Goal: Task Accomplishment & Management: Manage account settings

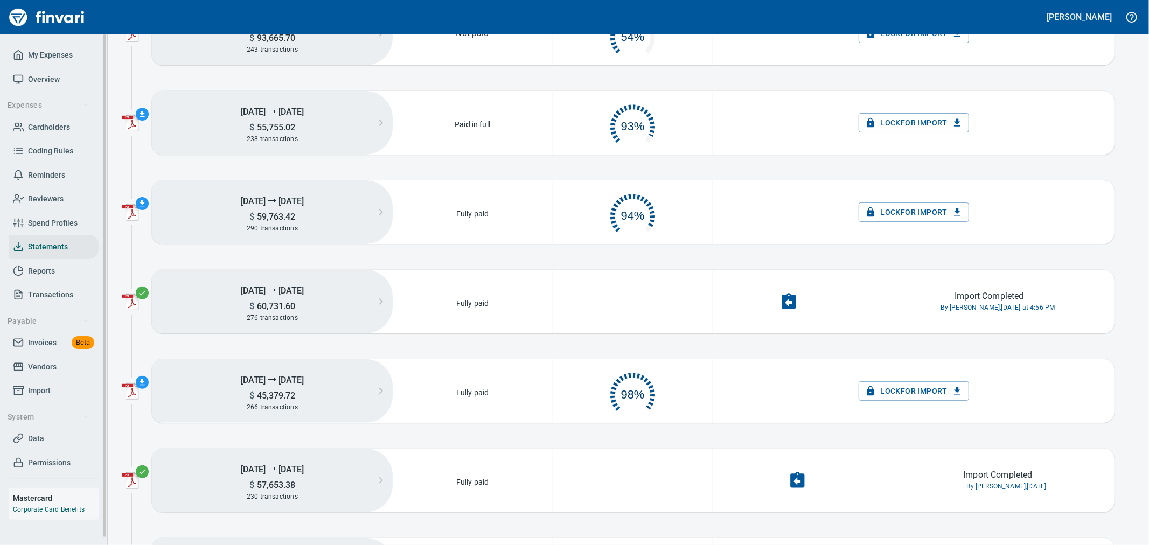
click at [42, 345] on span "Invoices" at bounding box center [42, 342] width 29 height 13
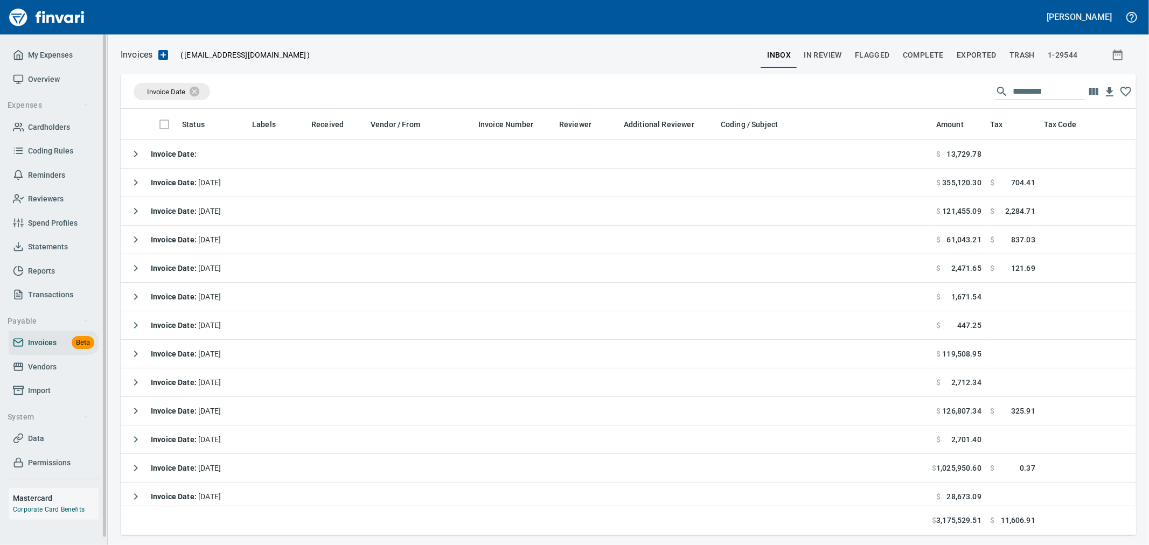
scroll to position [408, 997]
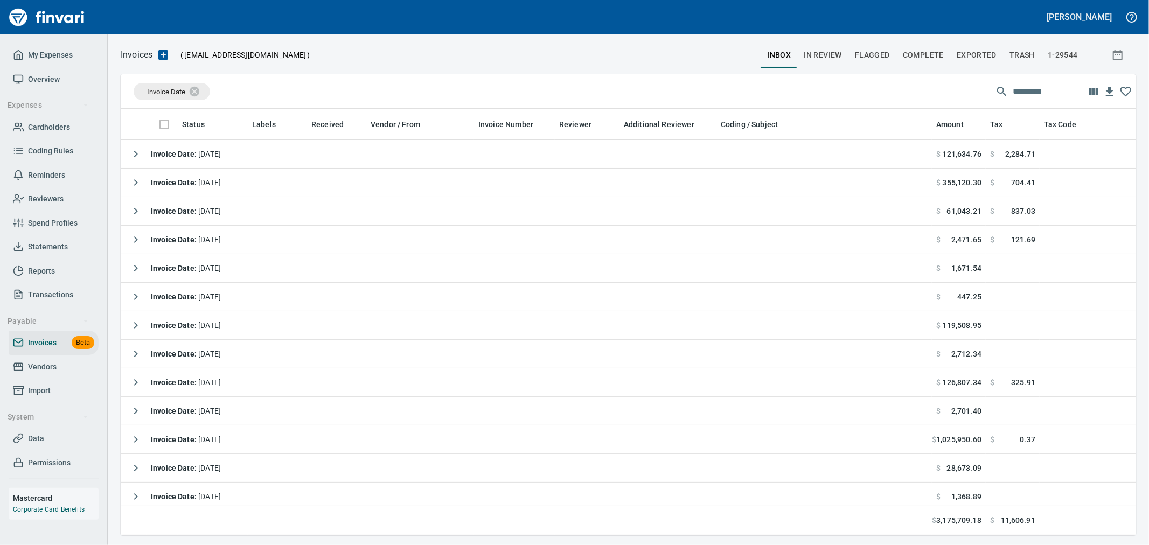
click at [881, 23] on div "[PERSON_NAME]" at bounding box center [574, 17] width 1149 height 34
click at [52, 369] on span "Vendors" at bounding box center [42, 366] width 29 height 13
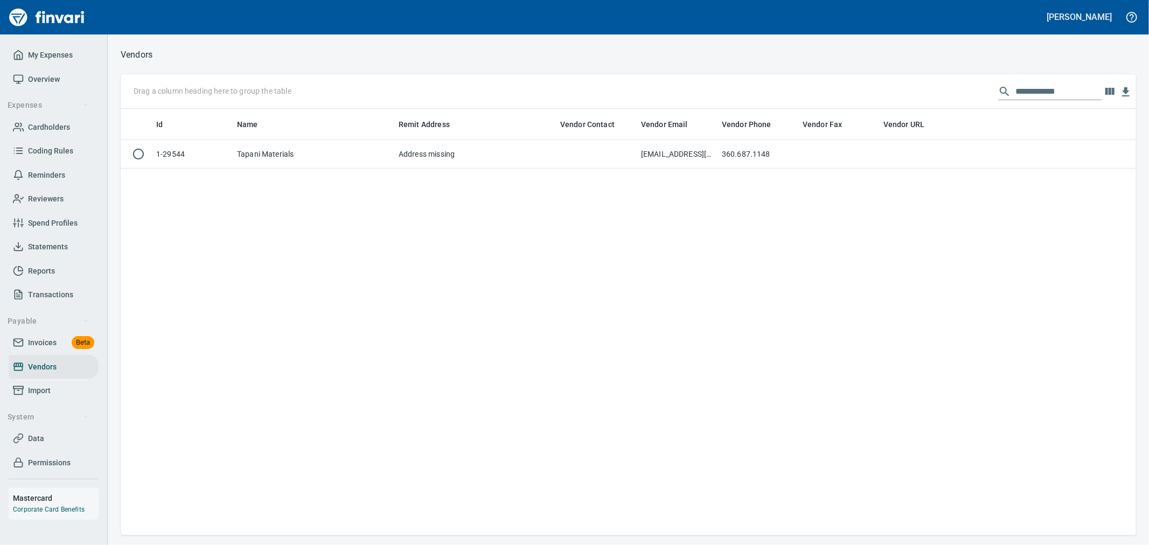
scroll to position [417, 1006]
drag, startPoint x: 1073, startPoint y: 97, endPoint x: 916, endPoint y: 94, distance: 156.8
click at [917, 95] on div "**********" at bounding box center [628, 91] width 1015 height 34
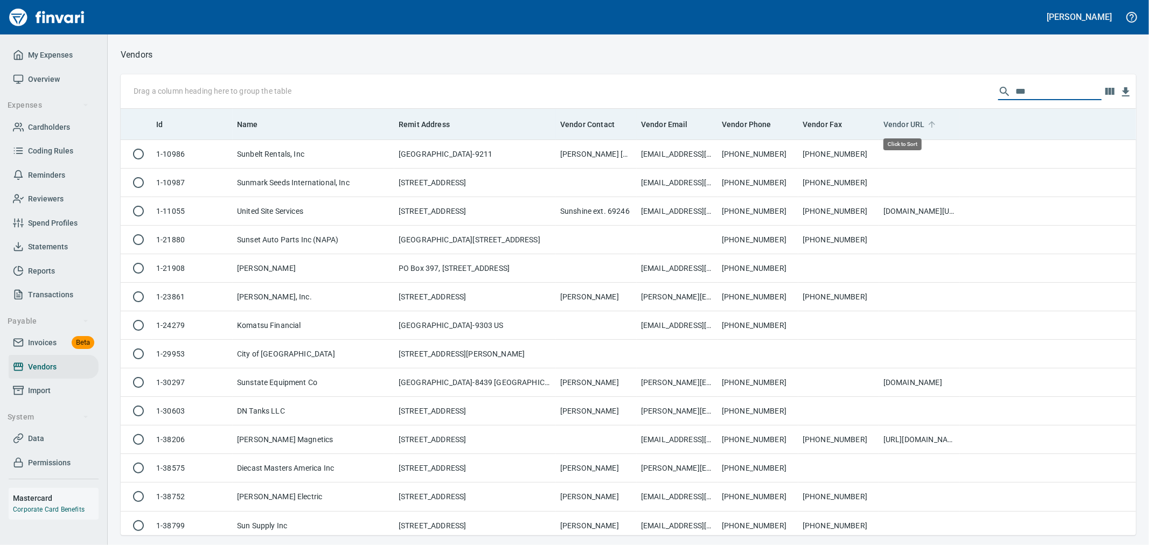
scroll to position [417, 997]
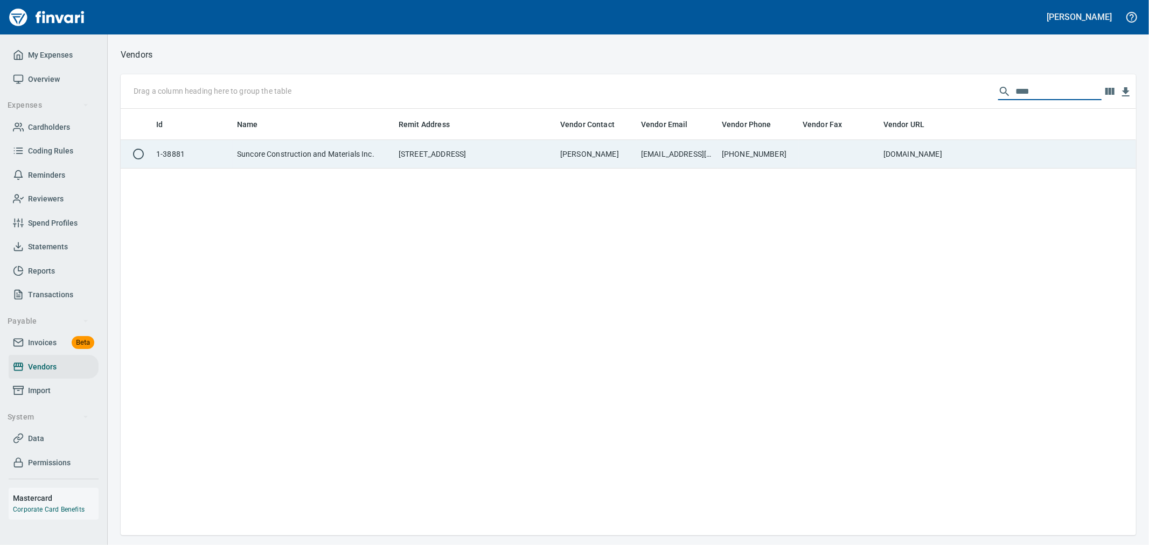
type input "****"
click at [641, 159] on td "SuncoreAR@clydeinc.com ; sunroccorpbilling@sunroc.com; dleahy@sunroc.com" at bounding box center [677, 154] width 81 height 29
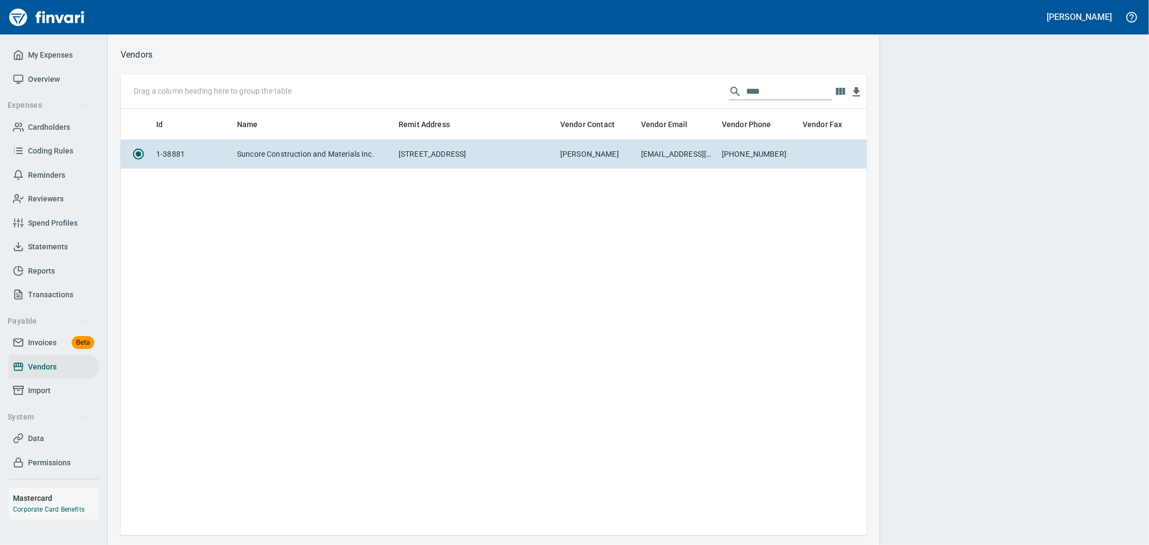
scroll to position [408, 737]
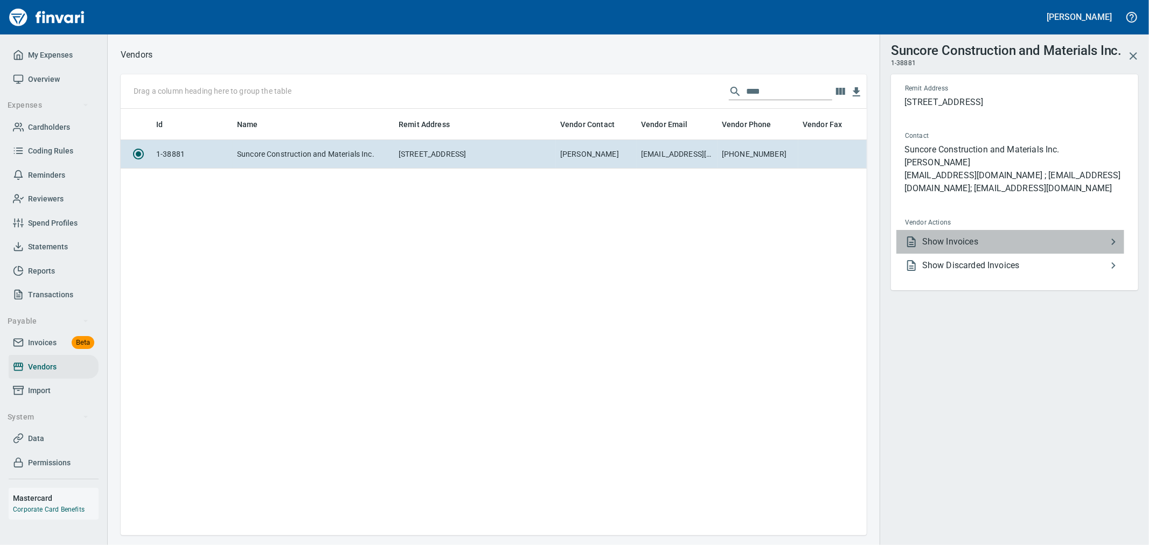
click at [959, 230] on li "Show Invoices" at bounding box center [1010, 242] width 228 height 24
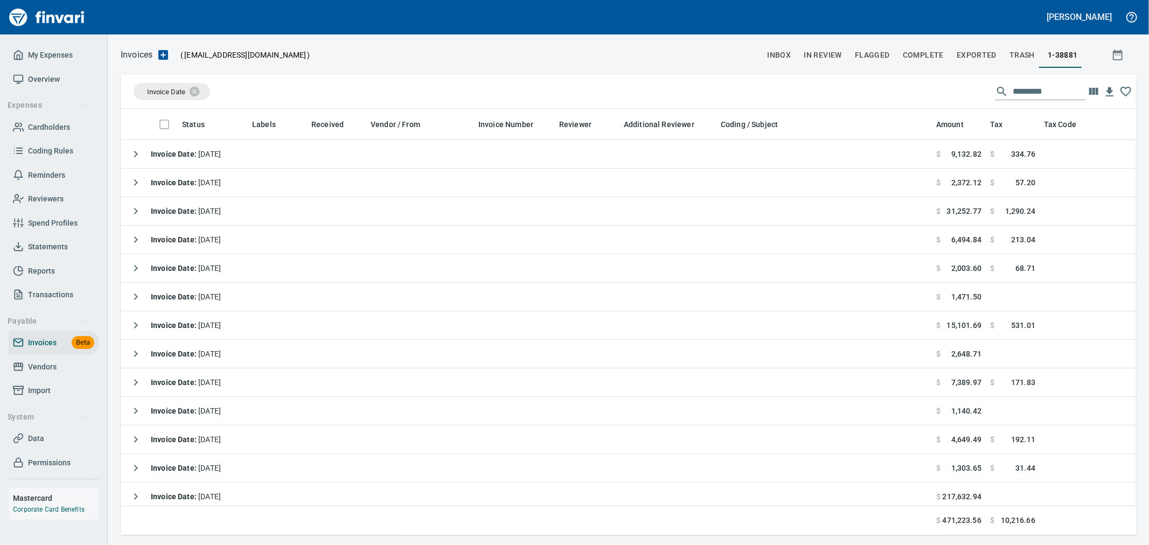
scroll to position [408, 997]
click at [173, 88] on span "Invoice Date" at bounding box center [166, 92] width 52 height 10
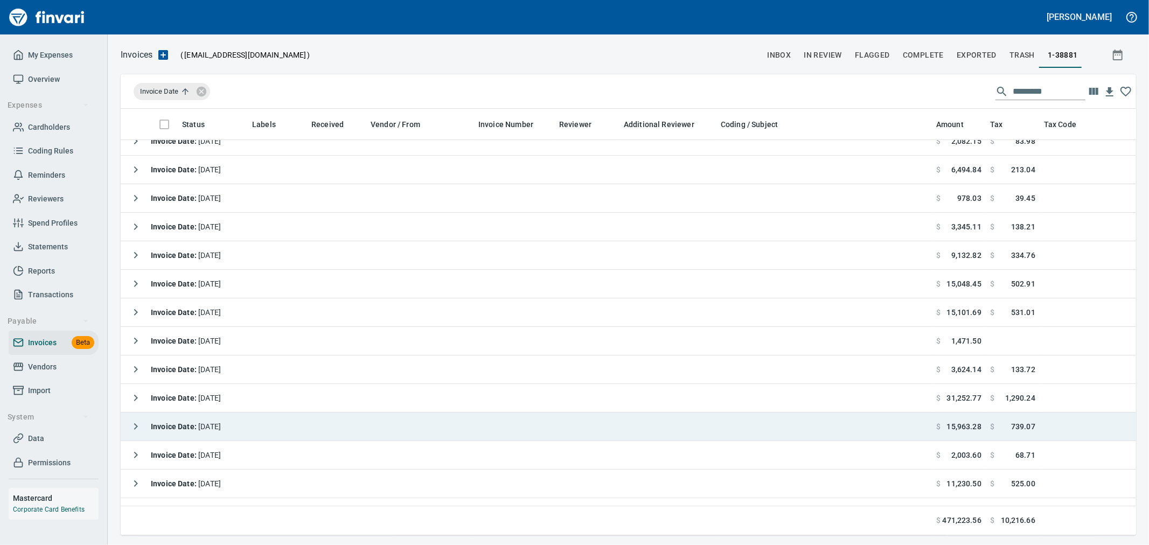
click at [189, 431] on div "Invoice Date : 8/14/2025" at bounding box center [173, 427] width 96 height 22
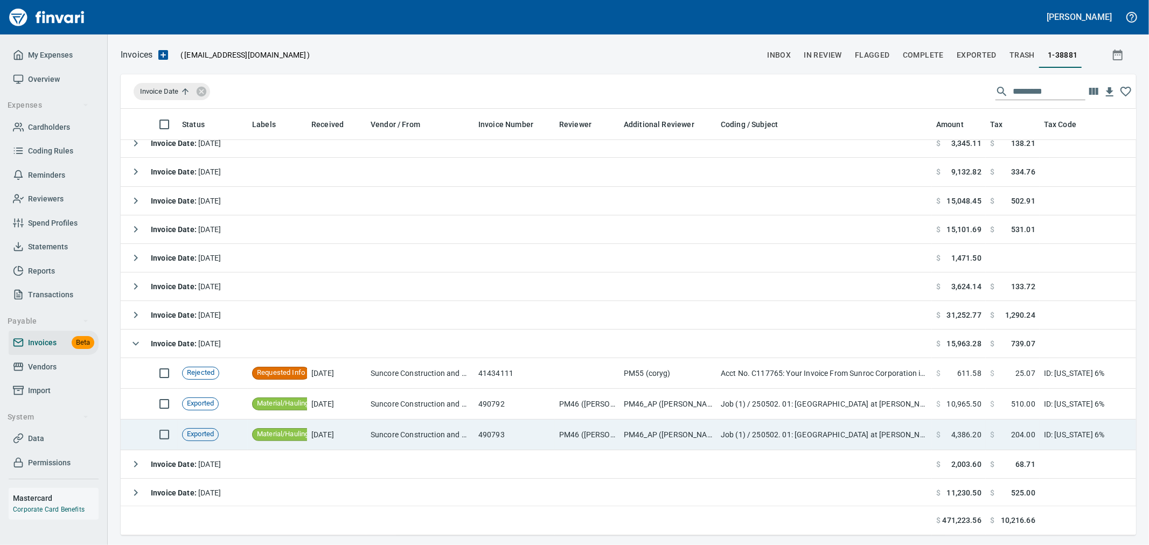
scroll to position [478, 0]
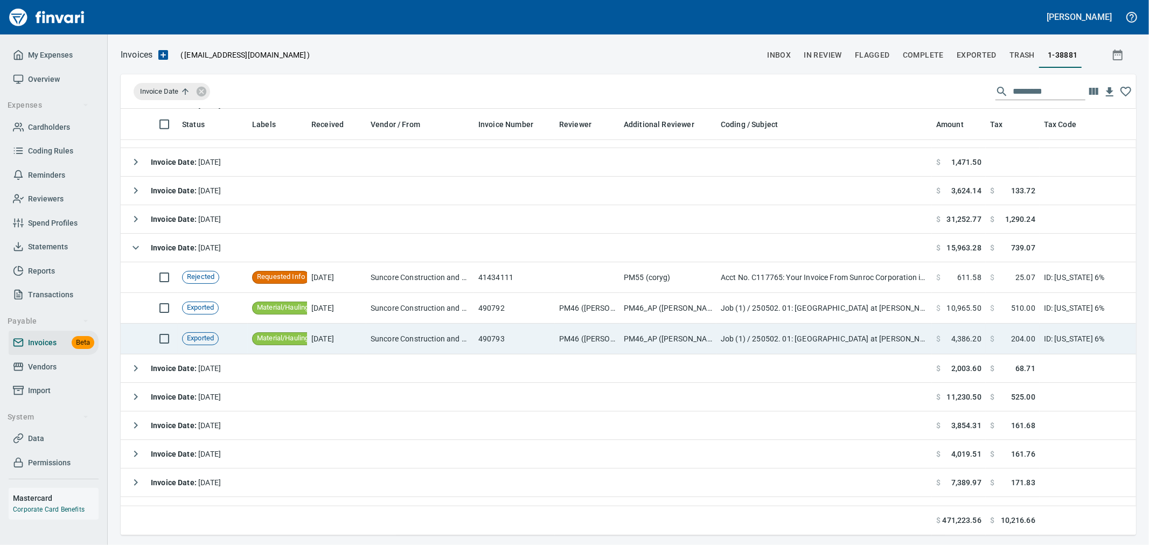
click at [486, 341] on td "490793" at bounding box center [514, 339] width 81 height 31
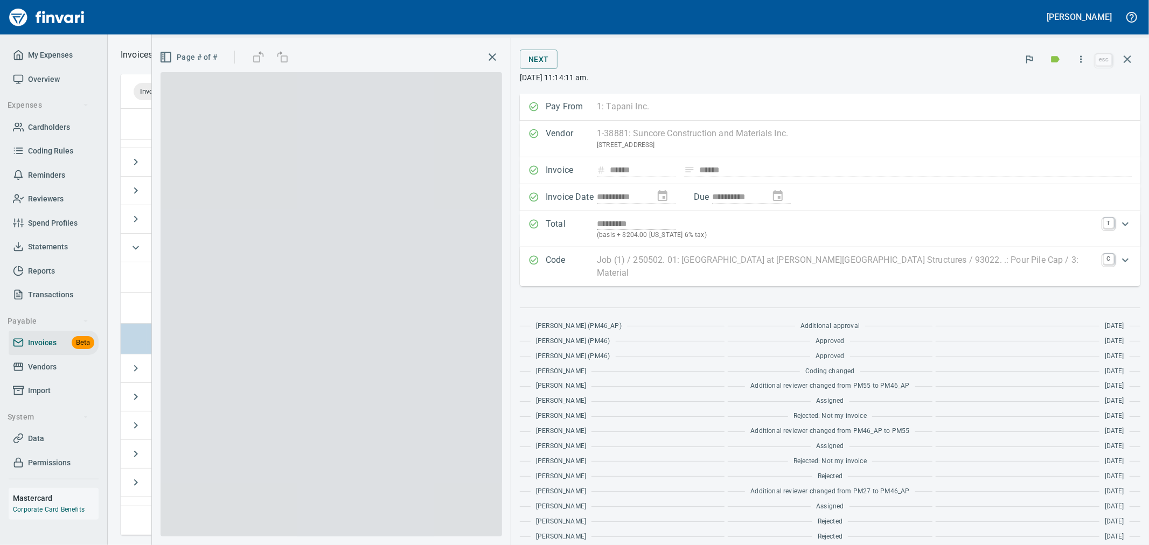
scroll to position [408, 997]
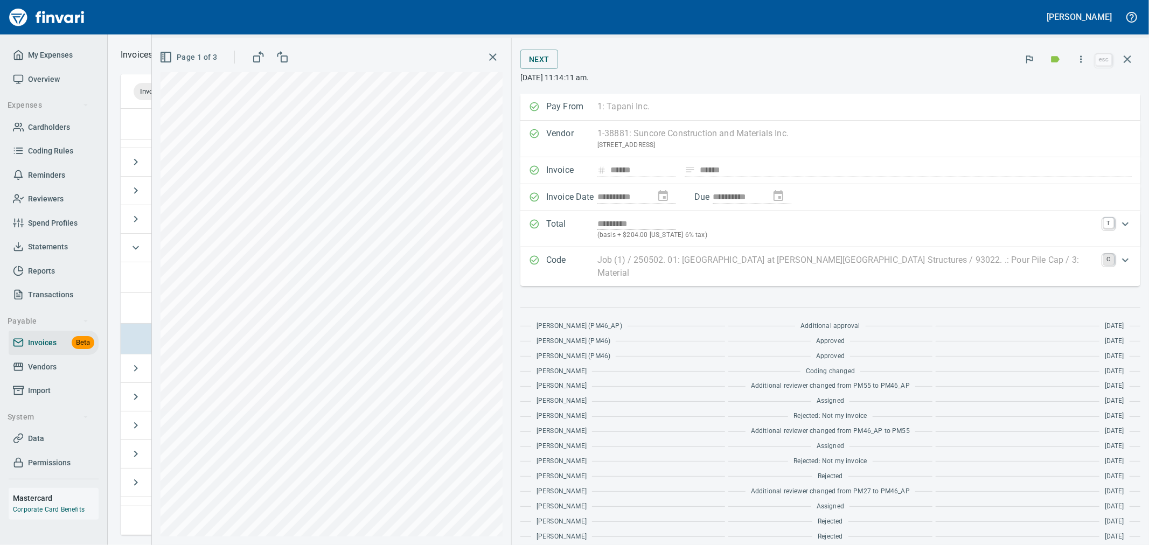
click at [1103, 265] on link "C" at bounding box center [1108, 259] width 11 height 11
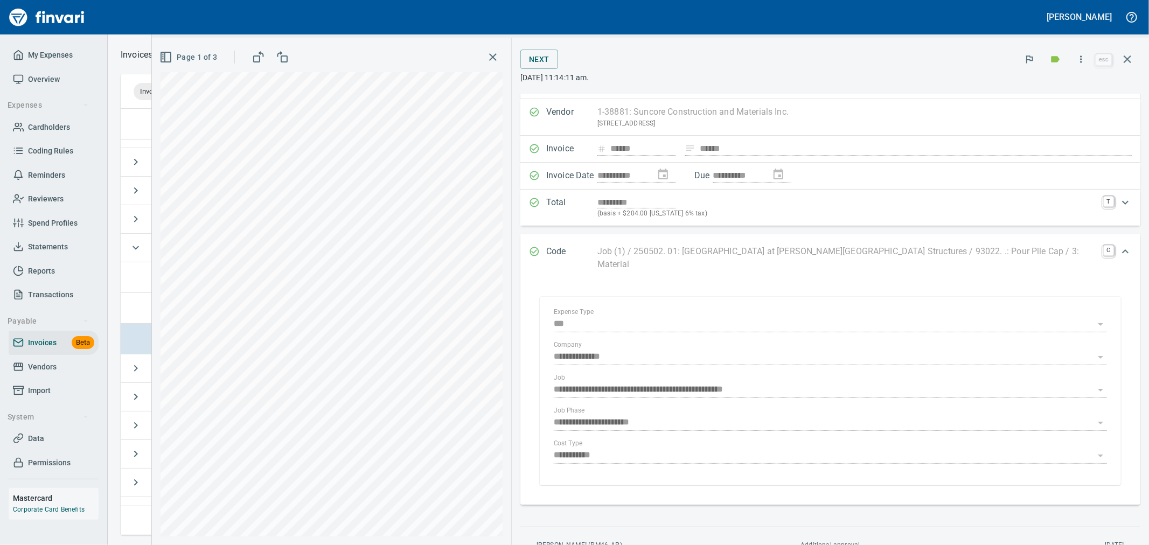
scroll to position [0, 0]
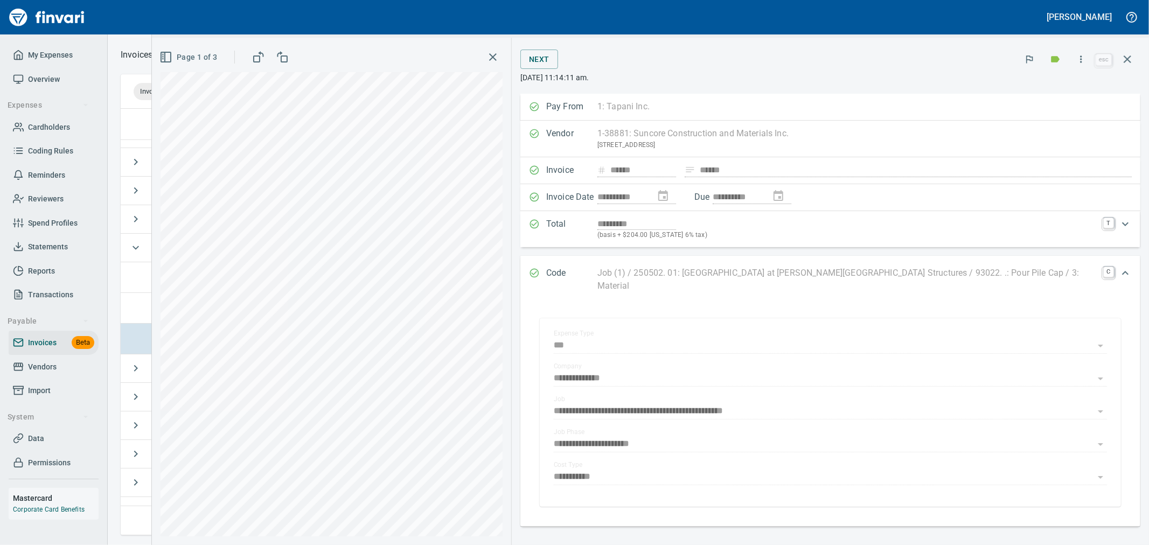
click at [1112, 222] on div "Expand" at bounding box center [1125, 224] width 26 height 26
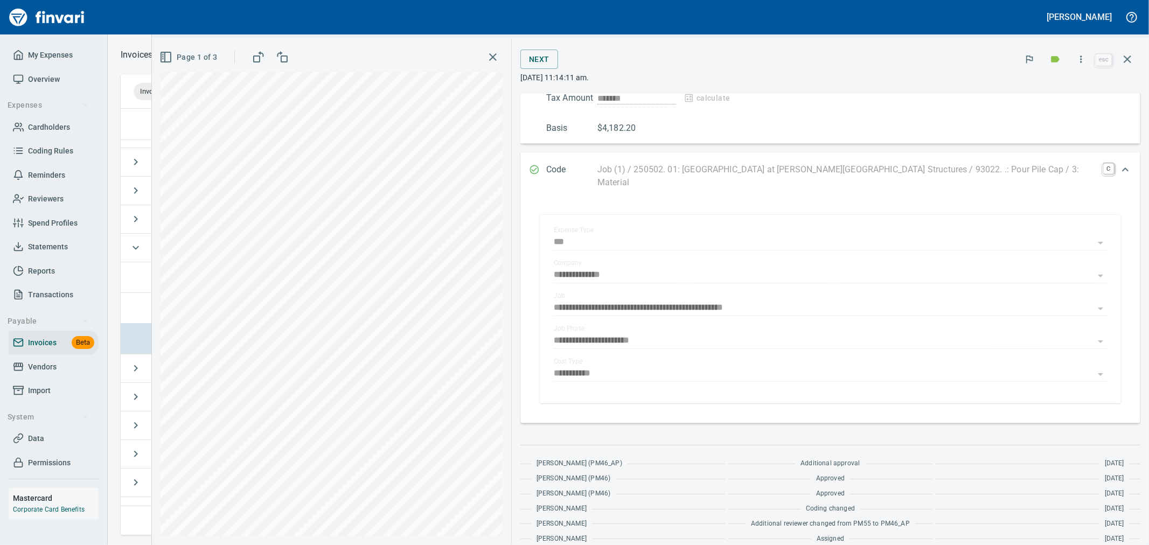
scroll to position [60, 0]
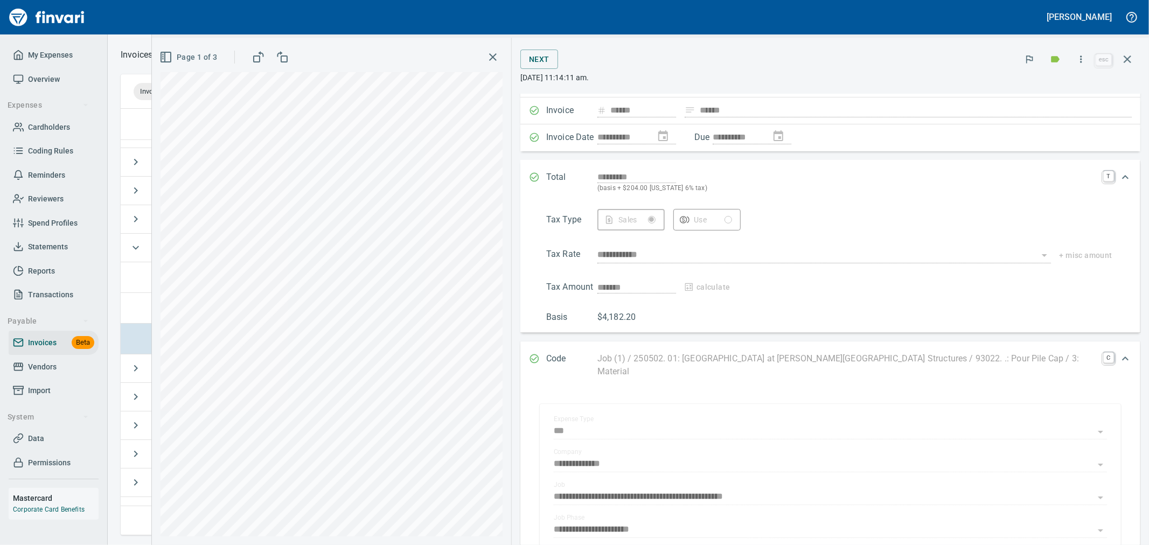
click at [1084, 61] on icon "button" at bounding box center [1080, 59] width 11 height 11
click at [1058, 93] on span "Unlock Invoice" at bounding box center [1079, 90] width 103 height 13
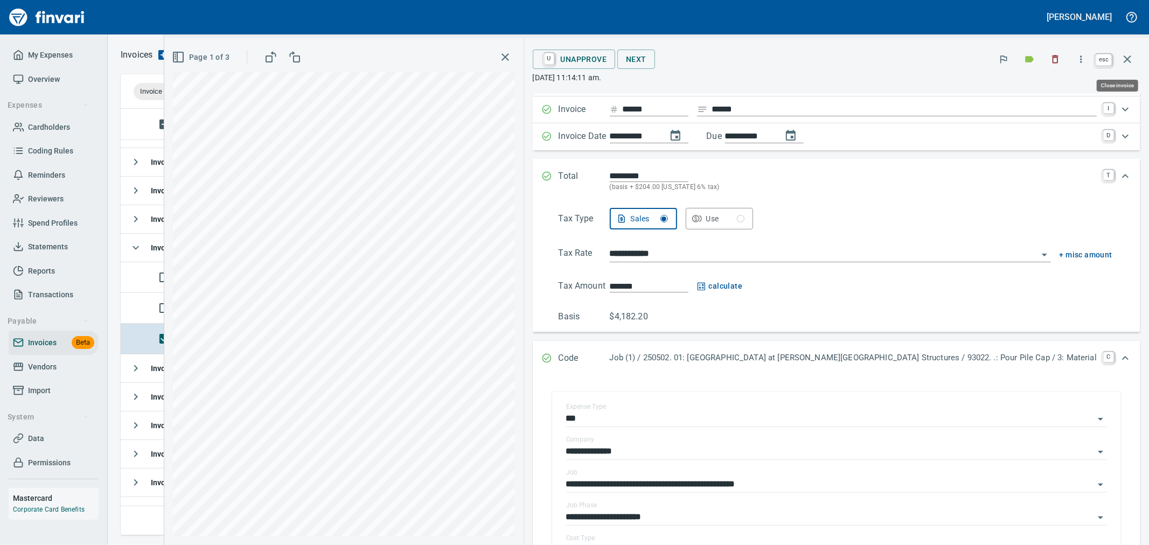
drag, startPoint x: 1127, startPoint y: 57, endPoint x: 798, endPoint y: 207, distance: 362.0
click at [1127, 57] on icon "button" at bounding box center [1127, 59] width 13 height 13
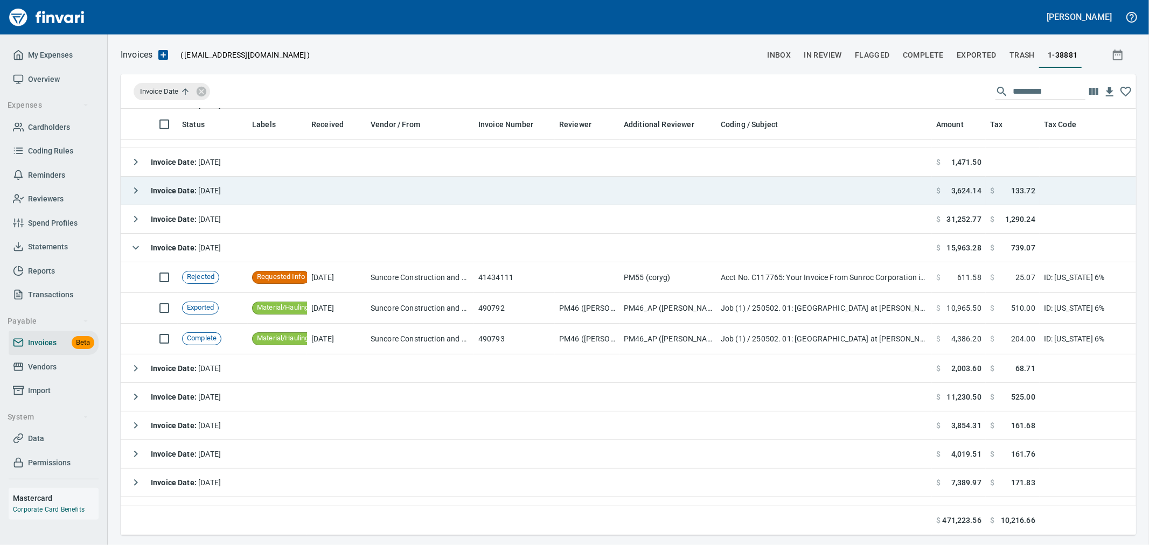
scroll to position [408, 997]
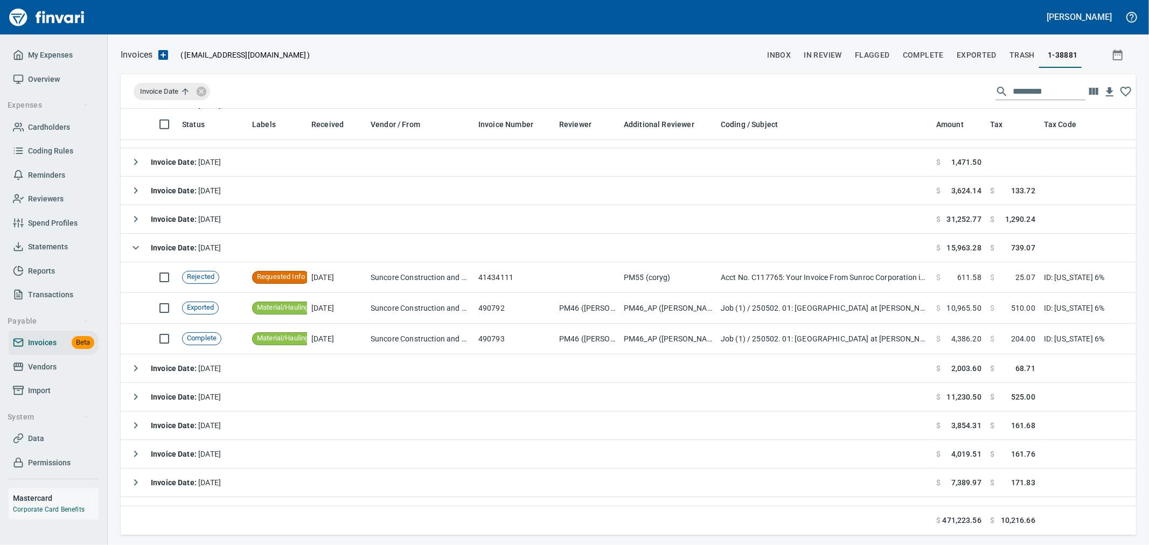
click at [932, 60] on span "Complete" at bounding box center [923, 54] width 41 height 13
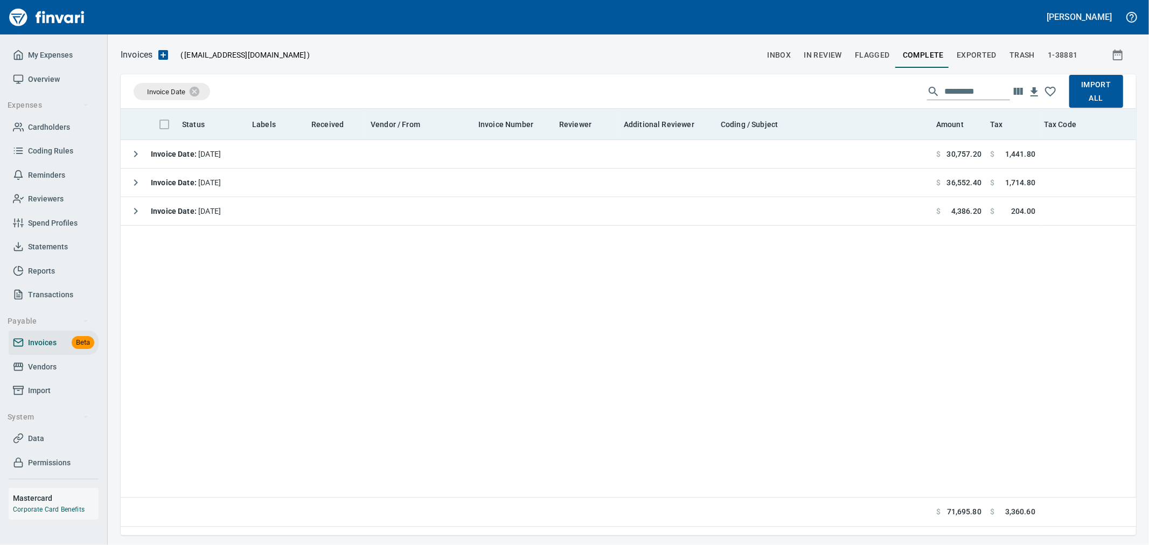
scroll to position [408, 997]
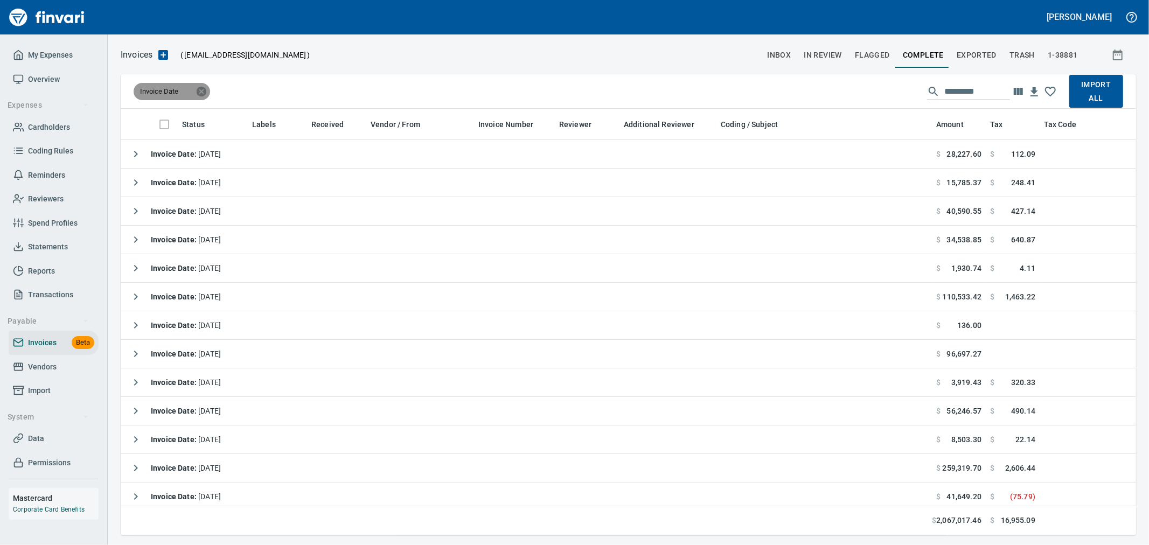
click at [202, 92] on icon at bounding box center [201, 92] width 12 height 12
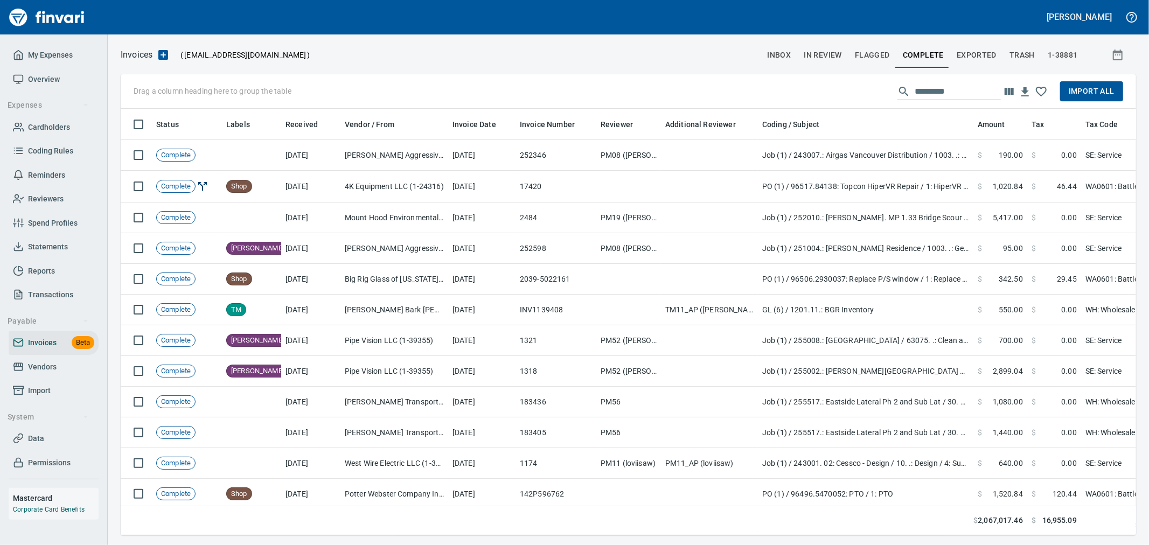
click at [967, 88] on input "text" at bounding box center [957, 91] width 86 height 17
type input "*"
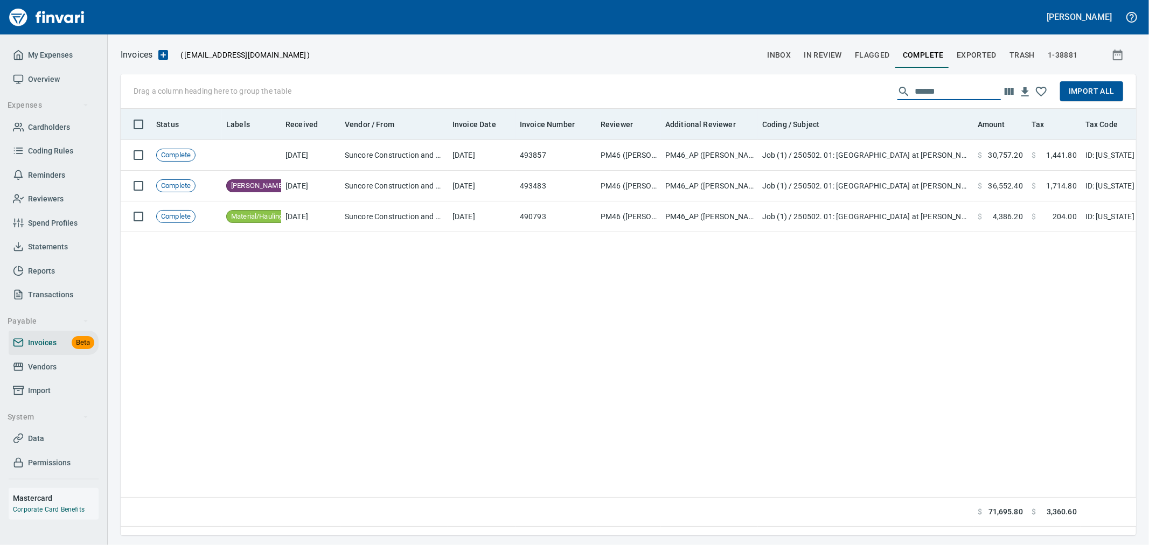
type input "*******"
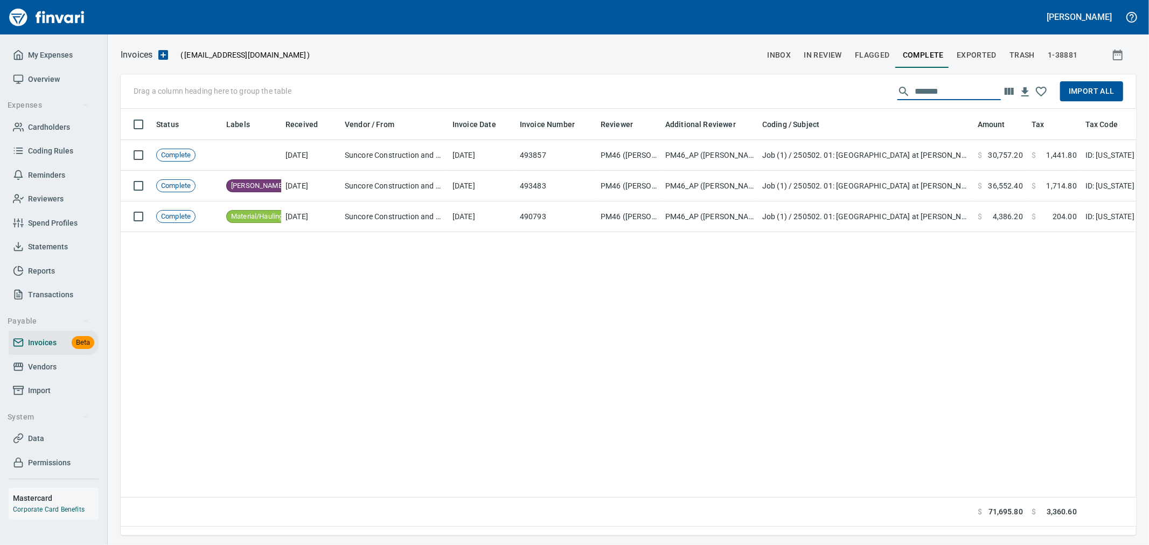
drag, startPoint x: 955, startPoint y: 92, endPoint x: 828, endPoint y: 89, distance: 127.1
click at [834, 89] on div "Drag a column heading here to group the table ******* Import All" at bounding box center [628, 91] width 1015 height 34
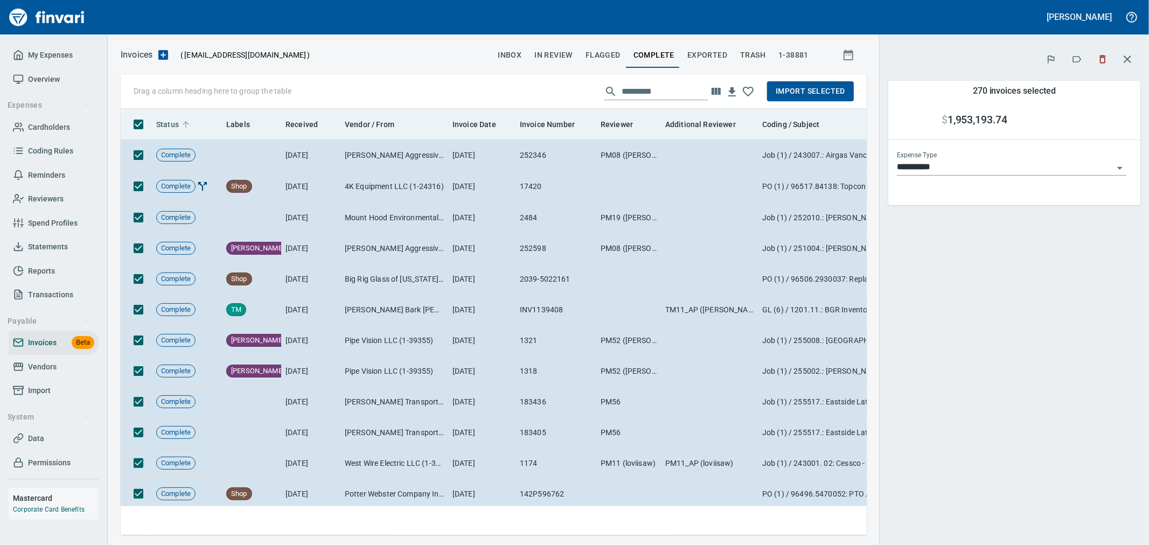
scroll to position [408, 728]
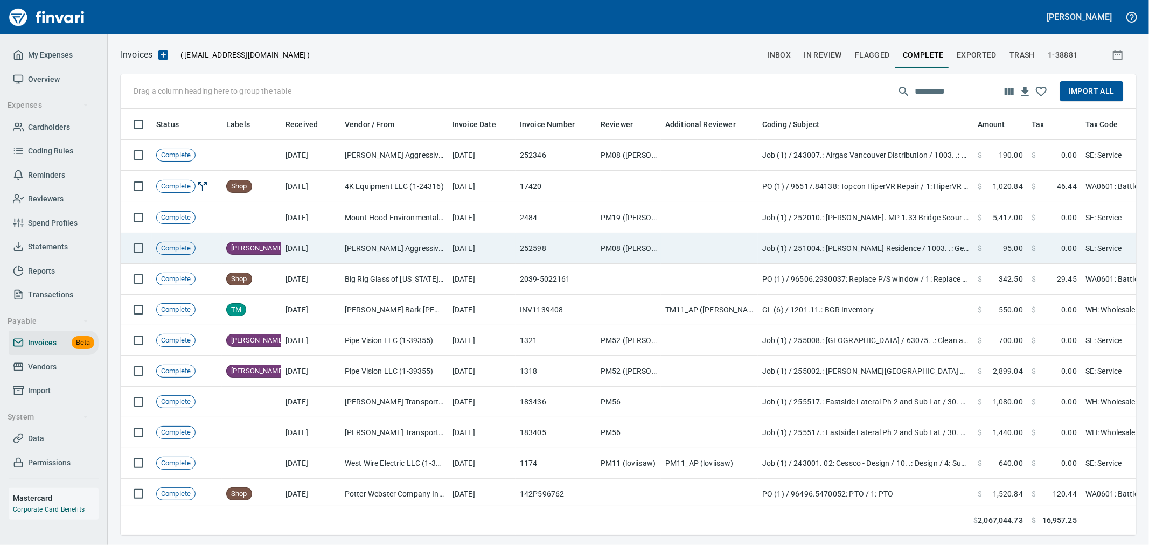
scroll to position [408, 997]
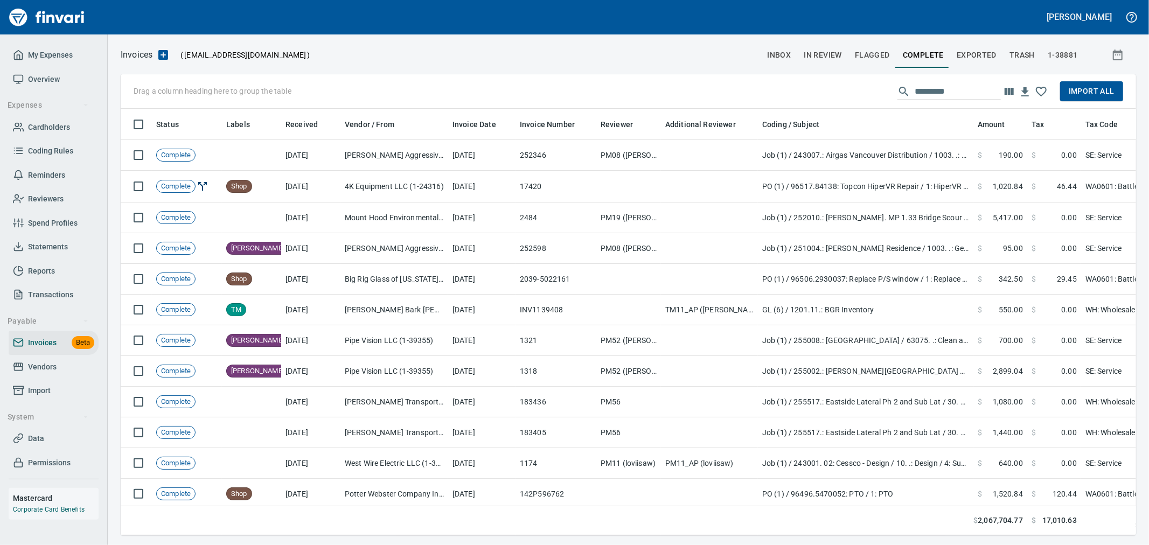
click at [1091, 85] on span "Import All" at bounding box center [1091, 91] width 46 height 13
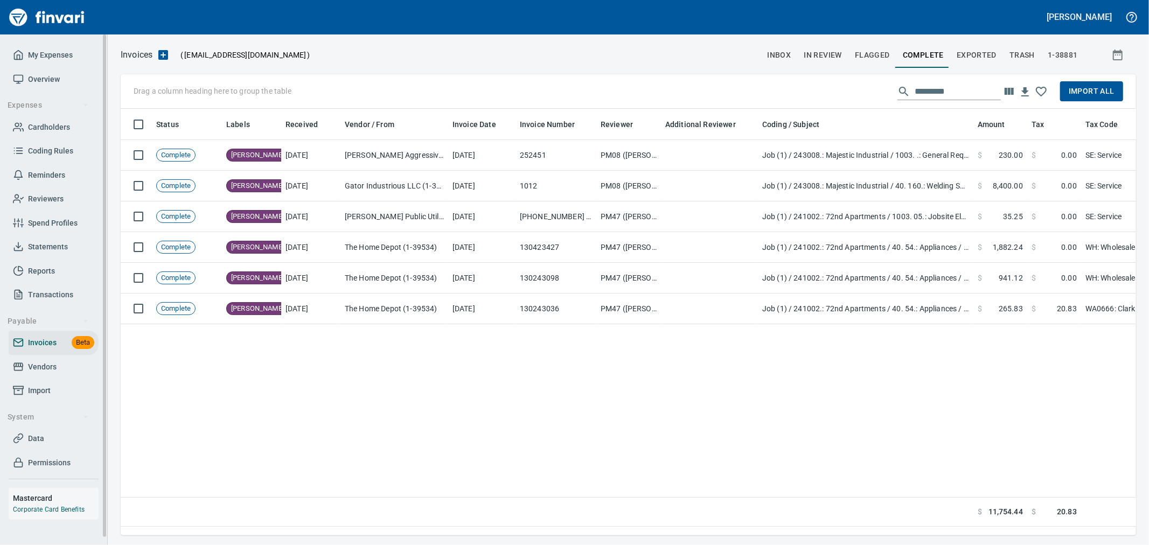
drag, startPoint x: 41, startPoint y: 394, endPoint x: 71, endPoint y: 397, distance: 30.3
click at [41, 394] on span "Import" at bounding box center [39, 390] width 23 height 13
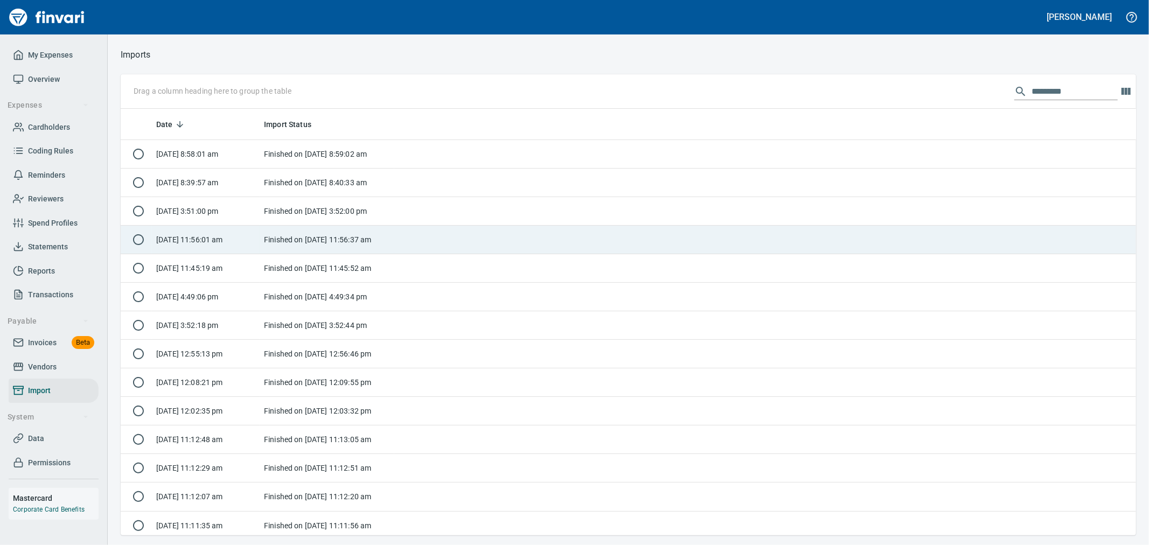
scroll to position [417, 997]
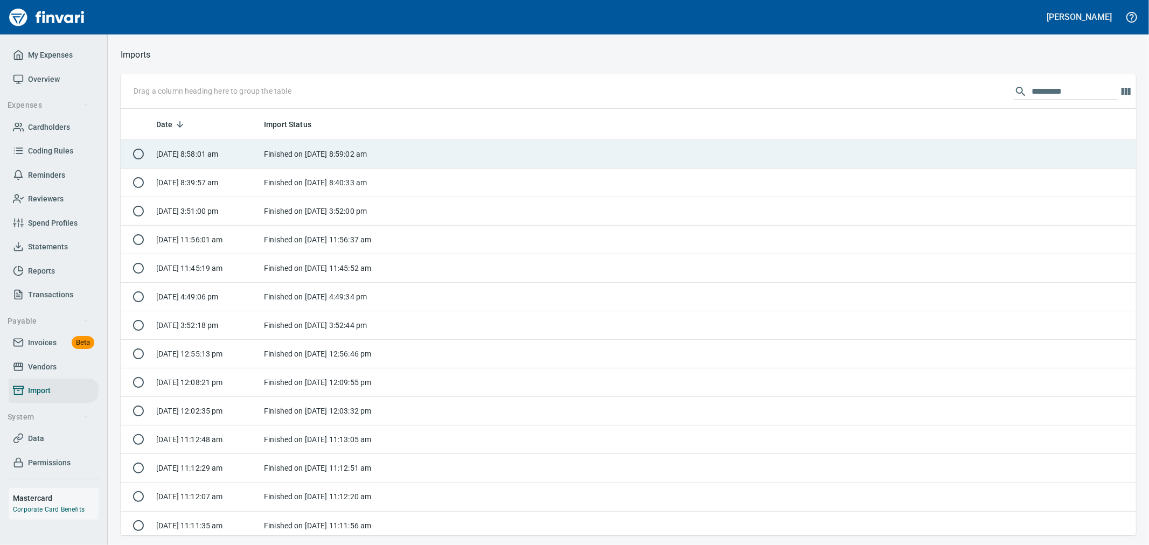
click at [364, 155] on td "Finished on [DATE] 8:59:02 am" at bounding box center [327, 154] width 135 height 29
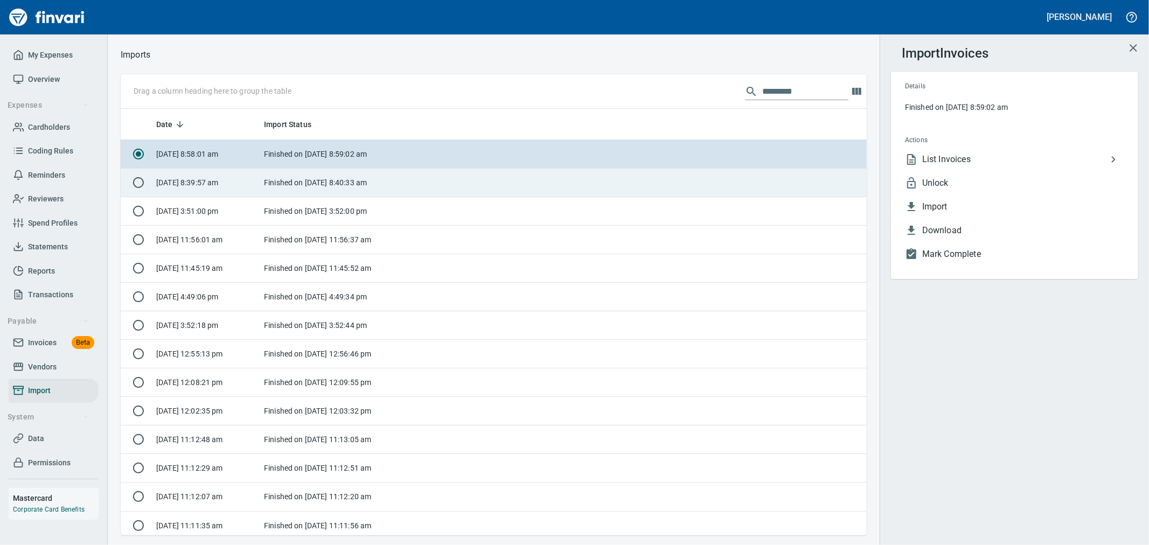
scroll to position [417, 728]
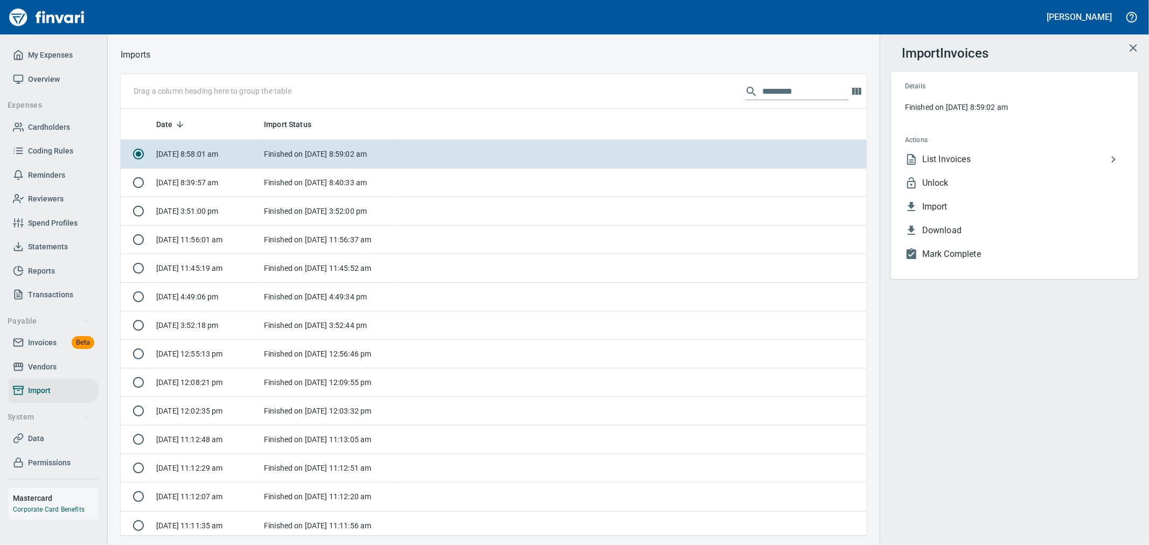
click at [956, 180] on span "Unlock" at bounding box center [1023, 183] width 202 height 13
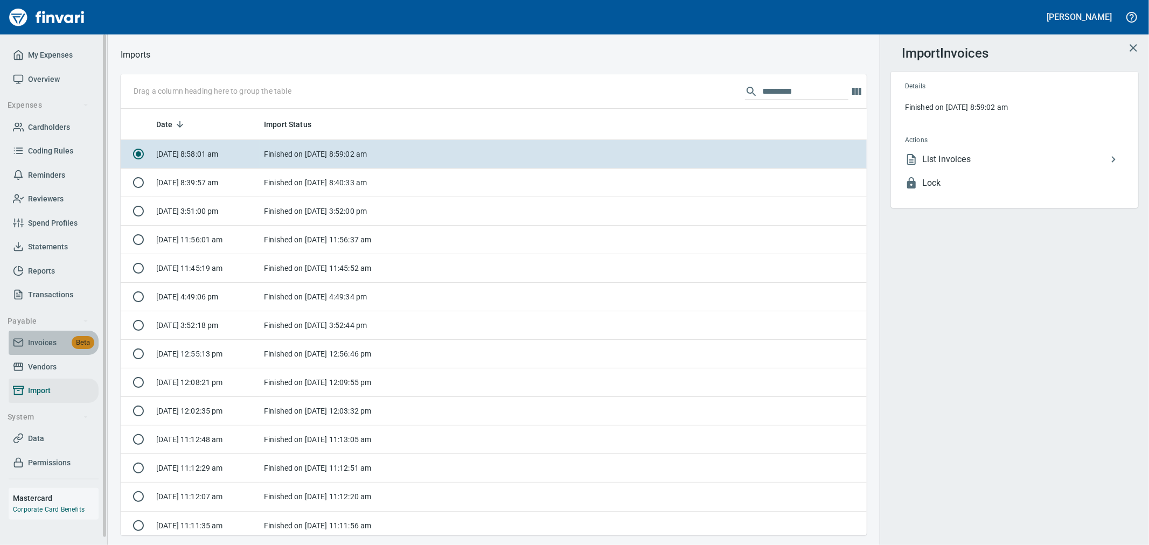
click at [66, 343] on span "Invoices Beta" at bounding box center [53, 342] width 81 height 13
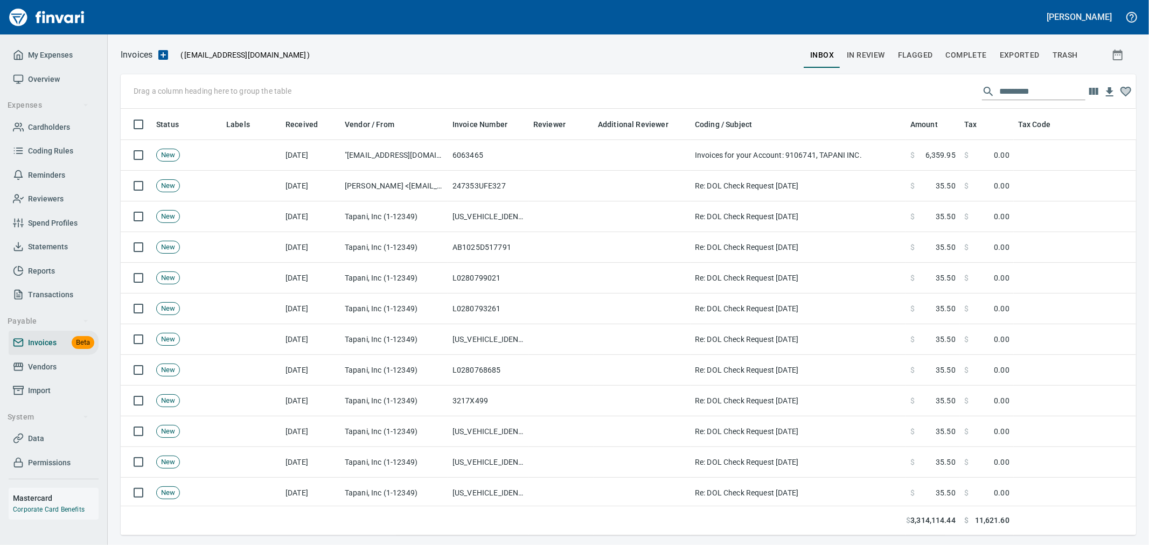
scroll to position [408, 997]
click at [969, 53] on span "Complete" at bounding box center [966, 54] width 41 height 13
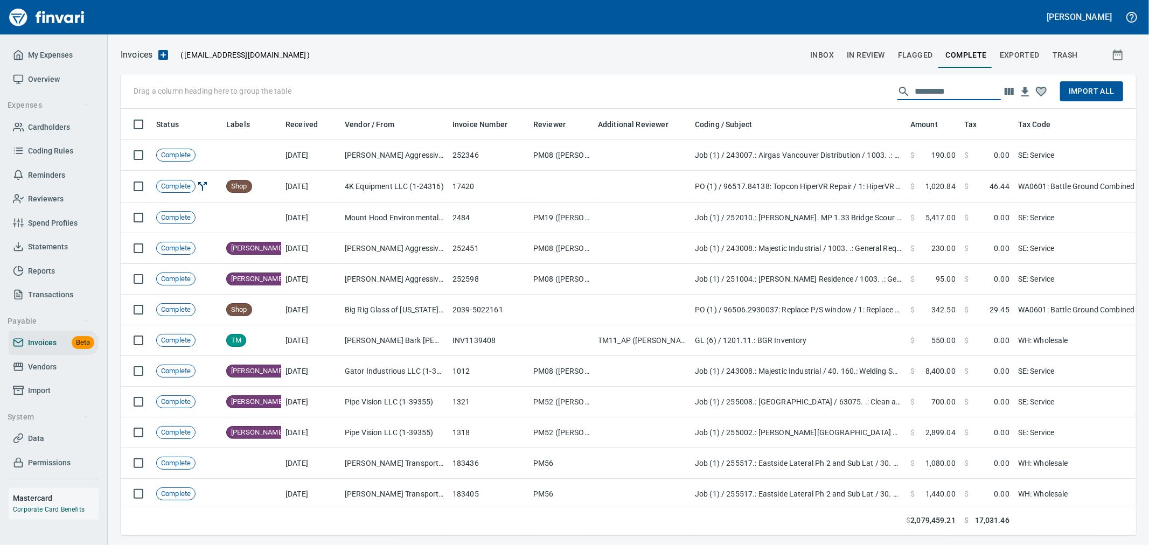
click at [951, 85] on input "text" at bounding box center [957, 91] width 86 height 17
click at [953, 89] on input "text" at bounding box center [957, 91] width 86 height 17
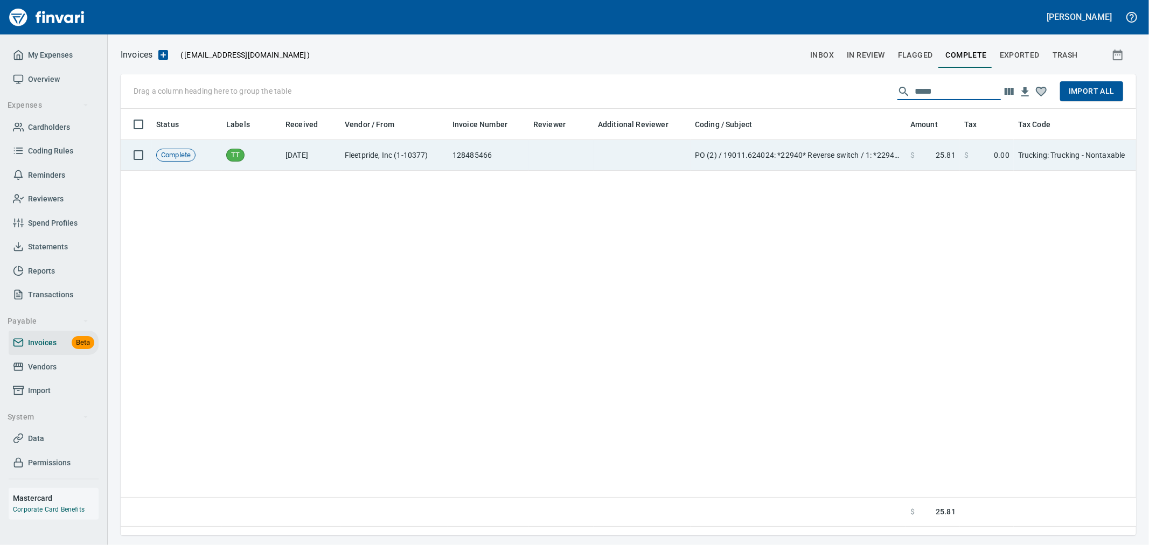
click at [966, 153] on span "$" at bounding box center [966, 155] width 4 height 11
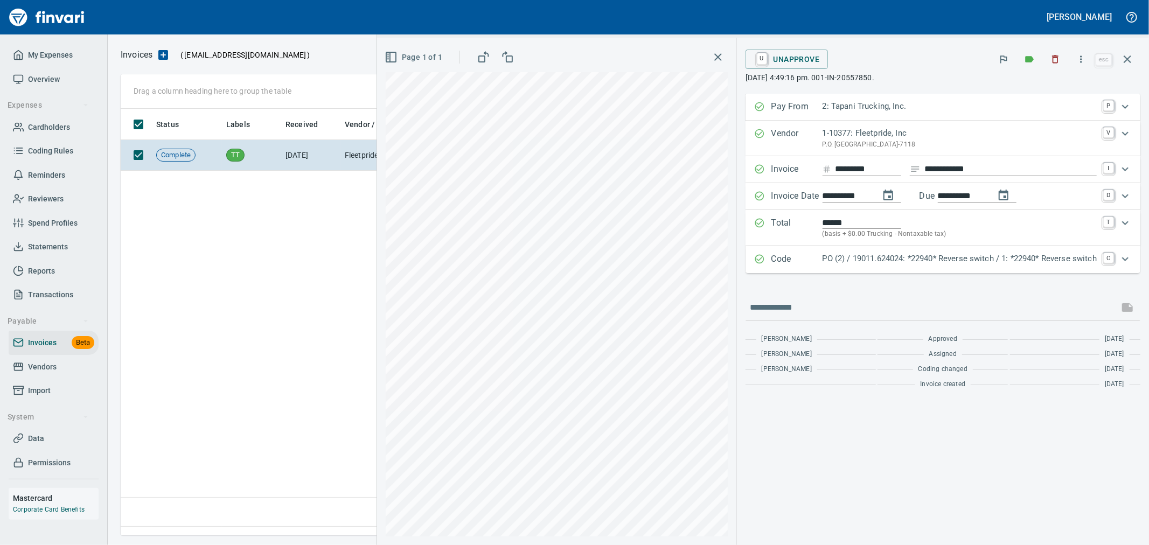
click at [917, 255] on p "PO (2) / 19011.624024: *22940* Reverse switch / 1: *22940* Reverse switch" at bounding box center [959, 259] width 274 height 12
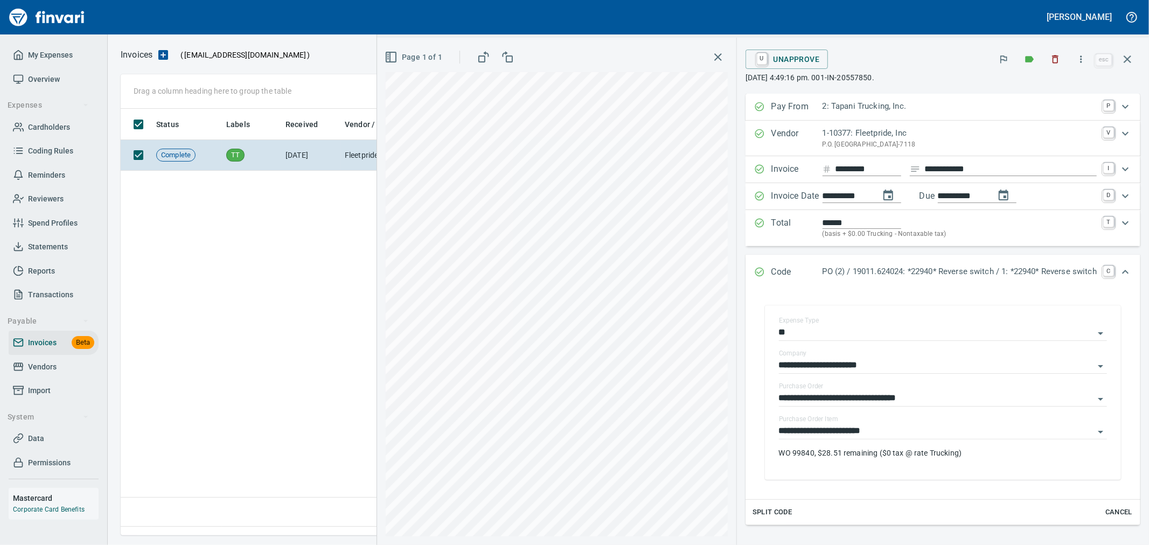
click at [987, 232] on p "(basis + $0.00 Trucking - Nontaxable tax)" at bounding box center [959, 234] width 274 height 11
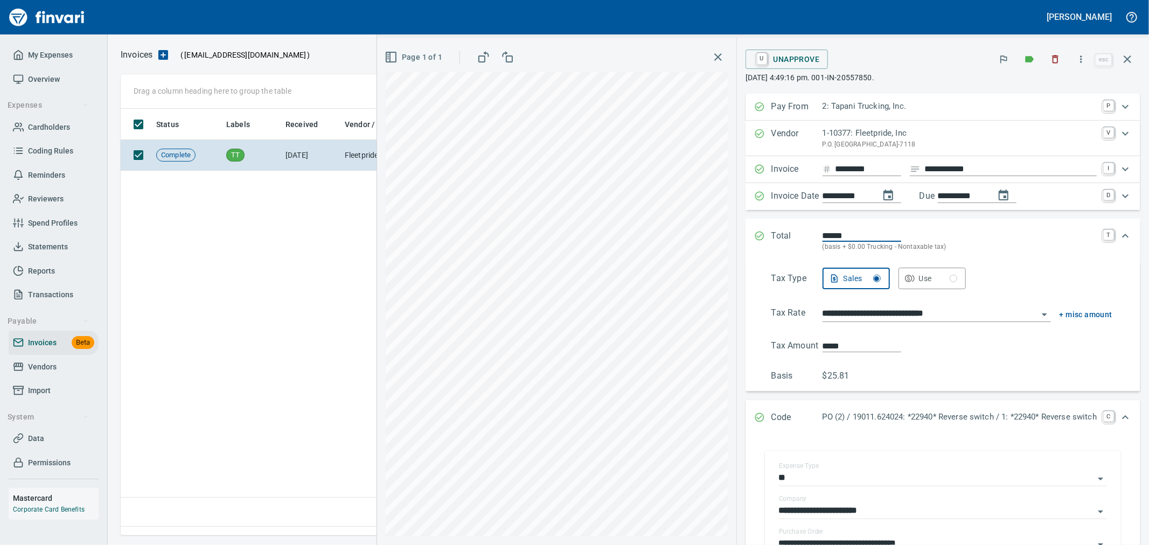
click at [988, 232] on div "******" at bounding box center [959, 235] width 274 height 12
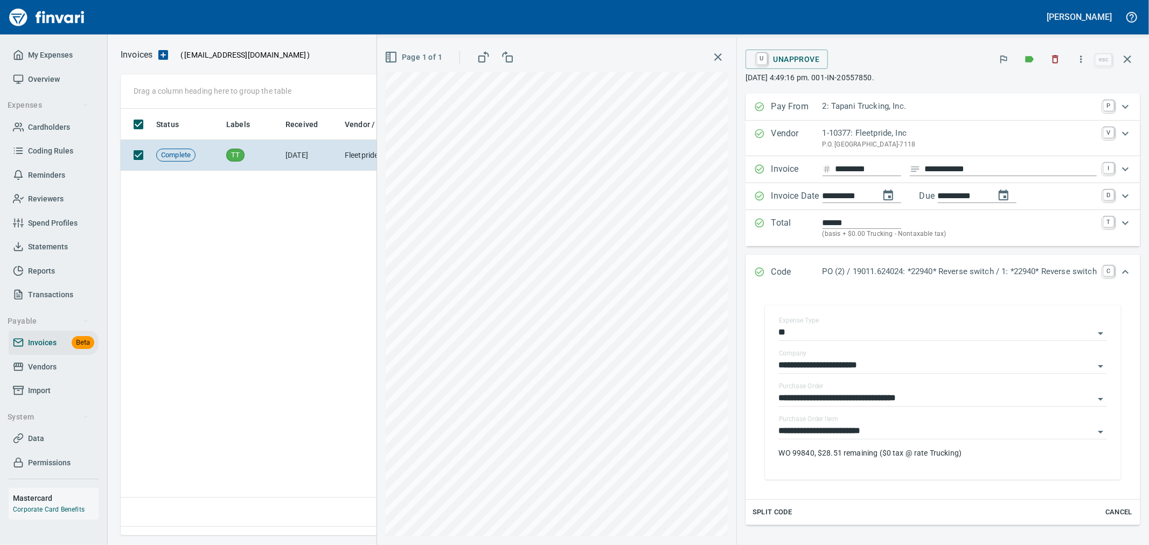
click at [933, 269] on p "PO (2) / 19011.624024: *22940* Reverse switch / 1: *22940* Reverse switch" at bounding box center [959, 272] width 274 height 12
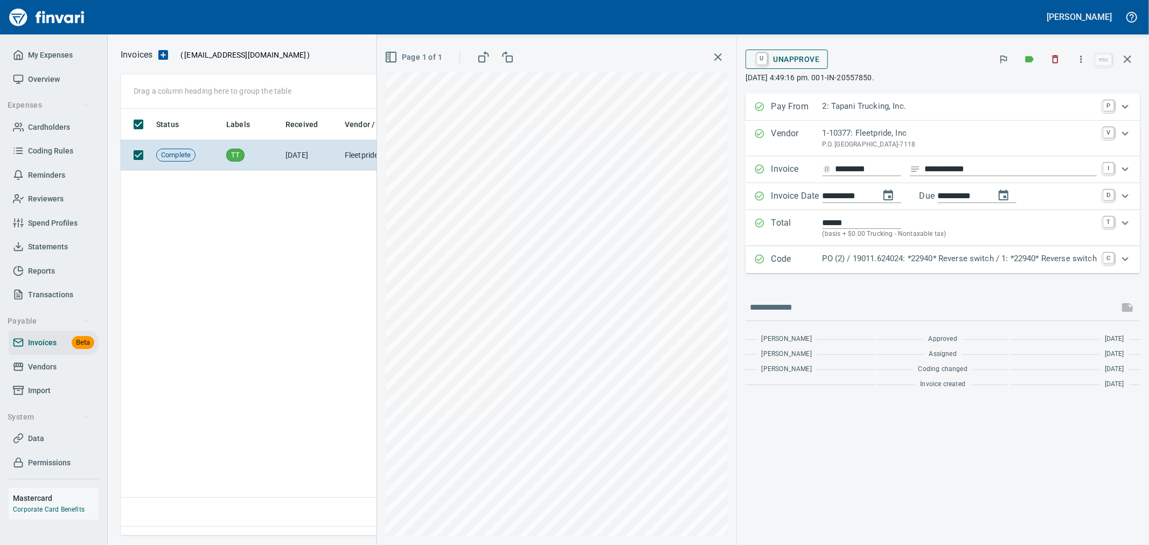
drag, startPoint x: 787, startPoint y: 55, endPoint x: 847, endPoint y: 87, distance: 68.2
click at [787, 55] on span "U Unapprove" at bounding box center [787, 59] width 66 height 18
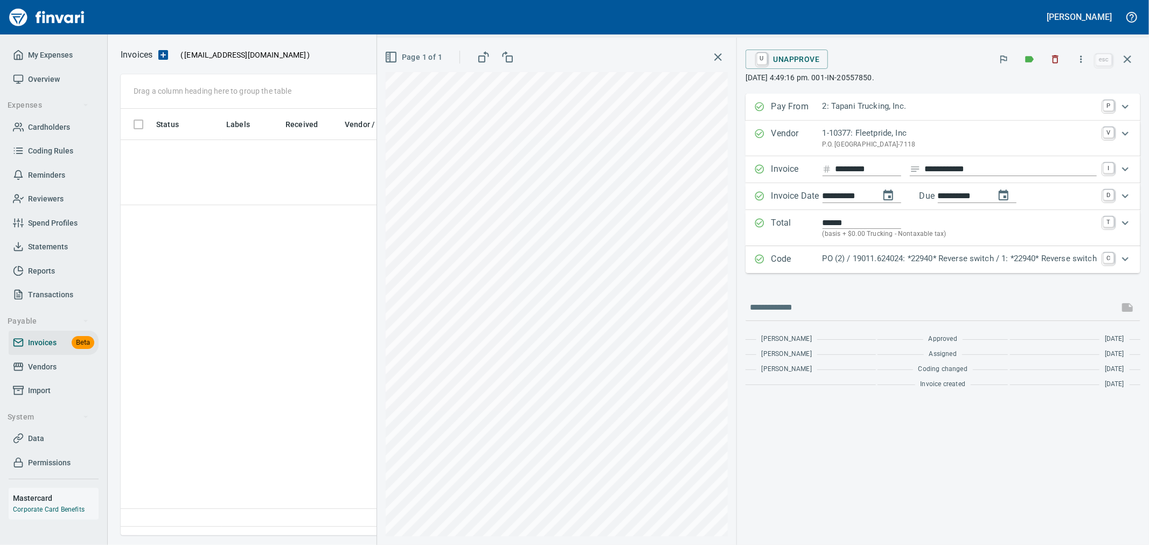
scroll to position [408, 1005]
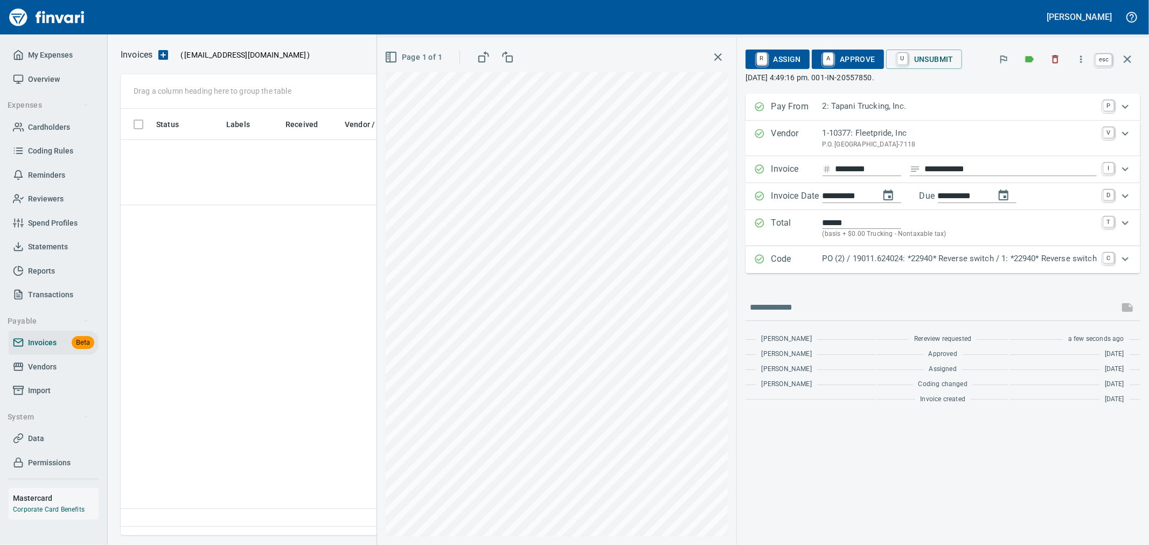
click at [1130, 58] on icon "button" at bounding box center [1127, 59] width 13 height 13
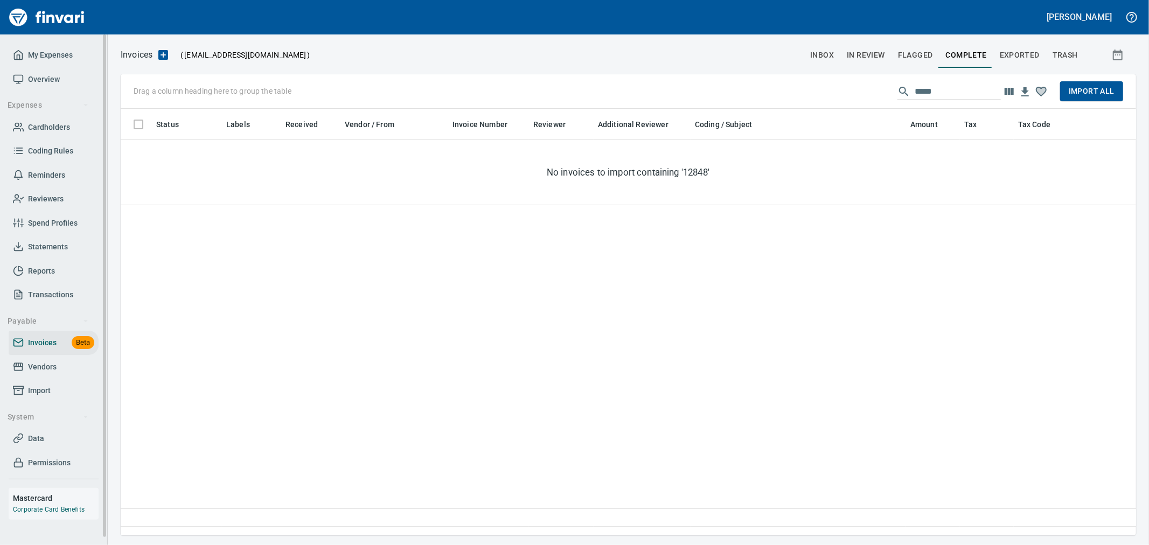
scroll to position [408, 1006]
drag, startPoint x: 832, startPoint y: 78, endPoint x: 835, endPoint y: 83, distance: 6.0
click at [816, 78] on div "Drag a column heading here to group the table ***** Import All" at bounding box center [628, 91] width 1015 height 34
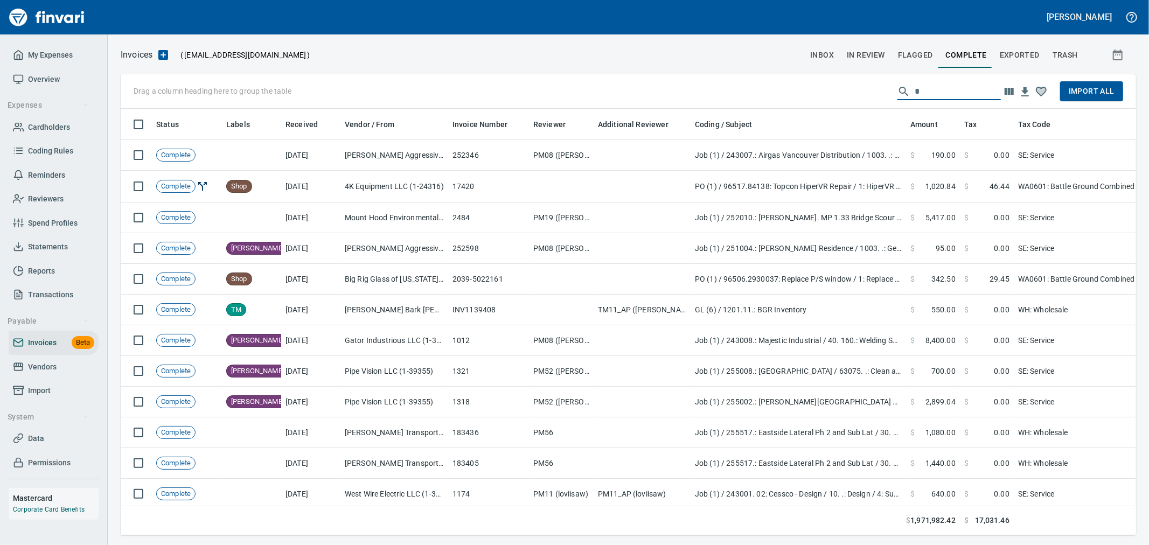
scroll to position [408, 997]
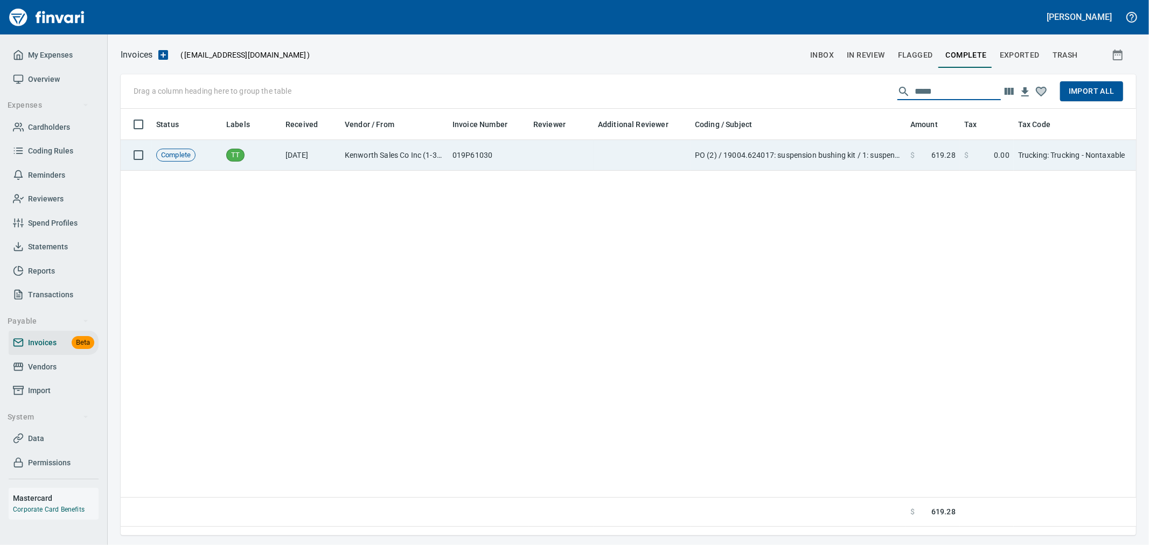
click at [900, 147] on td "PO (2) / 19004.624017: suspension bushing kit / 1: suspension bushing kit" at bounding box center [797, 155] width 215 height 31
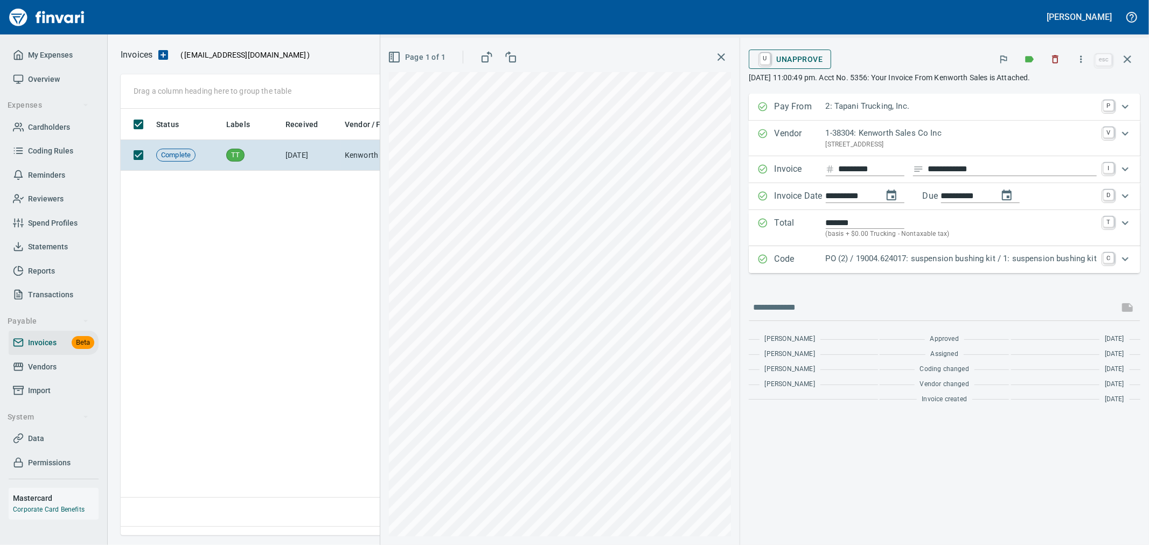
click at [806, 56] on span "U Unapprove" at bounding box center [790, 59] width 66 height 18
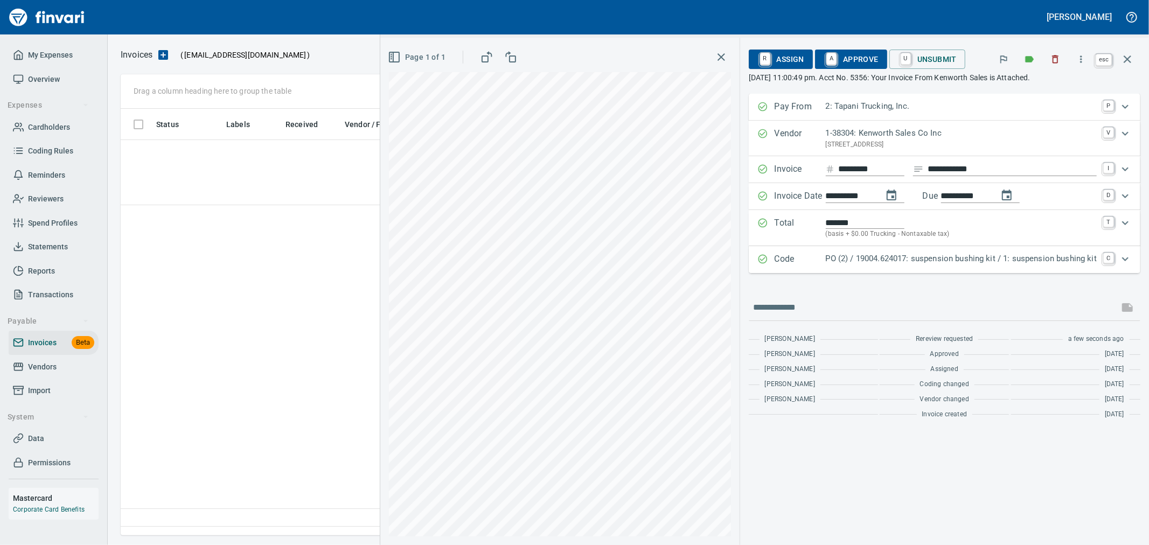
click at [1129, 54] on icon "button" at bounding box center [1127, 59] width 13 height 13
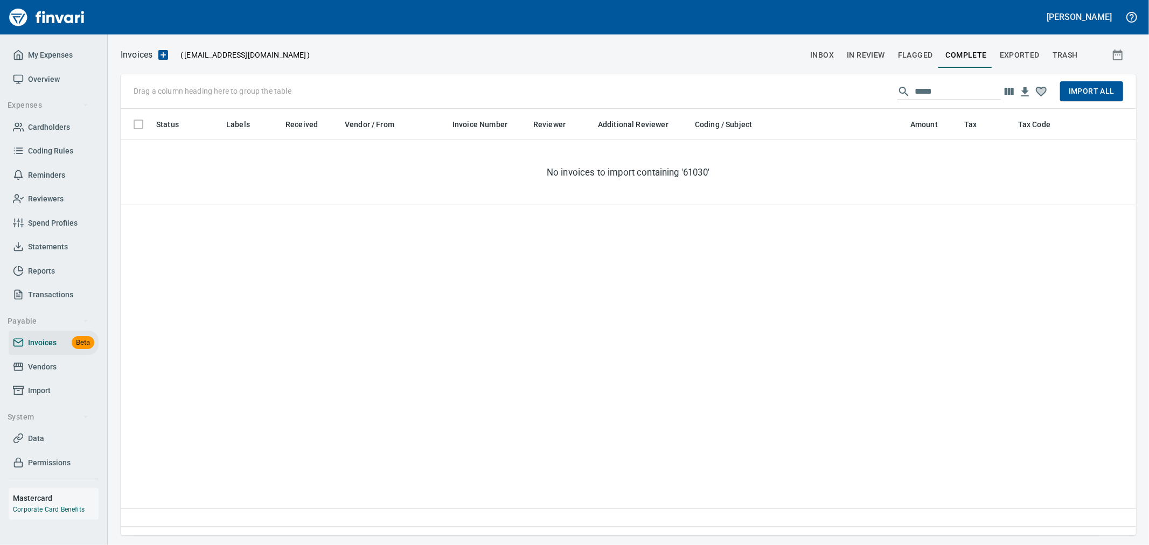
scroll to position [408, 1006]
drag, startPoint x: 849, startPoint y: 89, endPoint x: 668, endPoint y: 102, distance: 182.0
click at [675, 93] on div "Drag a column heading here to group the table ***** Import All" at bounding box center [628, 91] width 1015 height 34
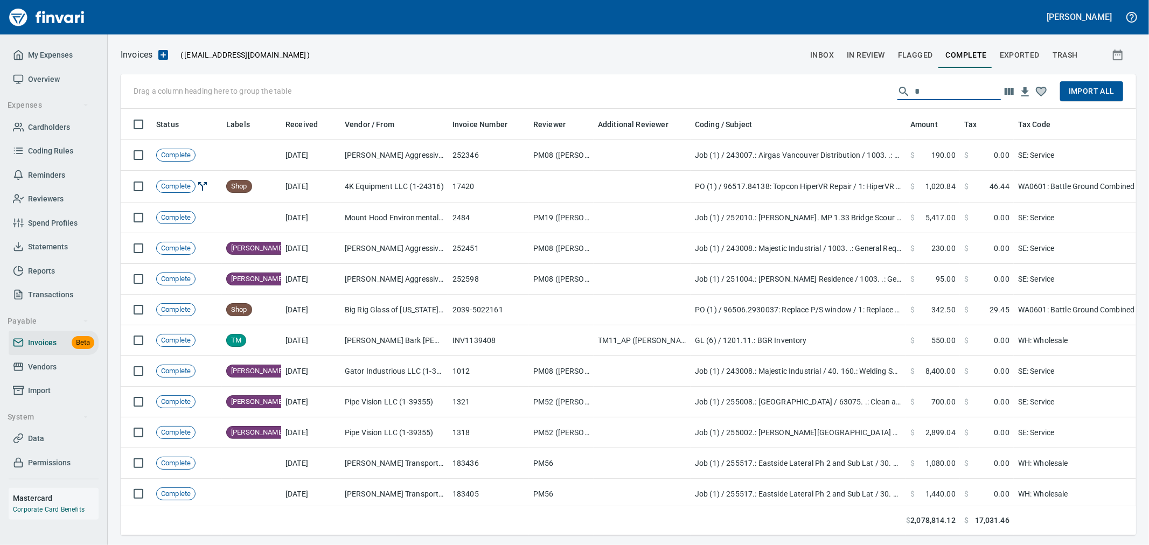
scroll to position [408, 997]
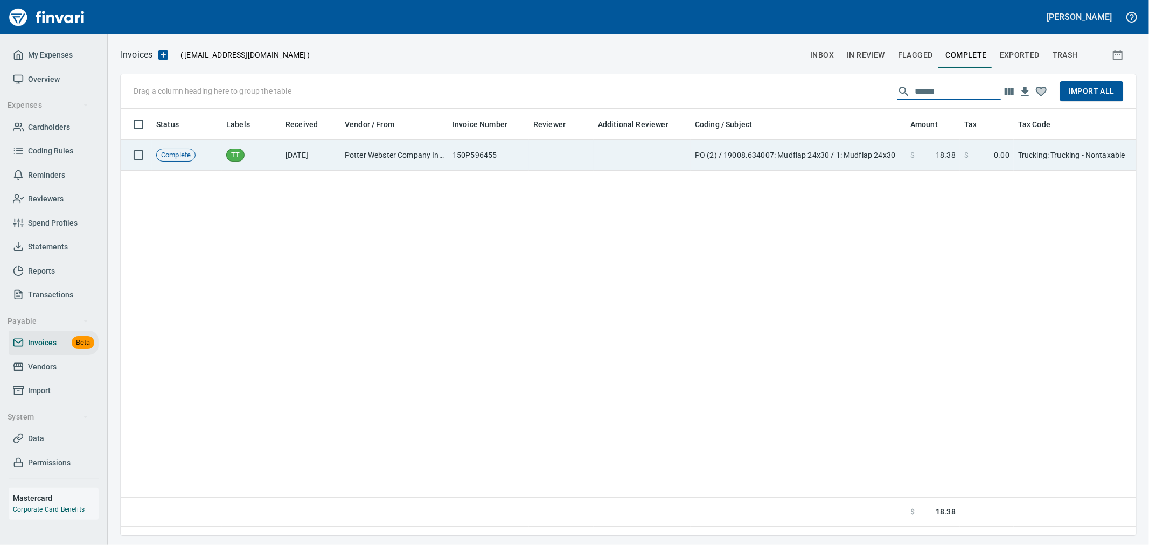
click at [721, 152] on td "PO (2) / 19008.634007: Mudflap 24x30 / 1: Mudflap 24x30" at bounding box center [797, 155] width 215 height 31
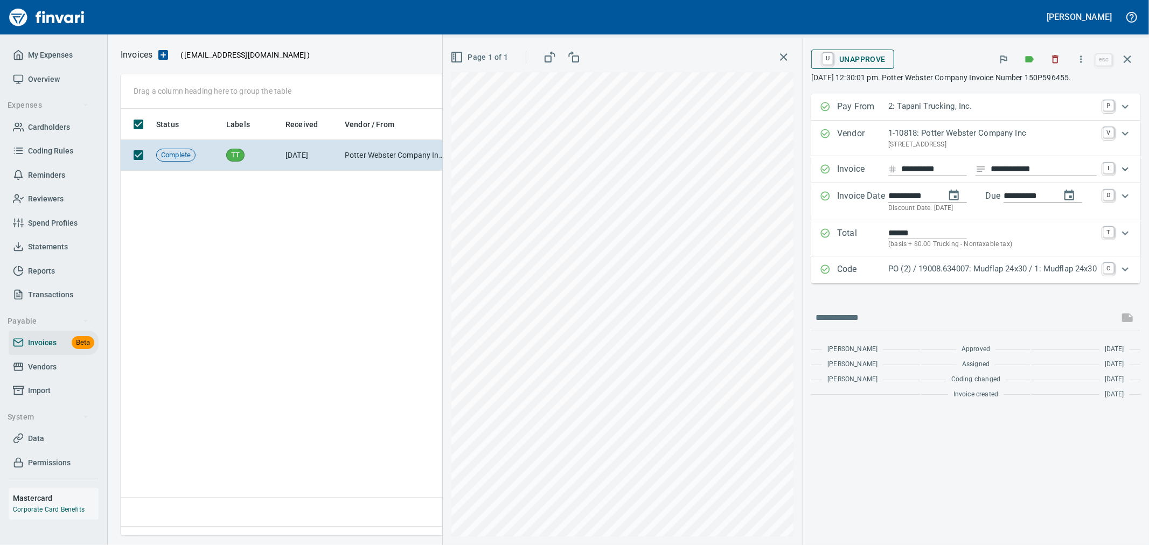
click at [838, 56] on span "U Unapprove" at bounding box center [853, 59] width 66 height 18
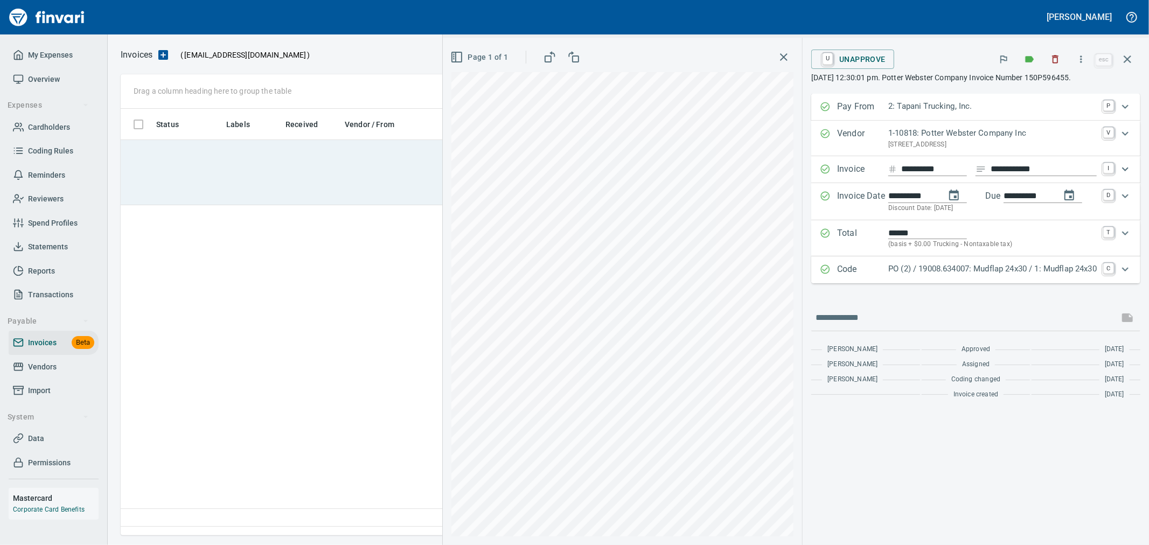
scroll to position [408, 1005]
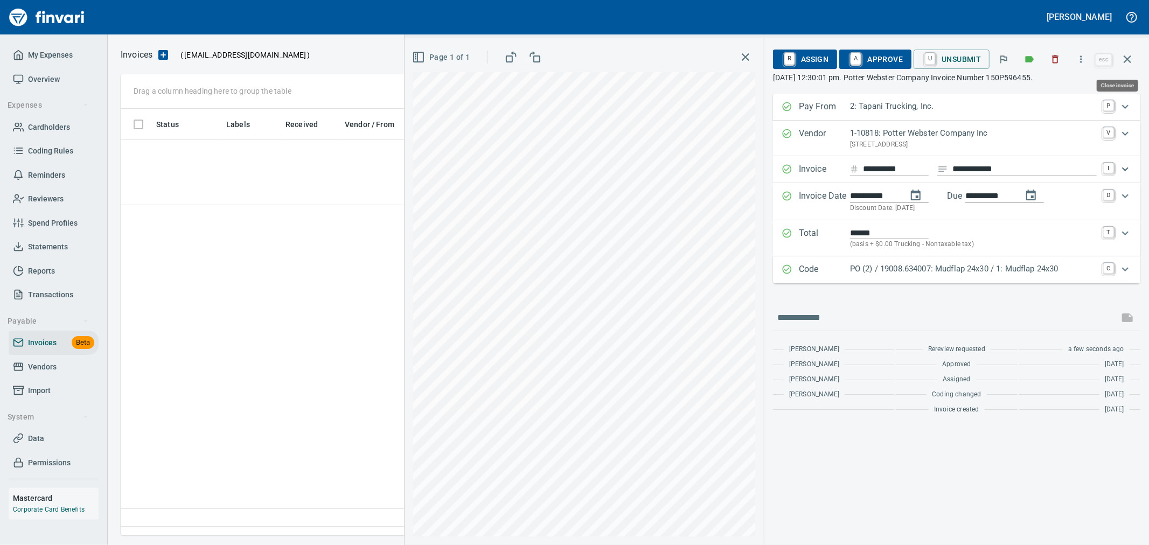
click at [1134, 54] on button "button" at bounding box center [1127, 59] width 26 height 26
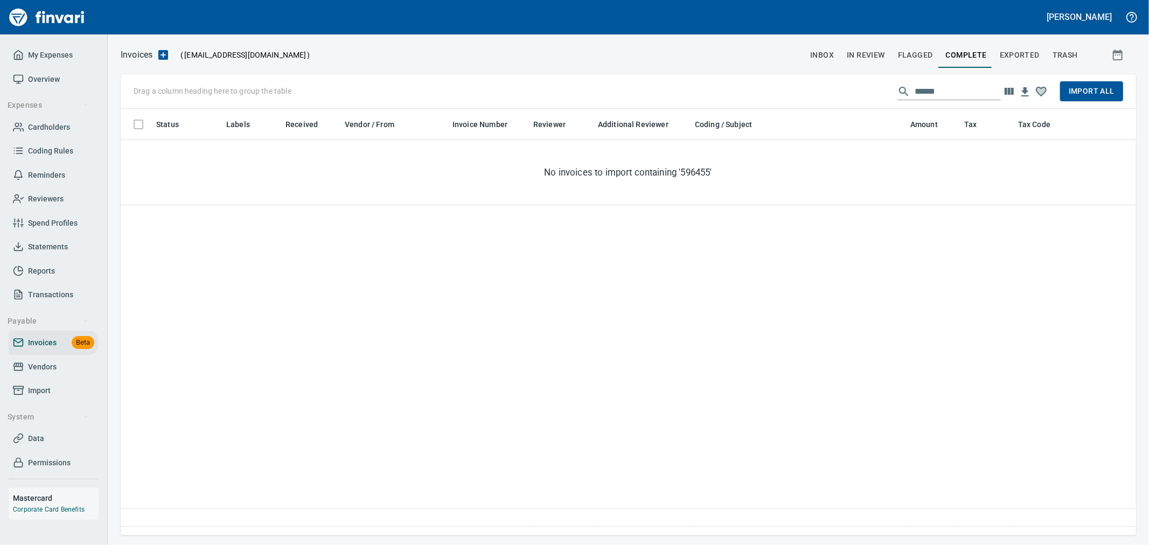
drag, startPoint x: 963, startPoint y: 92, endPoint x: 637, endPoint y: 87, distance: 325.9
click at [639, 87] on div "Drag a column heading here to group the table ****** Import All" at bounding box center [628, 91] width 1015 height 34
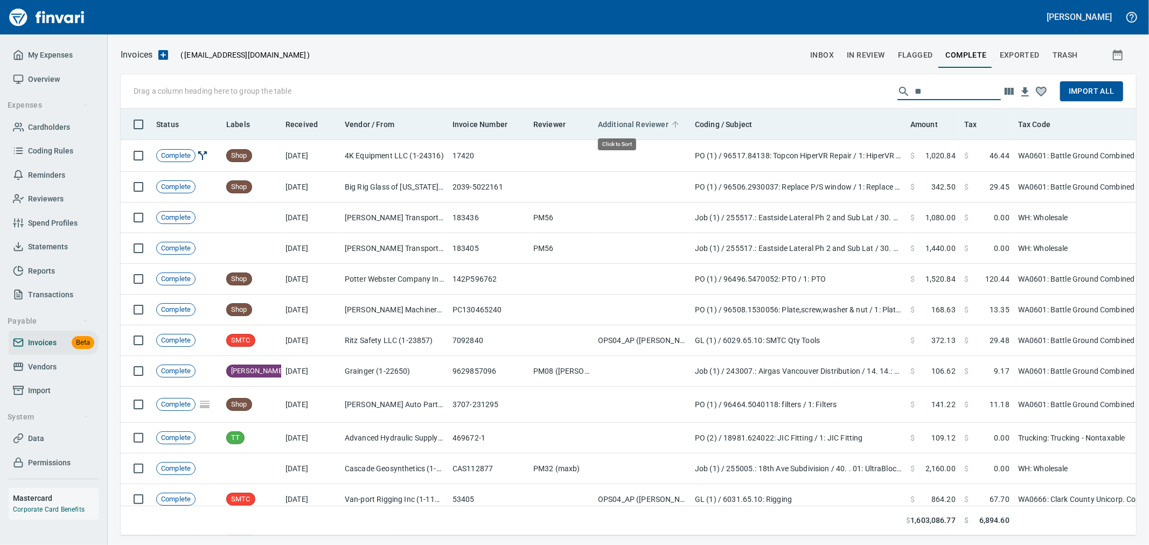
scroll to position [408, 997]
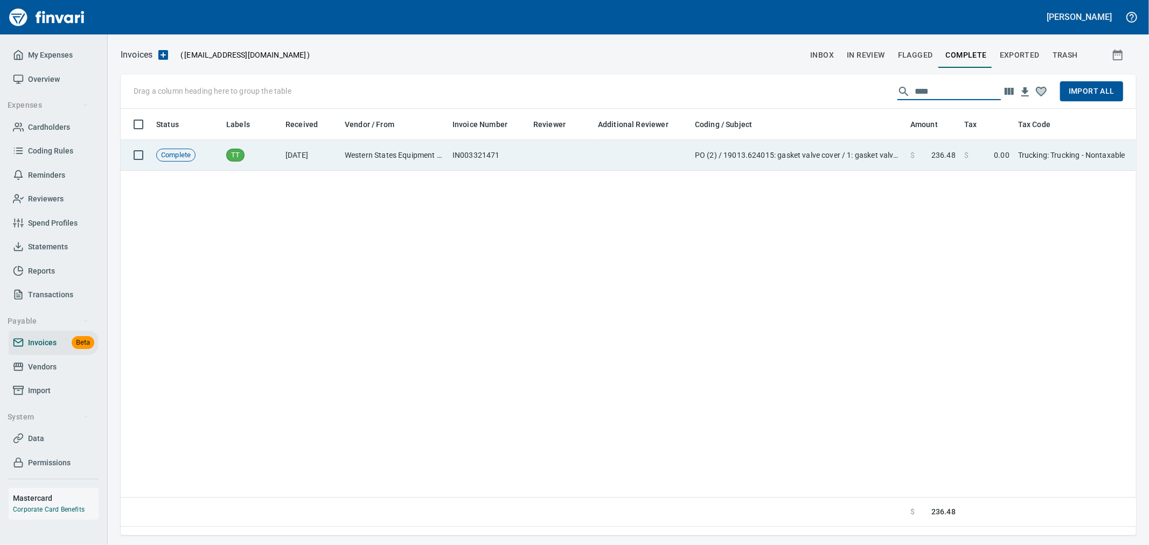
click at [603, 149] on td at bounding box center [641, 155] width 97 height 31
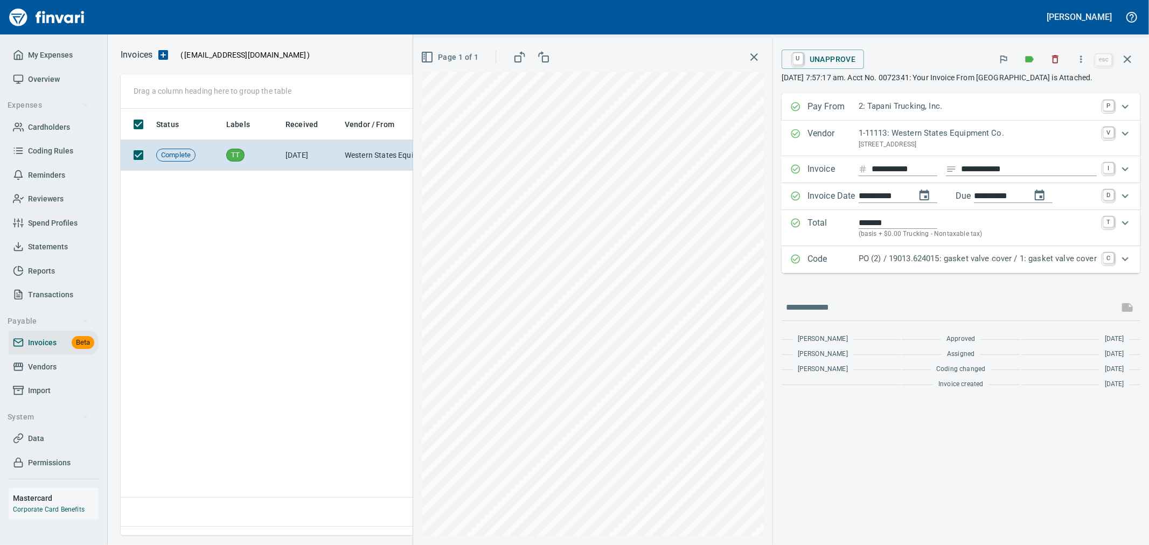
click at [843, 58] on span "U Unapprove" at bounding box center [823, 59] width 66 height 18
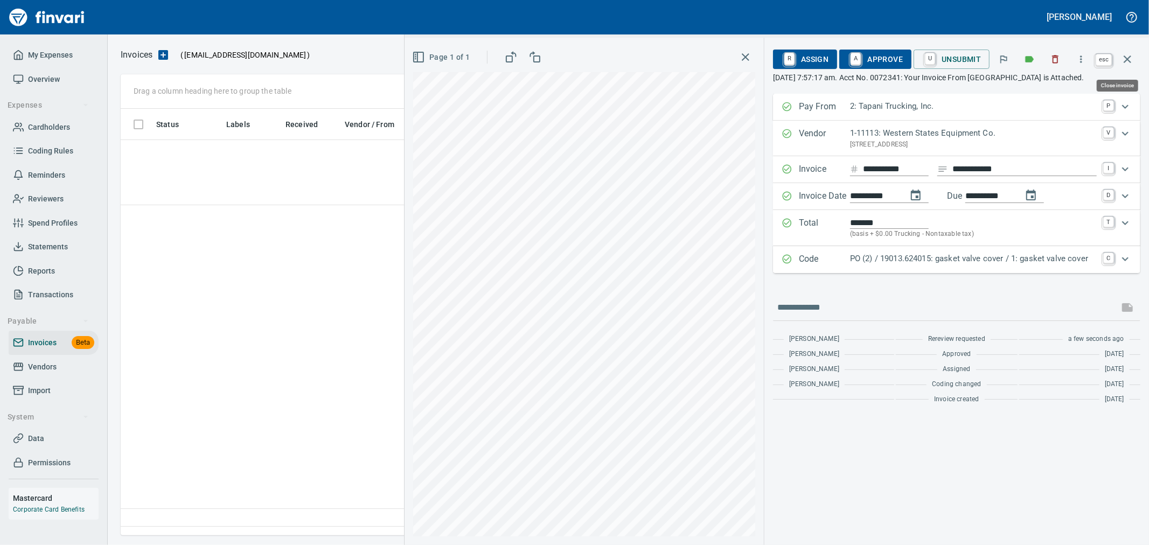
click at [1133, 58] on icon "button" at bounding box center [1127, 59] width 13 height 13
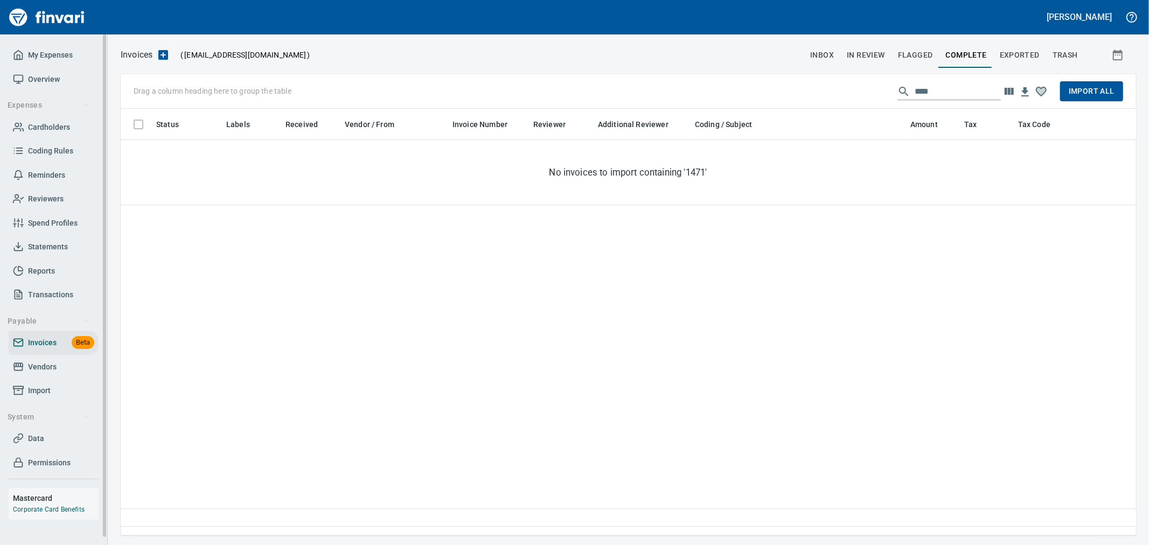
scroll to position [408, 1005]
drag, startPoint x: 967, startPoint y: 88, endPoint x: 652, endPoint y: 86, distance: 315.6
click at [666, 88] on div "Drag a column heading here to group the table **** Import All" at bounding box center [628, 91] width 1015 height 34
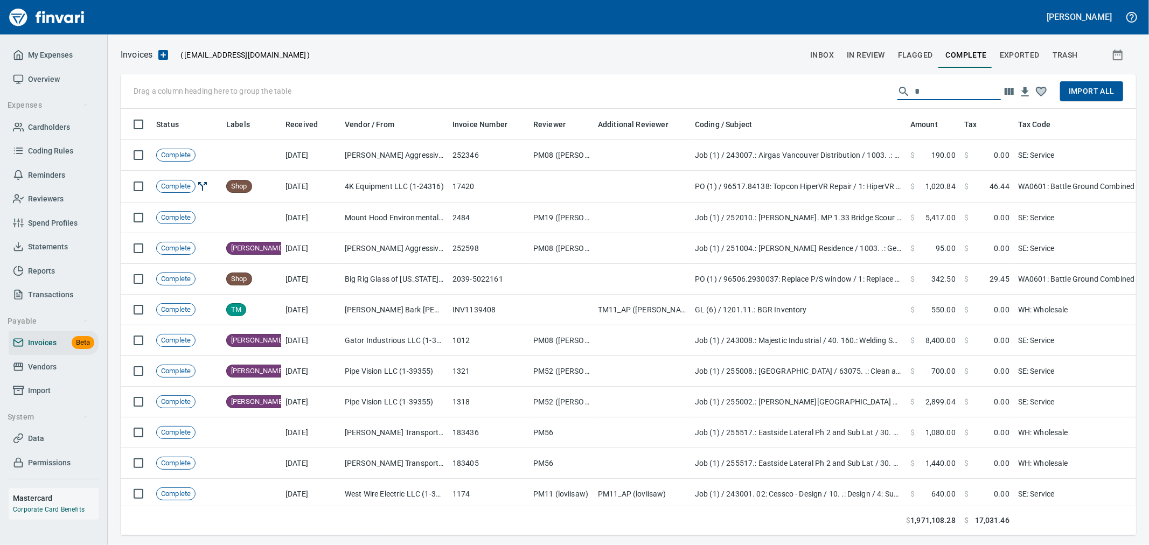
scroll to position [408, 997]
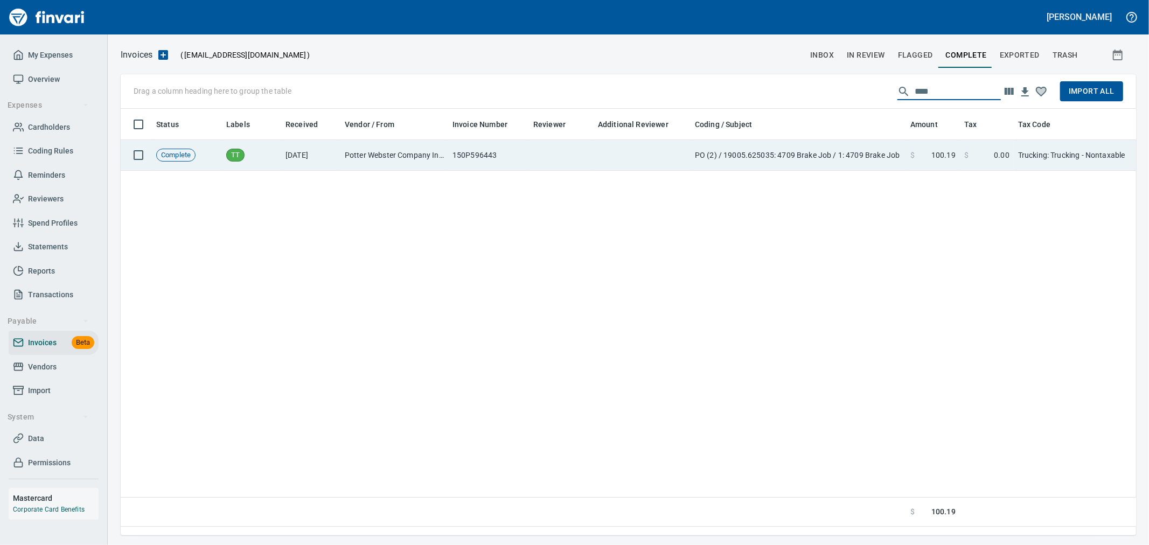
click at [688, 159] on td at bounding box center [641, 155] width 97 height 31
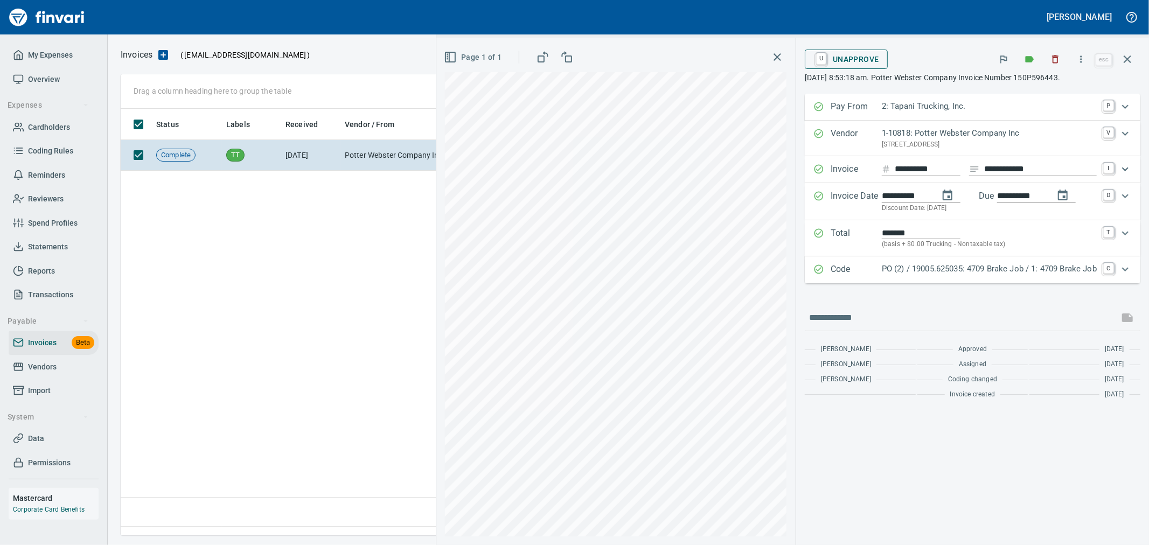
click at [831, 54] on span "U Unapprove" at bounding box center [846, 59] width 66 height 18
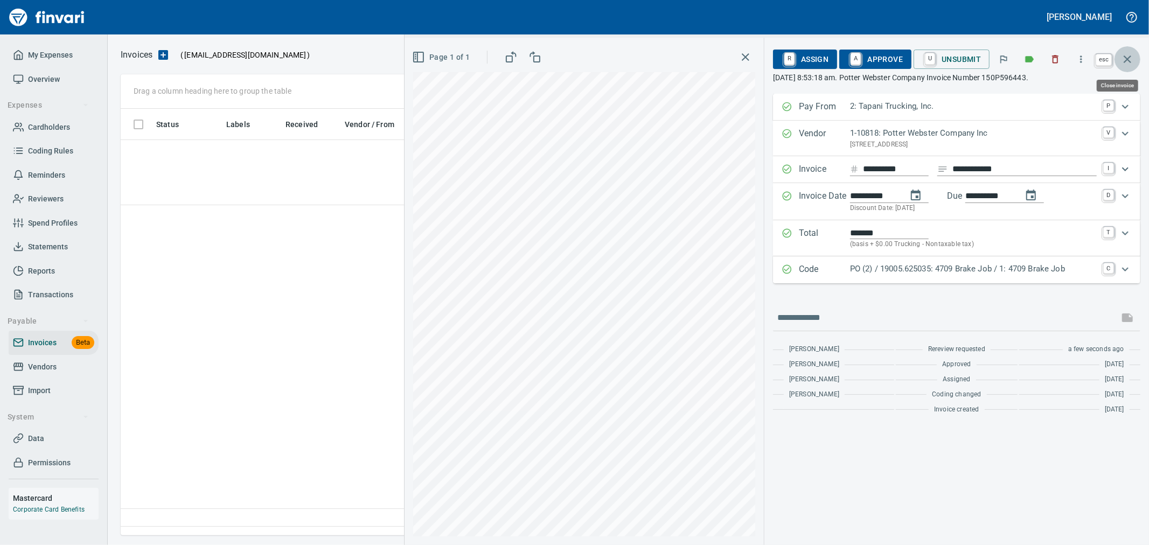
click at [1129, 54] on icon "button" at bounding box center [1127, 59] width 13 height 13
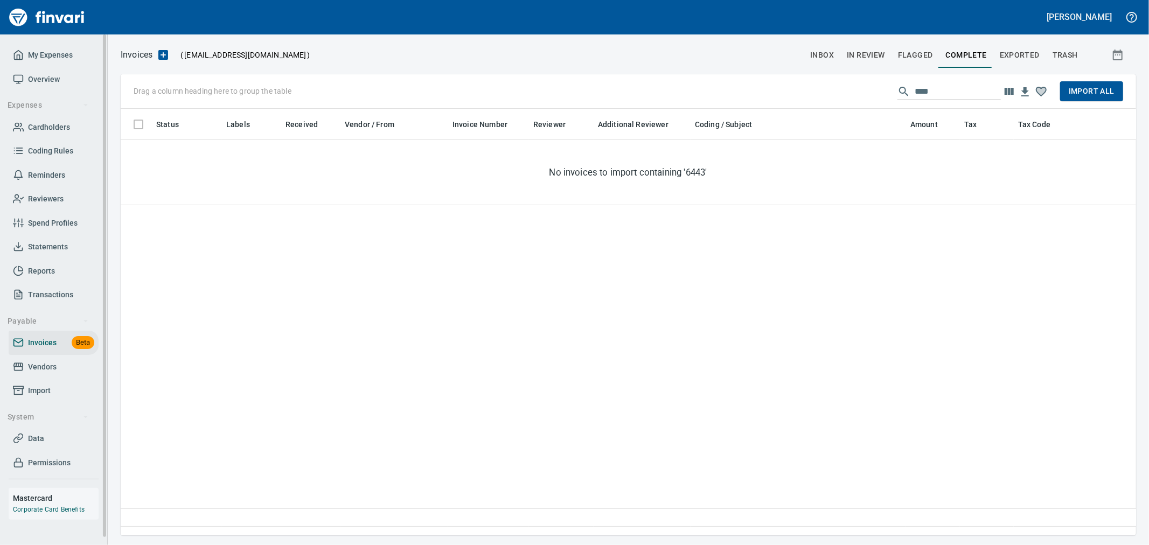
scroll to position [408, 1006]
drag, startPoint x: 965, startPoint y: 92, endPoint x: 647, endPoint y: 58, distance: 319.5
click at [676, 61] on div "Invoices ( [EMAIL_ADDRESS][DOMAIN_NAME] ) inbox In Review Flagged Complete Expo…" at bounding box center [628, 291] width 1041 height 488
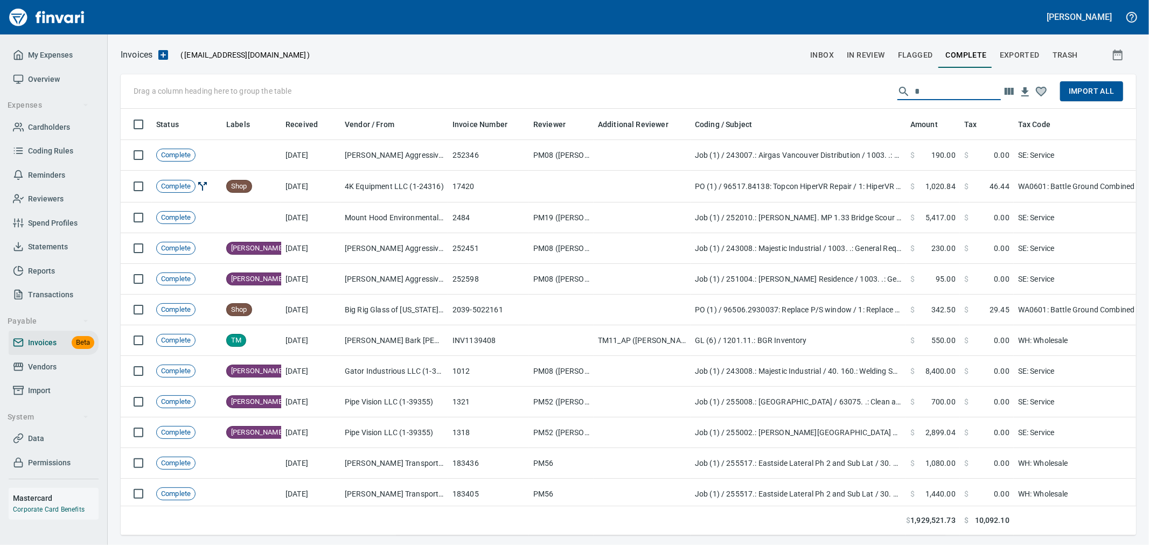
scroll to position [408, 997]
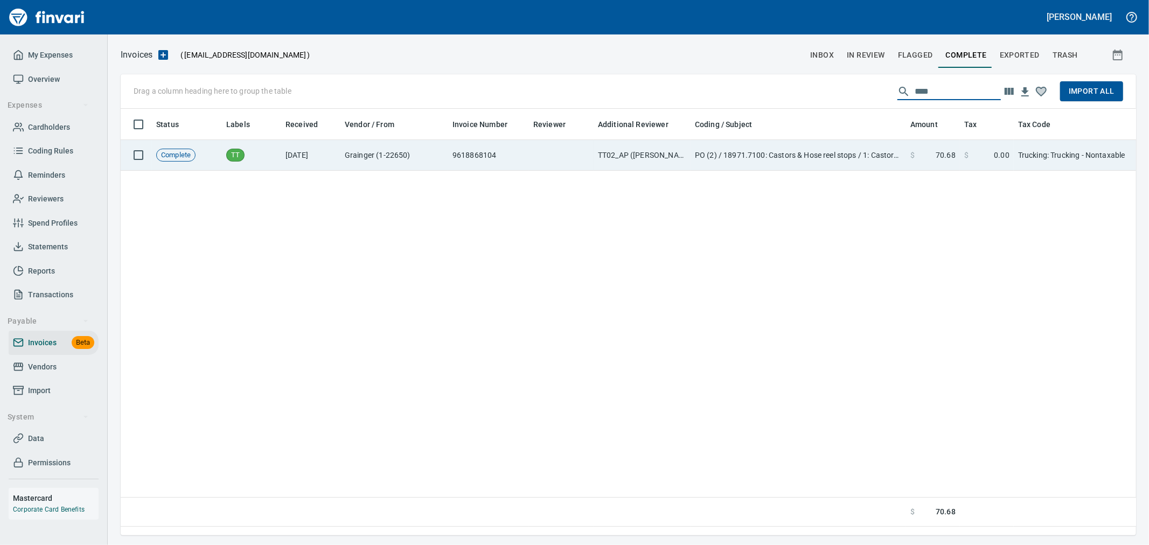
click at [881, 158] on td "PO (2) / 18971.7100: Castors & Hose reel stops / 1: Castors & Hose reel stops" at bounding box center [797, 155] width 215 height 31
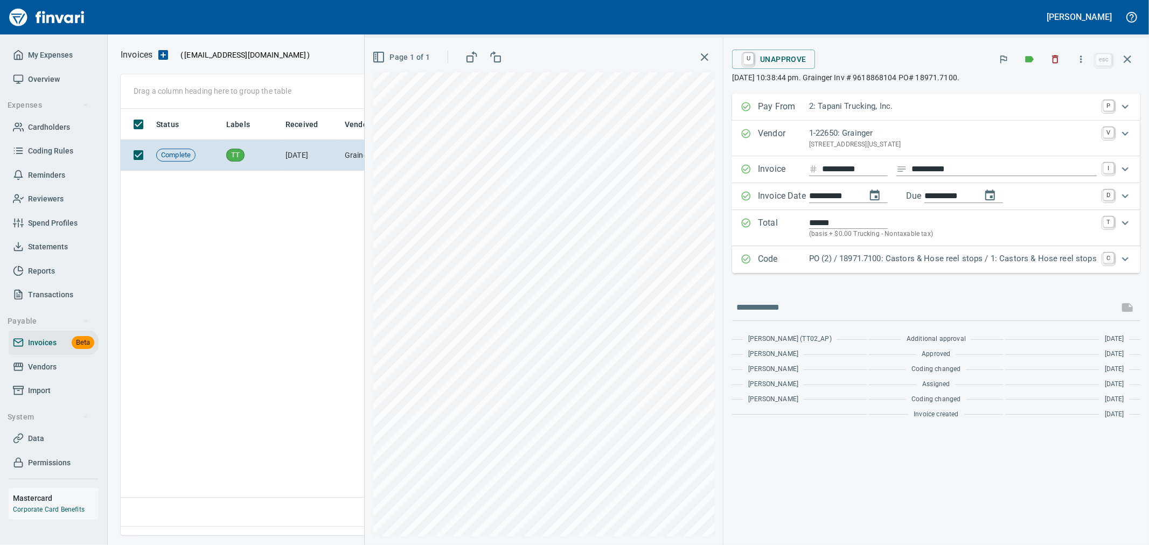
click at [774, 45] on div "**********" at bounding box center [935, 291] width 425 height 507
click at [794, 58] on span "U Unapprove" at bounding box center [774, 59] width 66 height 18
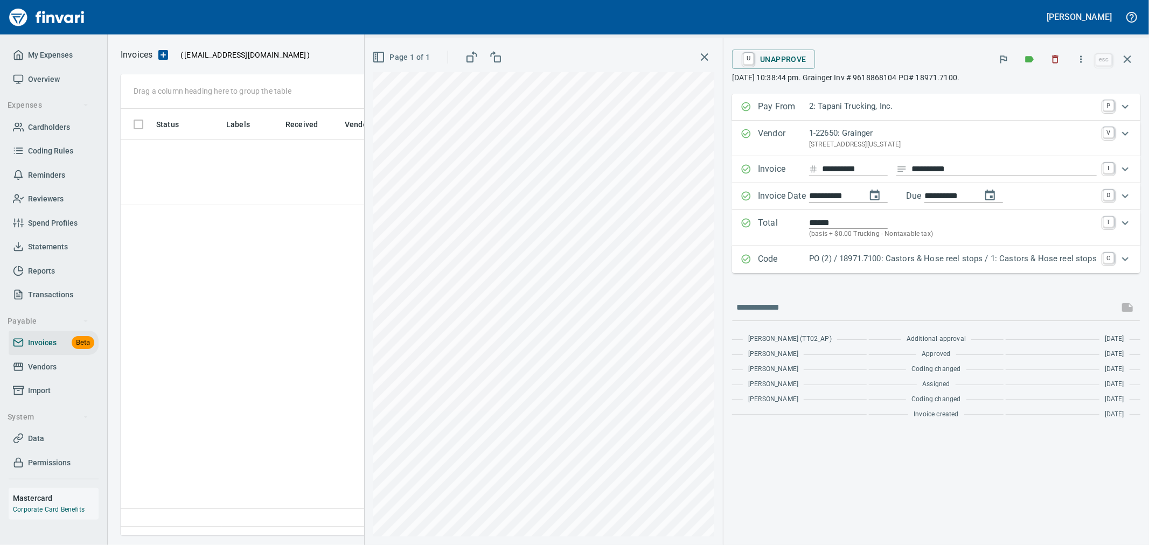
scroll to position [408, 1005]
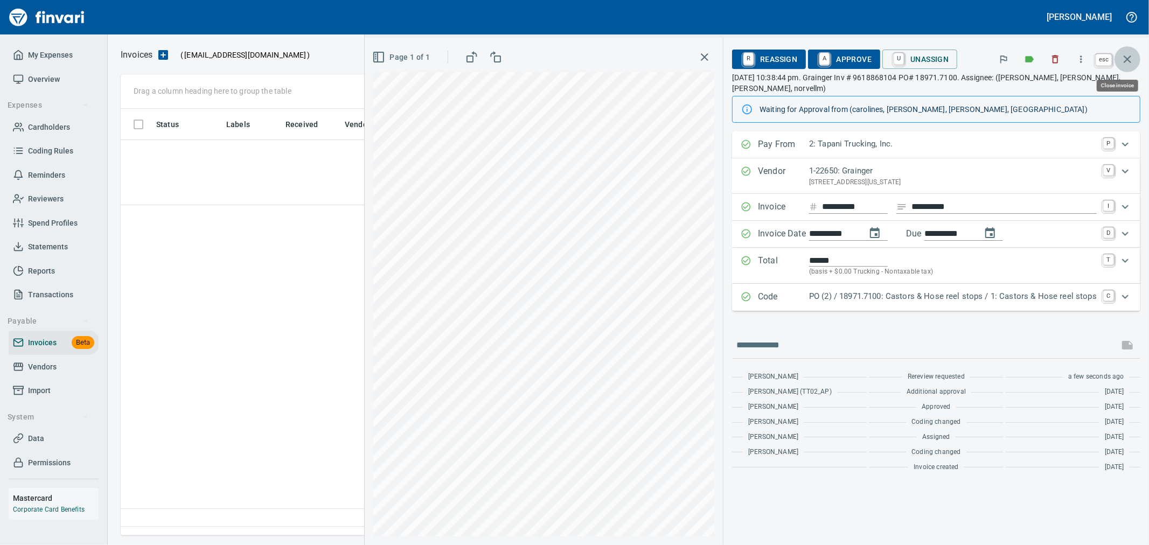
click at [1133, 56] on icon "button" at bounding box center [1127, 59] width 13 height 13
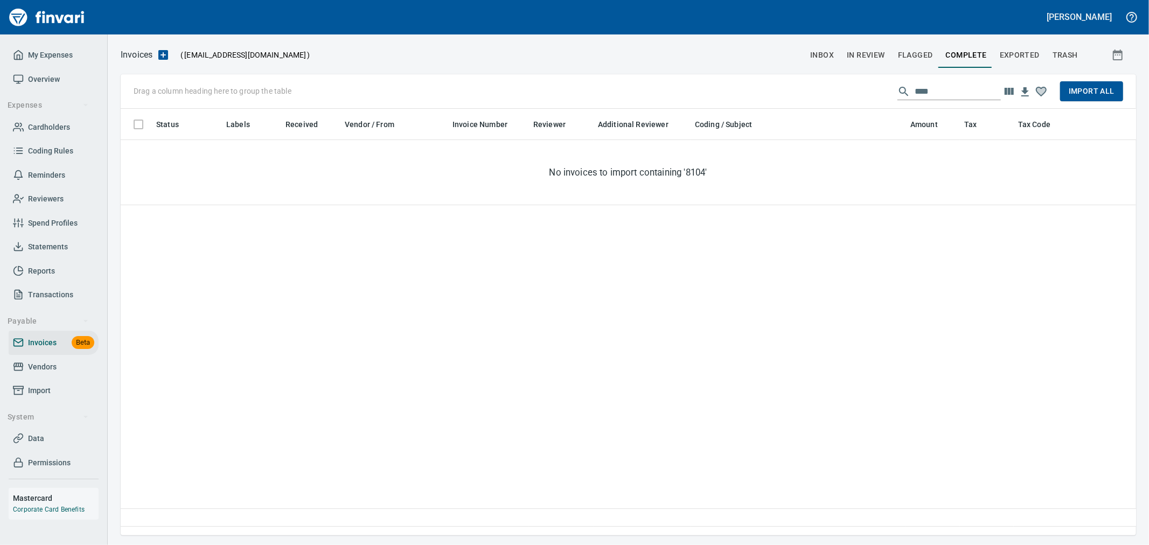
drag, startPoint x: 952, startPoint y: 87, endPoint x: 733, endPoint y: 66, distance: 219.7
click at [733, 66] on div "Invoices ( [EMAIL_ADDRESS][DOMAIN_NAME] ) inbox In Review Flagged Complete Expo…" at bounding box center [628, 291] width 1041 height 488
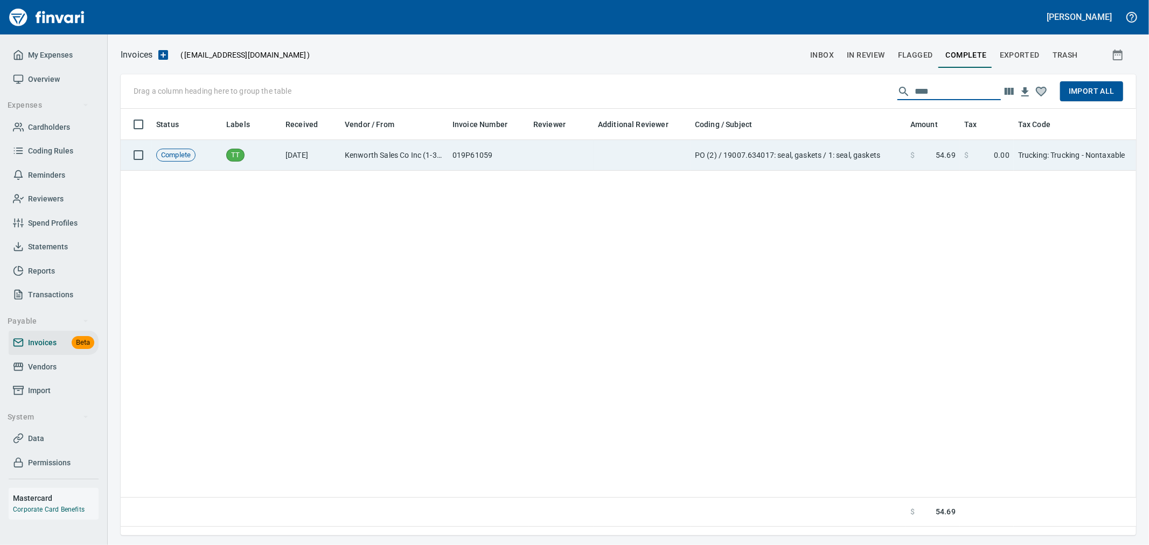
click at [761, 158] on td "PO (2) / 19007.634017: seal, gaskets / 1: seal, gaskets" at bounding box center [797, 155] width 215 height 31
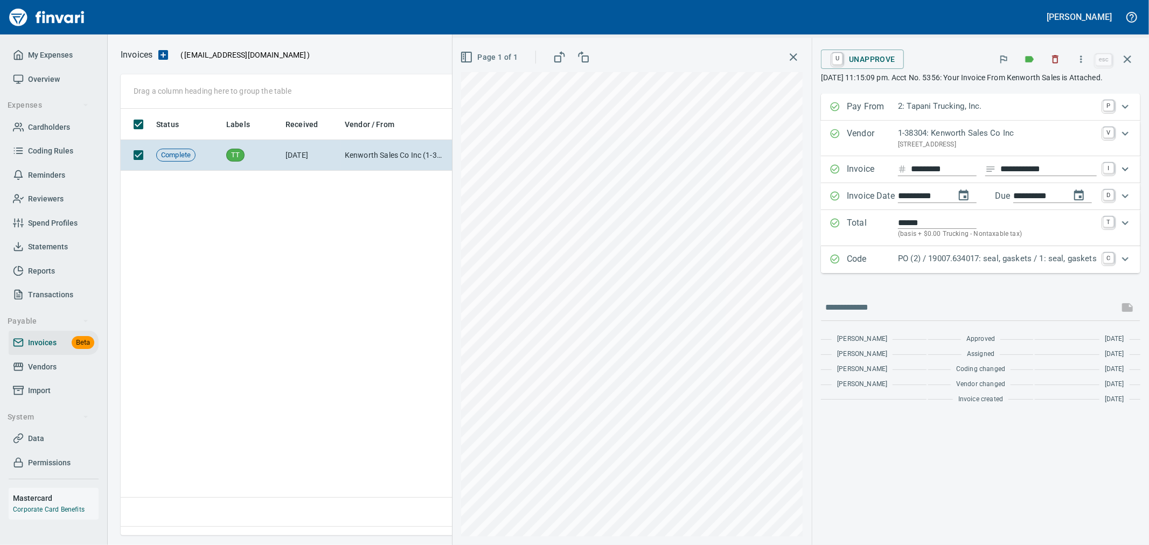
click at [875, 64] on span "U Unapprove" at bounding box center [862, 59] width 66 height 18
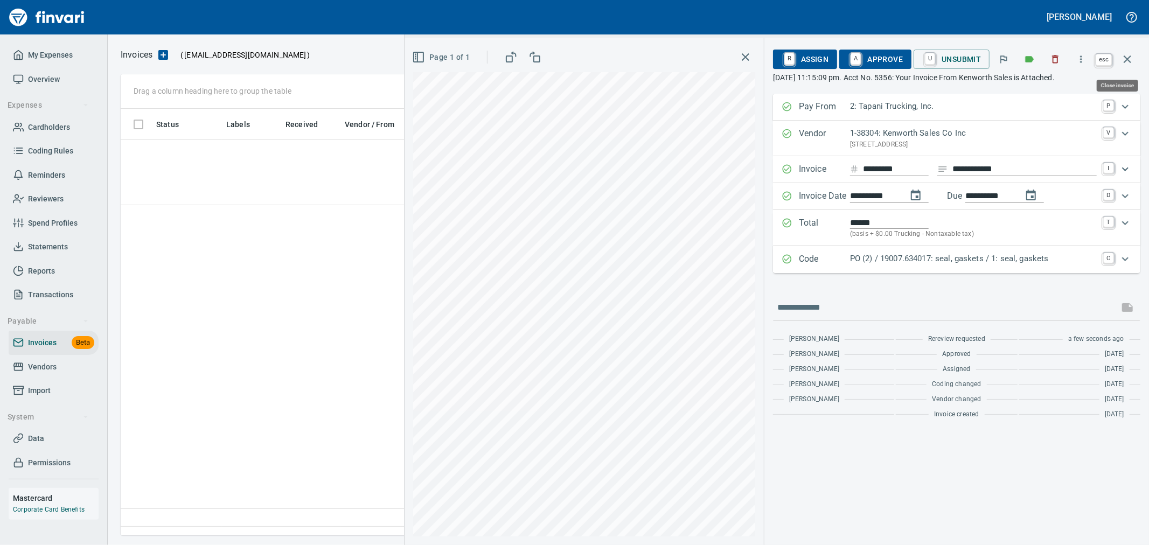
click at [1135, 58] on button "button" at bounding box center [1127, 59] width 26 height 26
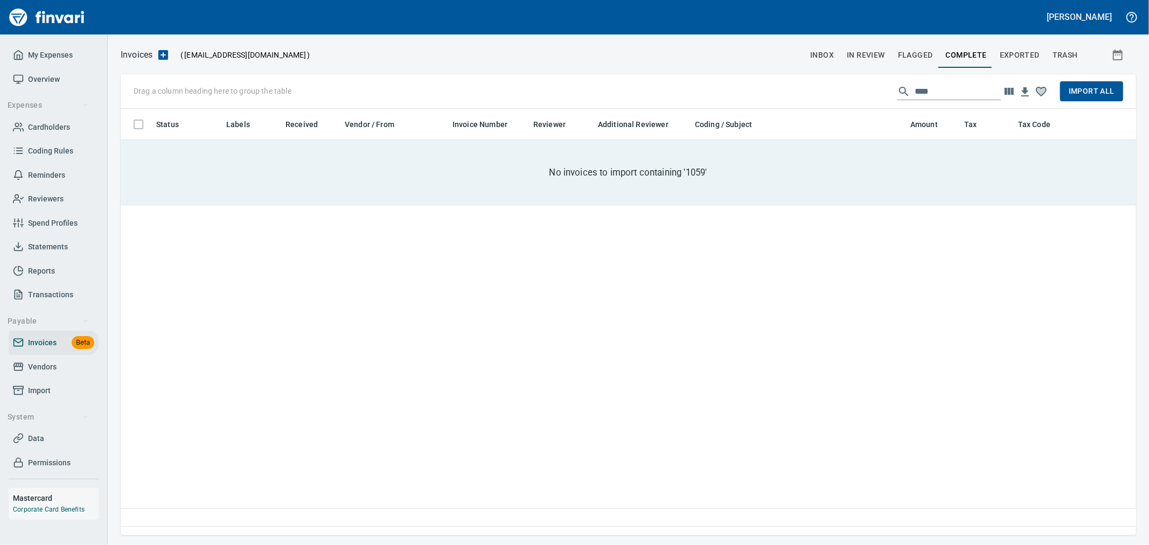
scroll to position [408, 1006]
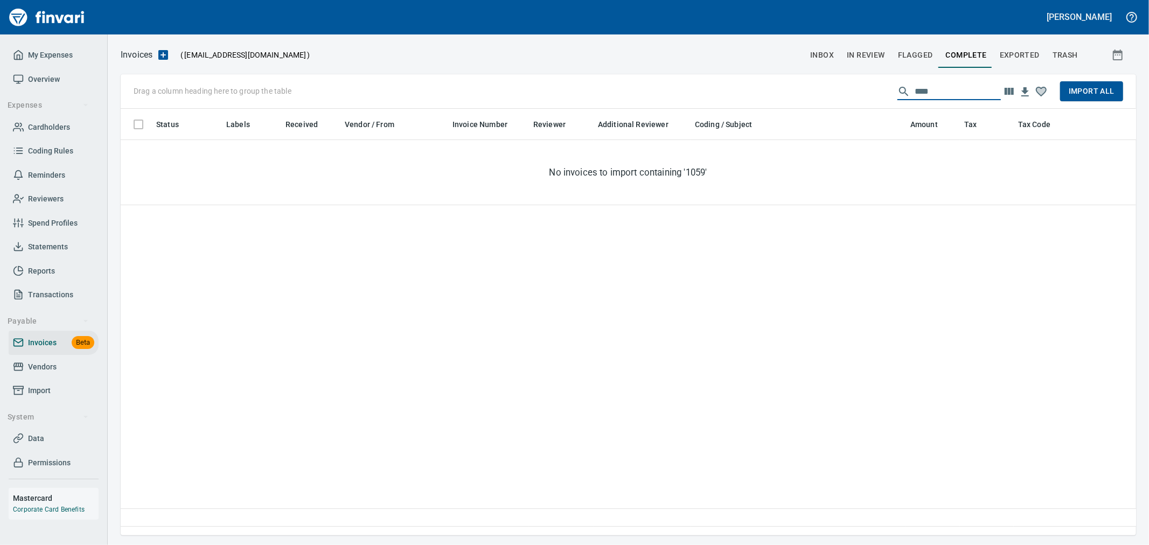
drag, startPoint x: 849, startPoint y: 86, endPoint x: 724, endPoint y: 73, distance: 125.7
click at [724, 73] on div "Invoices ( [EMAIL_ADDRESS][DOMAIN_NAME] ) inbox In Review Flagged Complete Expo…" at bounding box center [628, 291] width 1041 height 488
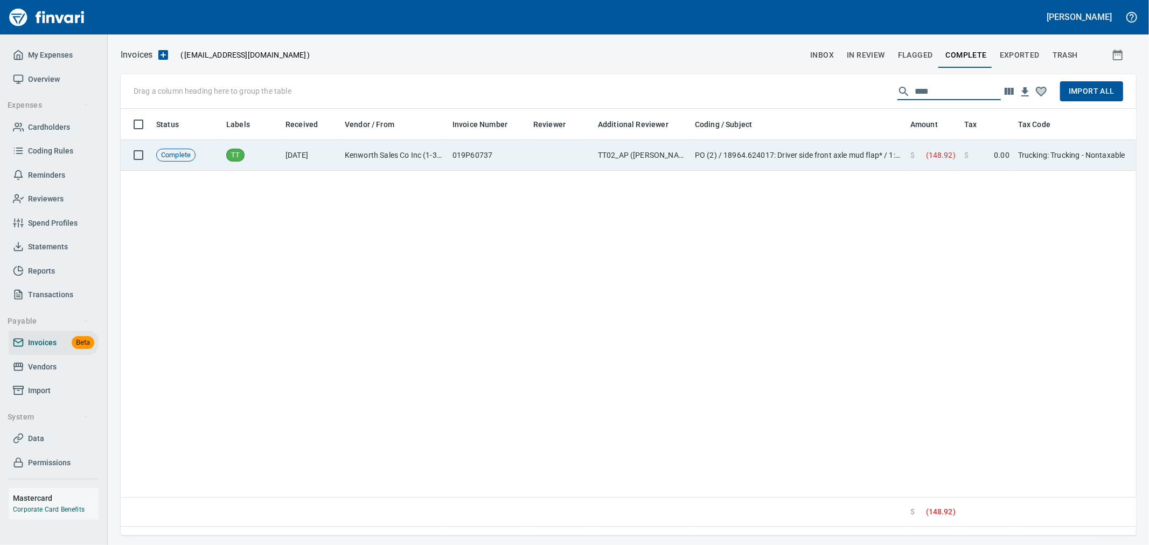
click at [807, 152] on td "PO (2) / 18964.624017: Driver side front axle mud flap* / 1: Driver side front …" at bounding box center [797, 155] width 215 height 31
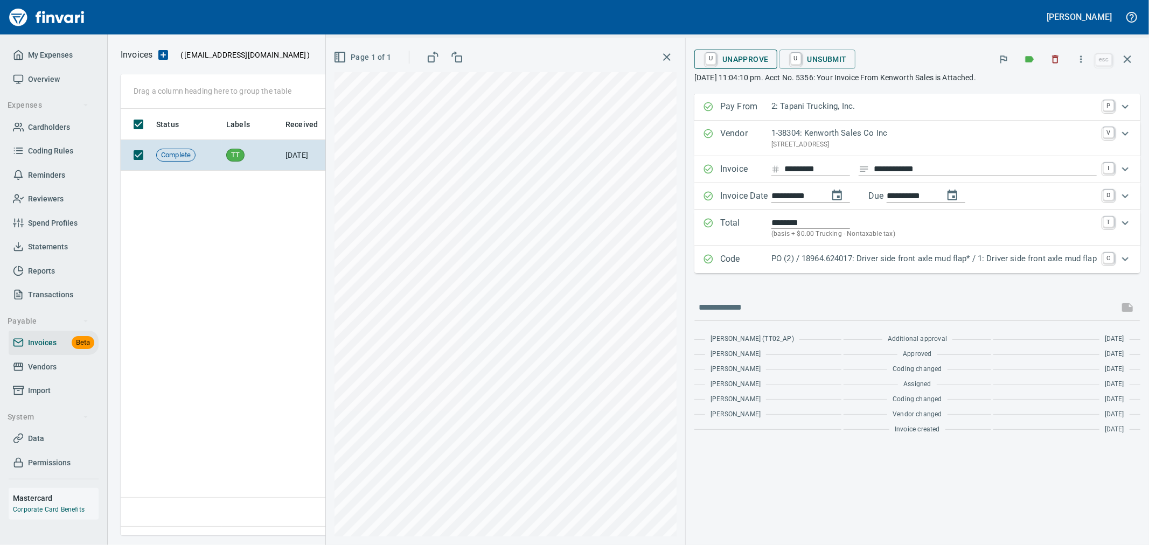
click at [754, 60] on span "U Unapprove" at bounding box center [736, 59] width 66 height 18
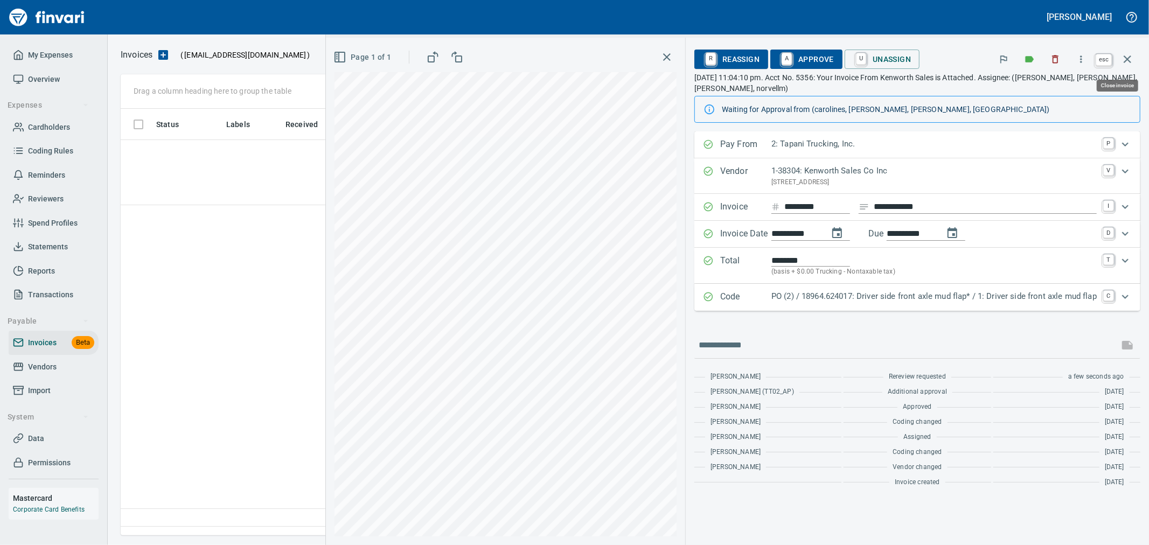
click at [1123, 61] on icon "button" at bounding box center [1127, 59] width 13 height 13
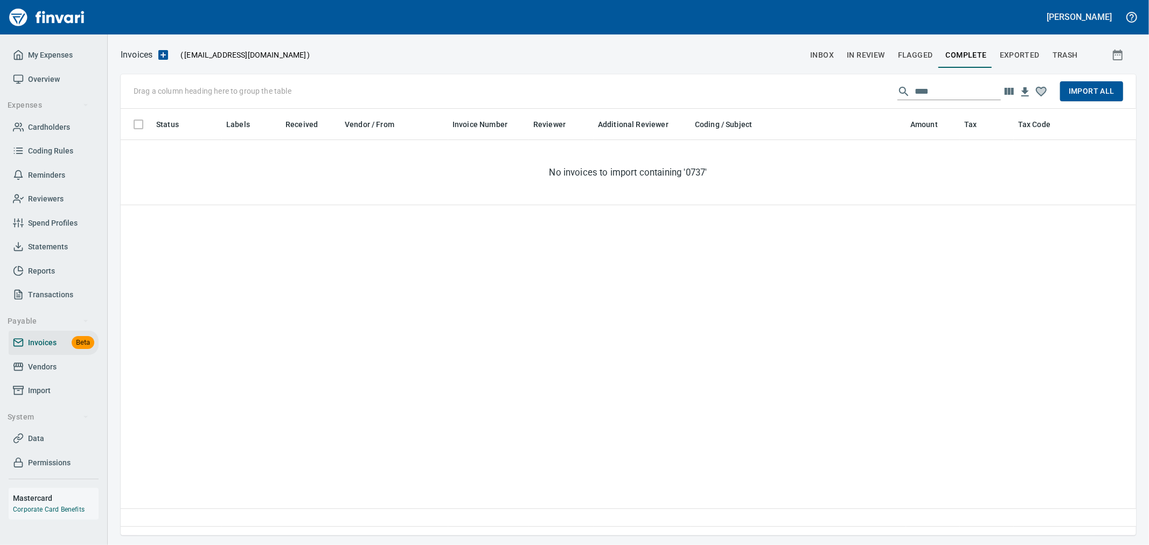
drag, startPoint x: 755, startPoint y: 86, endPoint x: 580, endPoint y: 84, distance: 174.5
click at [580, 84] on div "Drag a column heading here to group the table **** Import All" at bounding box center [628, 91] width 1015 height 34
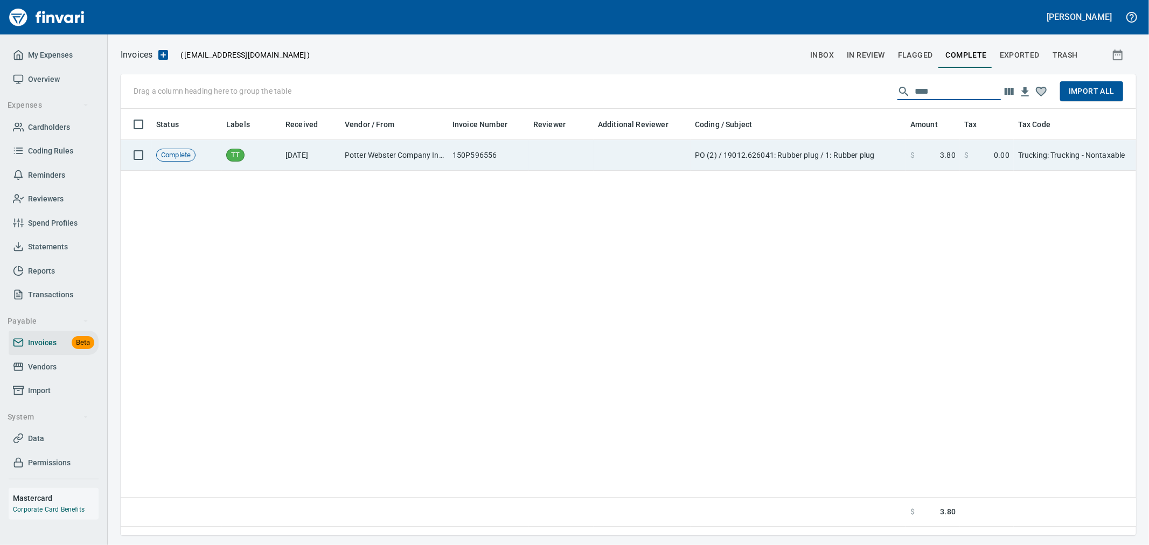
click at [742, 159] on td "PO (2) / 19012.626041: Rubber plug / 1: Rubber plug" at bounding box center [797, 155] width 215 height 31
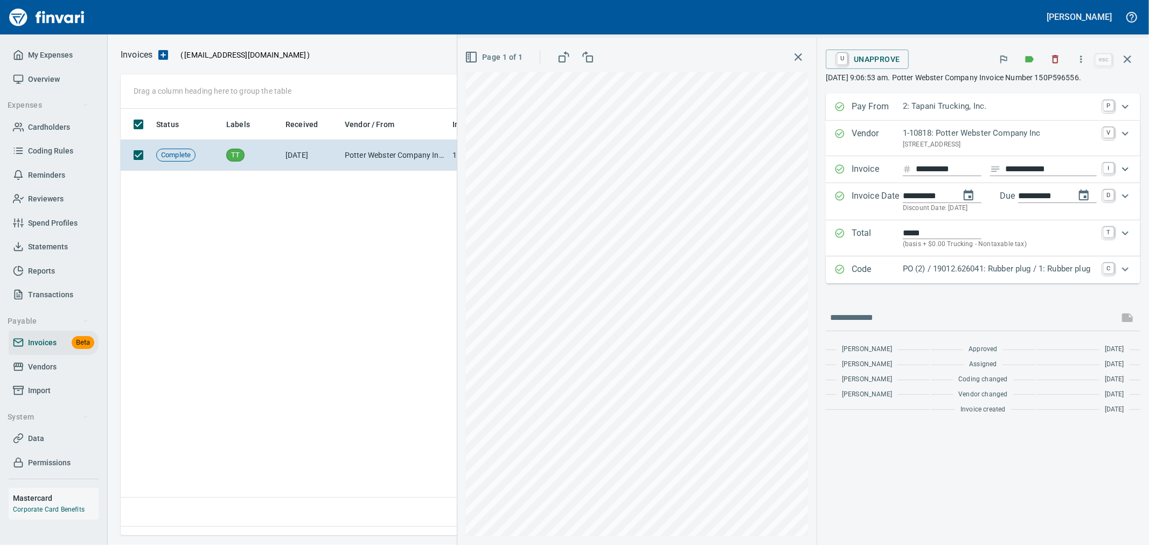
click at [878, 65] on span "U Unapprove" at bounding box center [867, 59] width 66 height 18
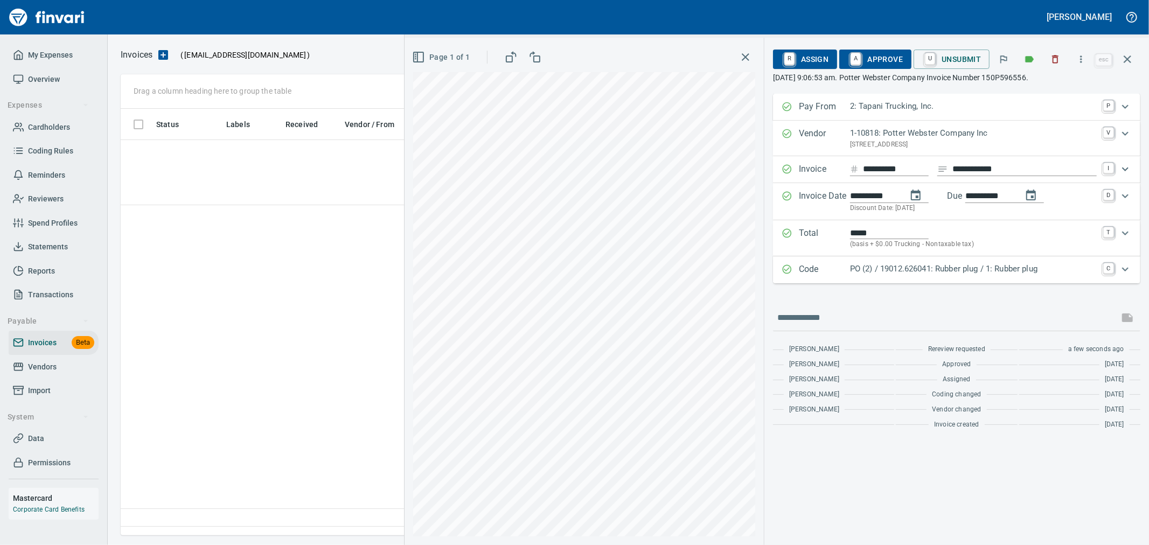
click at [1131, 61] on icon "button" at bounding box center [1127, 59] width 13 height 13
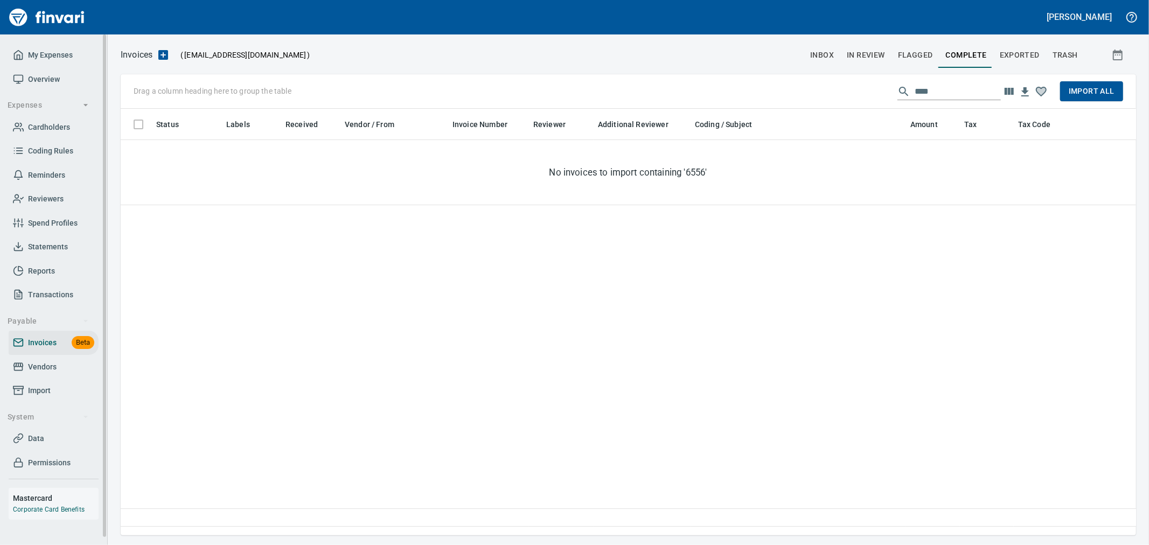
scroll to position [408, 1005]
drag, startPoint x: 972, startPoint y: 95, endPoint x: 550, endPoint y: 82, distance: 422.4
click at [550, 82] on div "Drag a column heading here to group the table **** Import All" at bounding box center [628, 91] width 1015 height 34
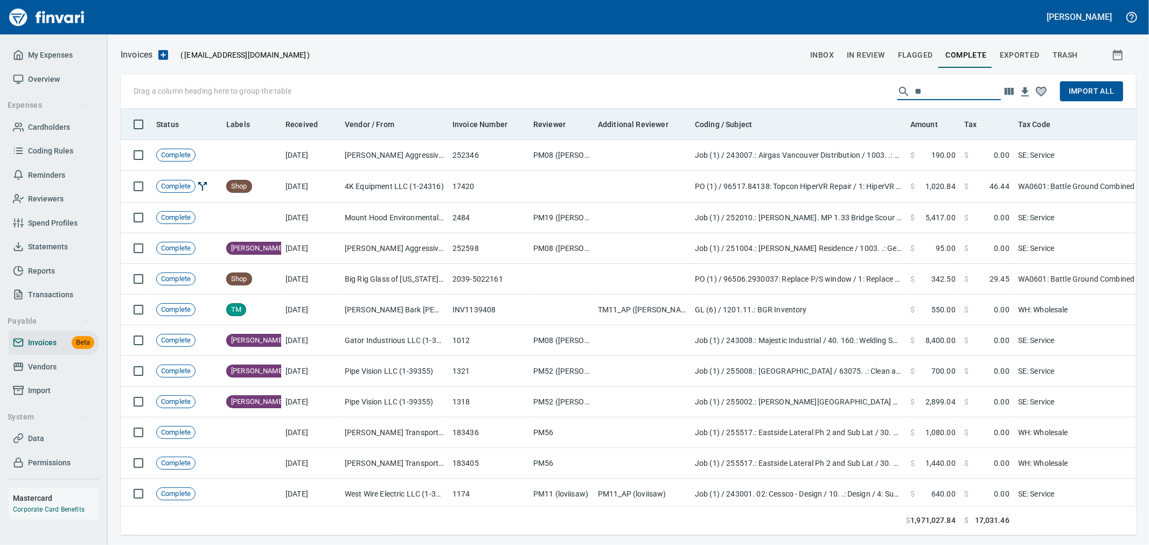
scroll to position [408, 997]
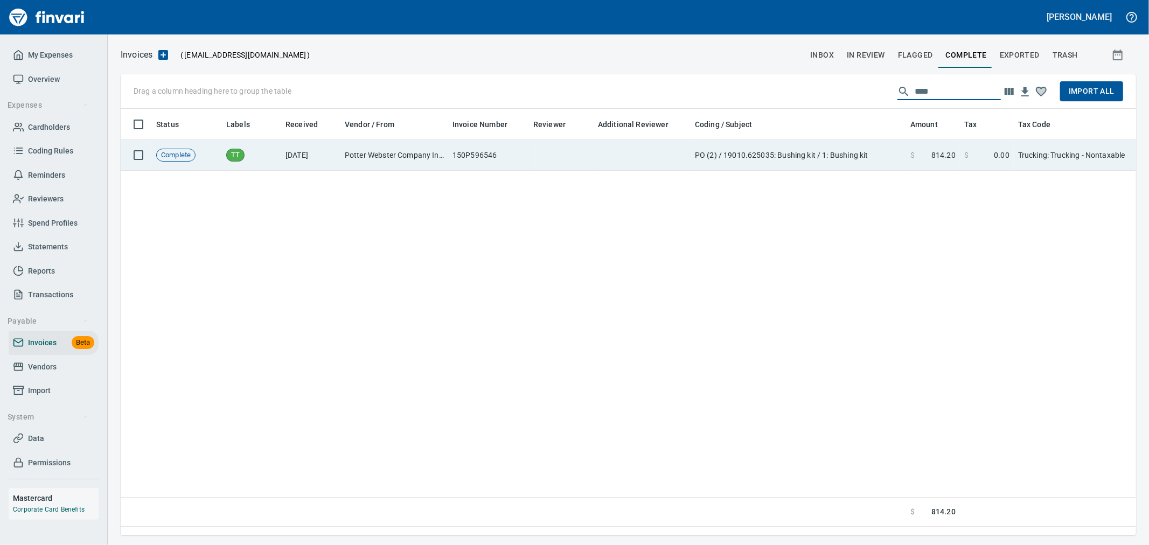
click at [575, 149] on td at bounding box center [561, 155] width 65 height 31
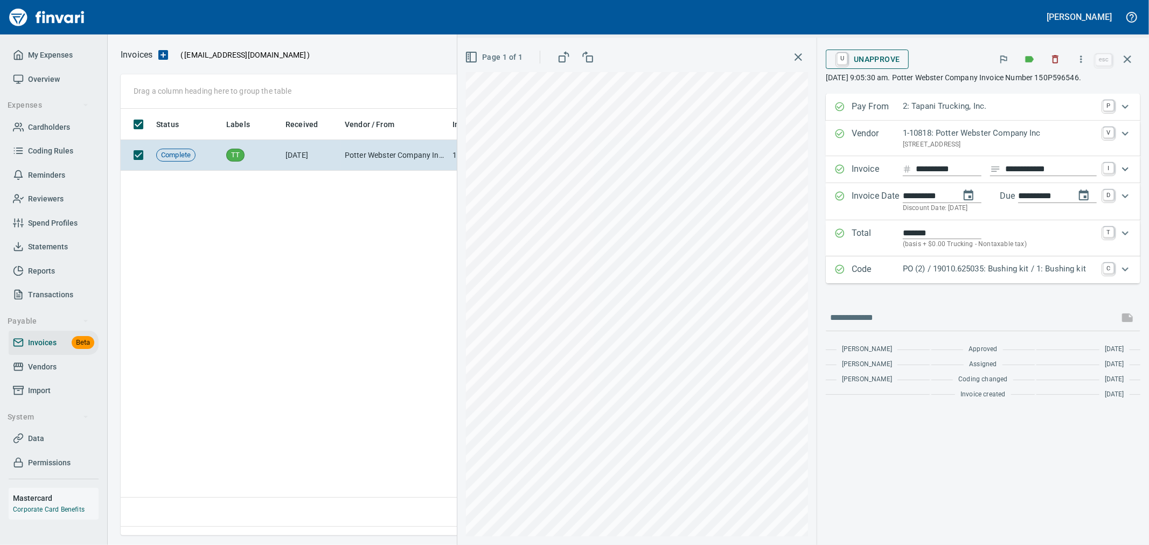
click at [888, 56] on span "U Unapprove" at bounding box center [867, 59] width 66 height 18
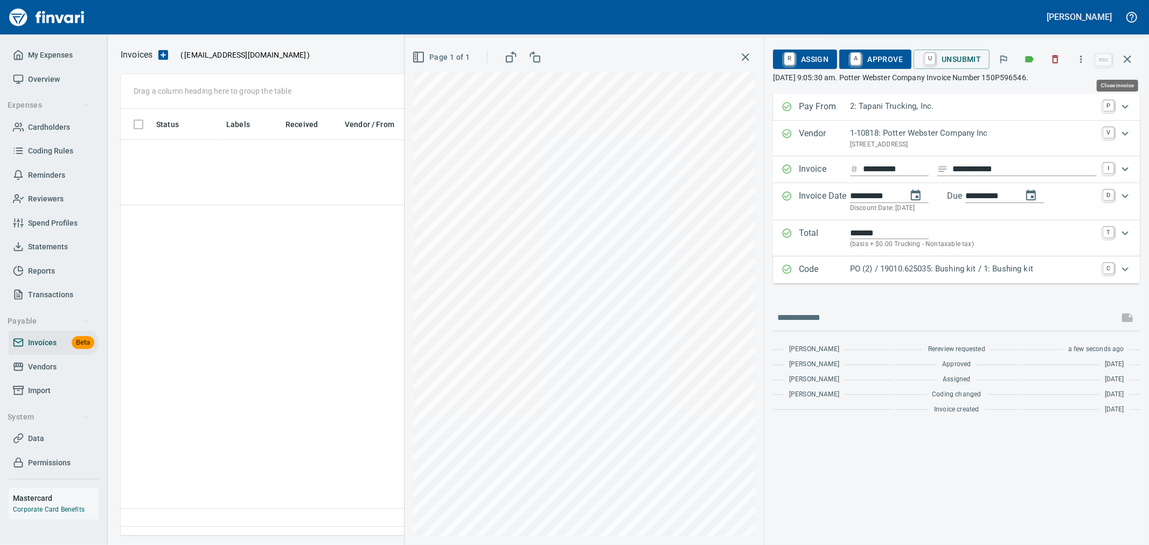
click at [1128, 55] on icon "button" at bounding box center [1127, 59] width 13 height 13
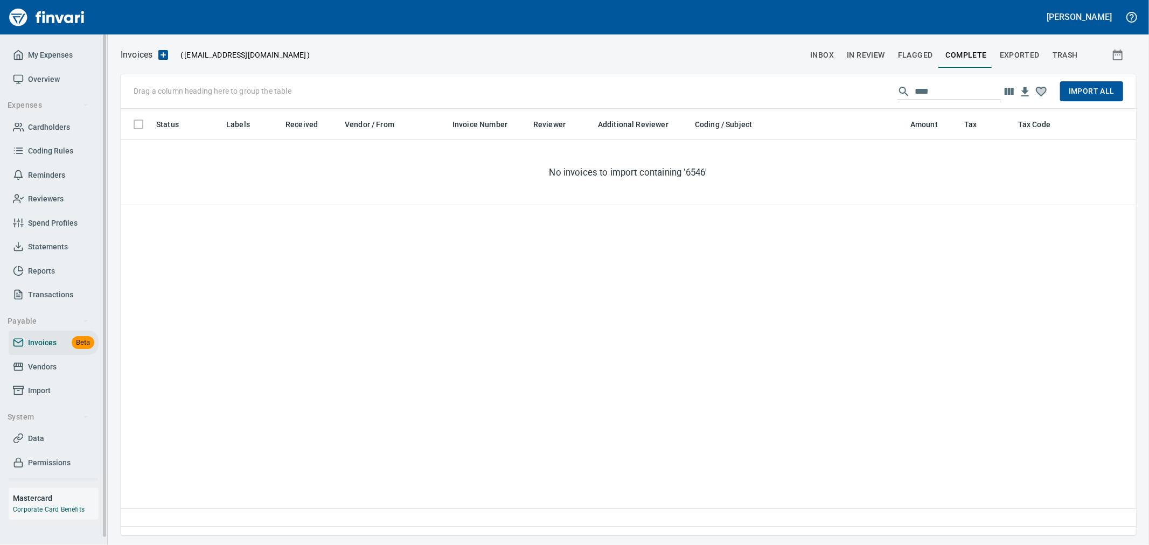
scroll to position [408, 1005]
drag, startPoint x: 959, startPoint y: 92, endPoint x: 614, endPoint y: 79, distance: 344.9
click at [615, 78] on div "Drag a column heading here to group the table **** Import All" at bounding box center [628, 91] width 1015 height 34
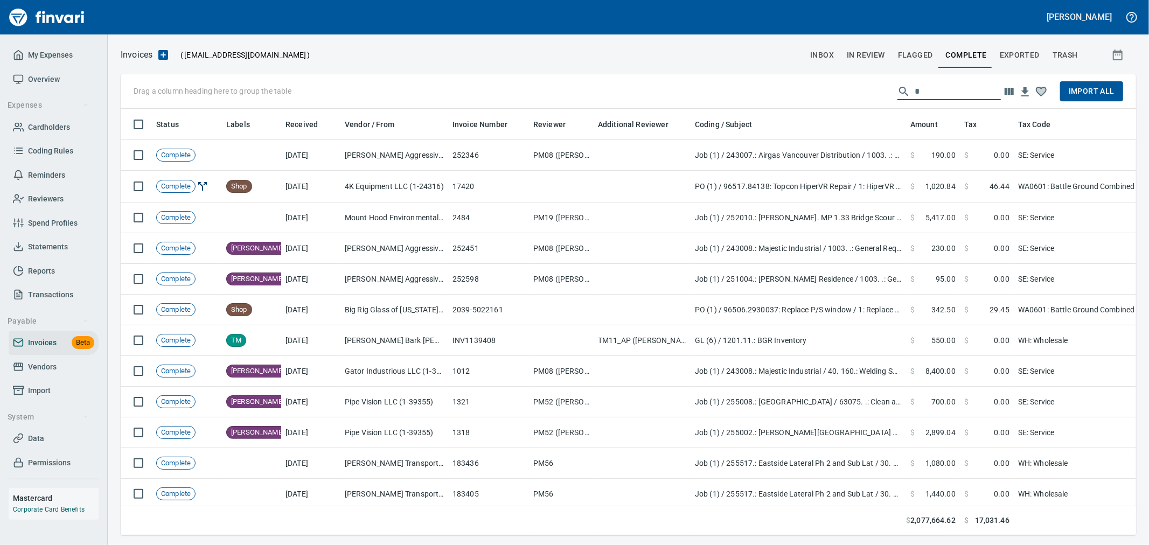
scroll to position [408, 997]
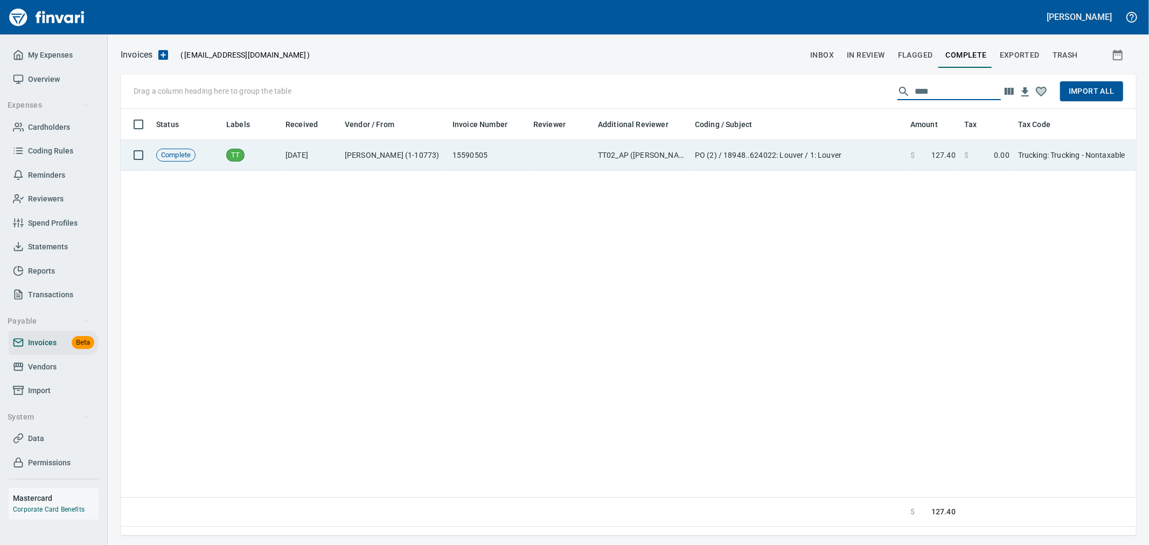
click at [746, 156] on td "PO (2) / 18948..624022: Louver / 1: Louver" at bounding box center [797, 155] width 215 height 31
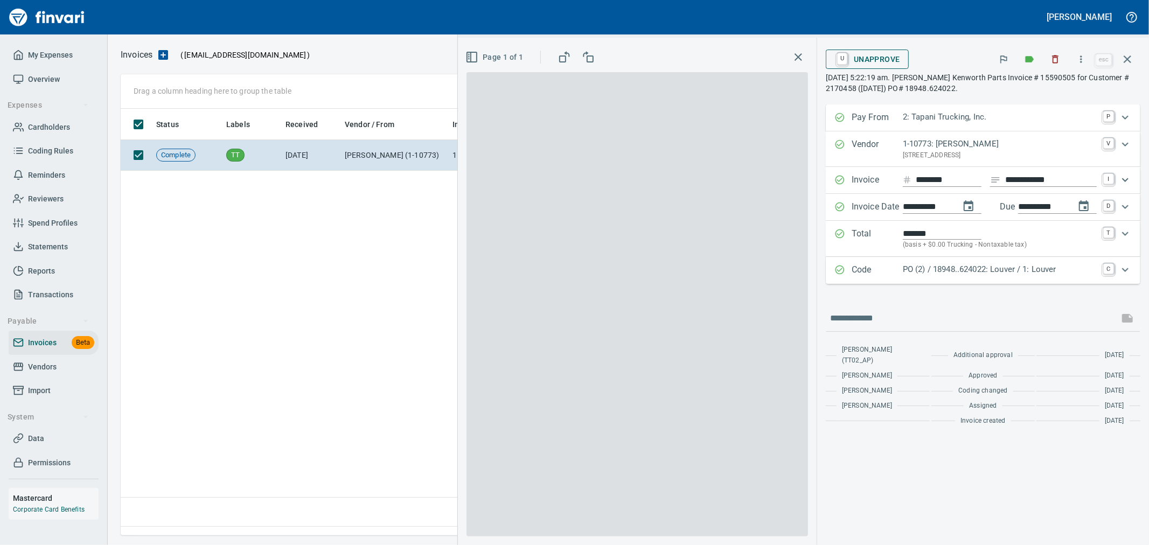
click at [880, 66] on span "U Unapprove" at bounding box center [867, 59] width 66 height 18
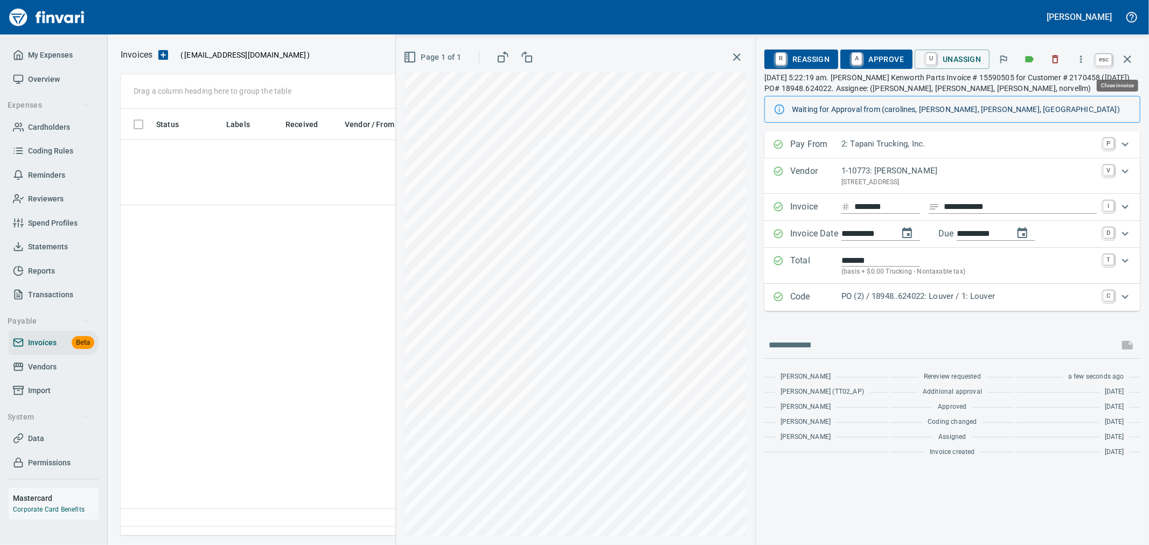
click at [1126, 58] on icon "button" at bounding box center [1127, 59] width 8 height 8
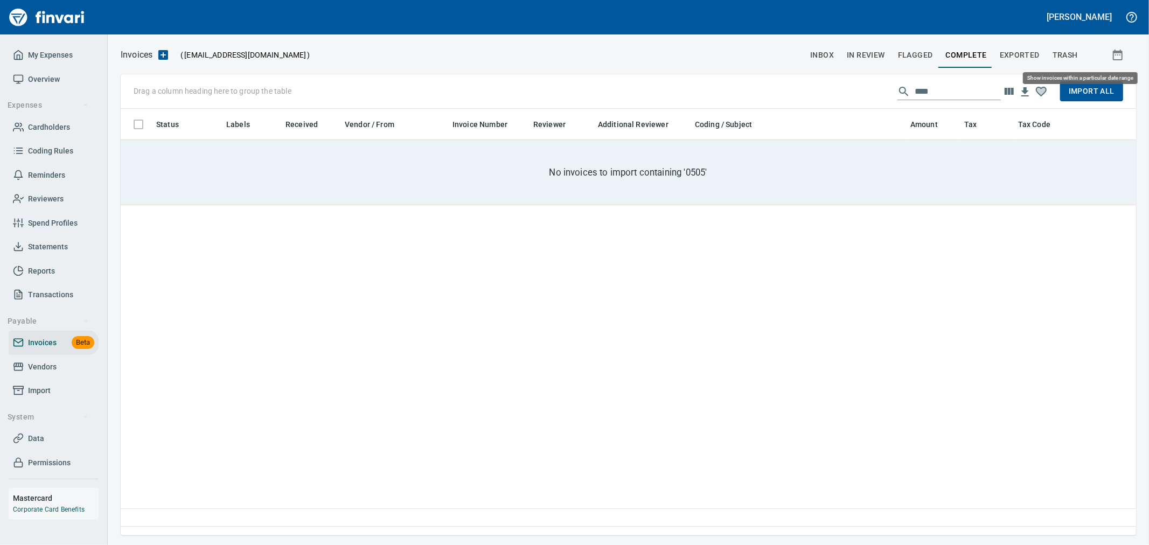
scroll to position [408, 1005]
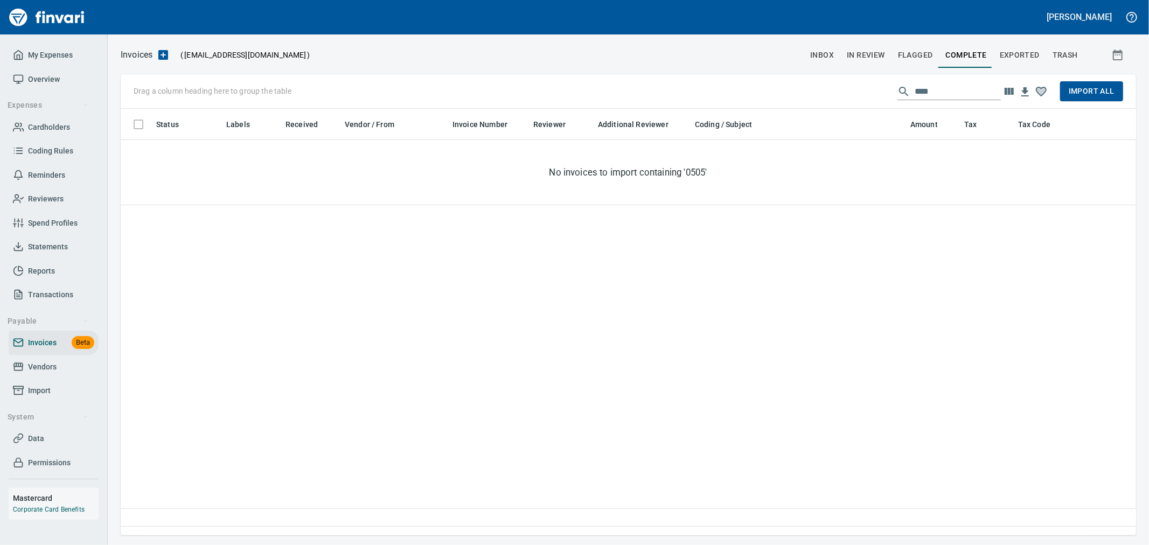
drag, startPoint x: 821, startPoint y: 73, endPoint x: 814, endPoint y: 81, distance: 10.3
click at [814, 73] on div "Invoices ( [EMAIL_ADDRESS][DOMAIN_NAME] ) inbox In Review Flagged Complete Expo…" at bounding box center [628, 291] width 1041 height 488
click at [623, 86] on div "Drag a column heading here to group the table **** Import All" at bounding box center [628, 91] width 1015 height 34
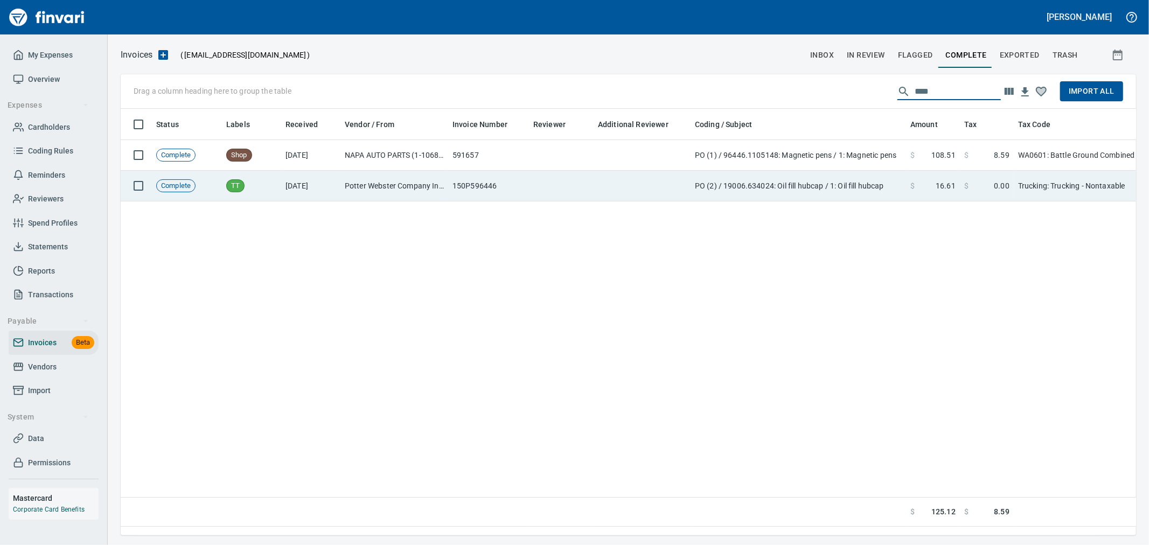
click at [795, 179] on td "PO (2) / 19006.634024: Oil fill hubcap / 1: Oil fill hubcap" at bounding box center [797, 186] width 215 height 31
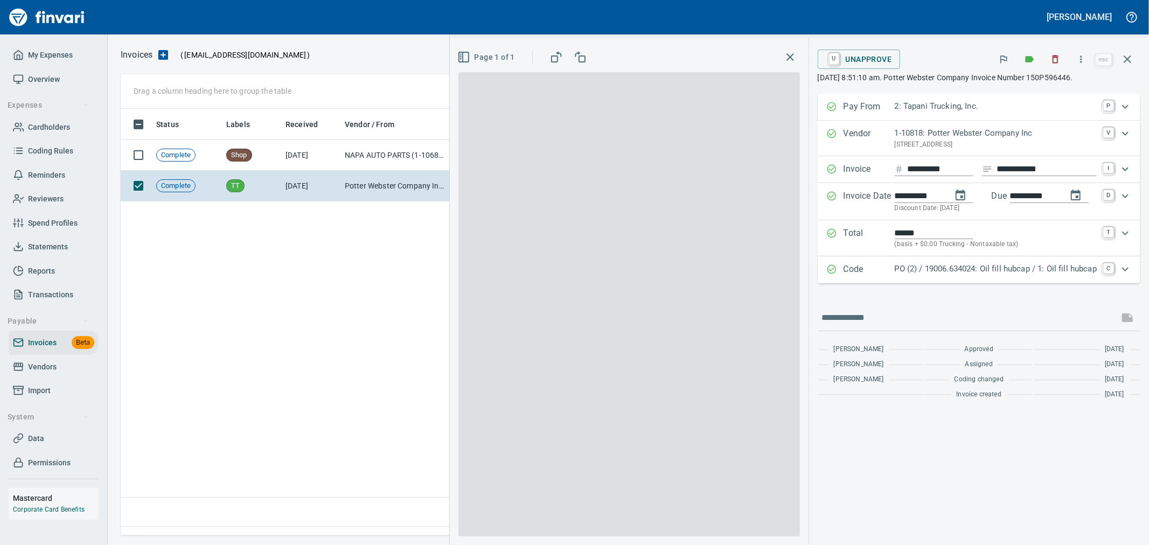
click at [884, 60] on span "U Unapprove" at bounding box center [859, 59] width 66 height 18
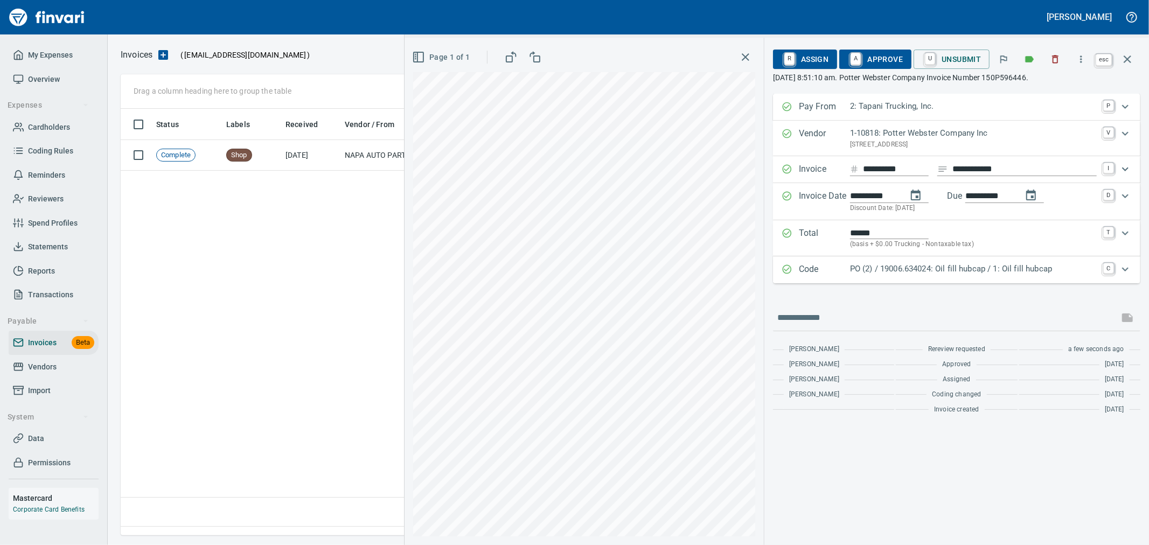
click at [1122, 56] on icon "button" at bounding box center [1127, 59] width 13 height 13
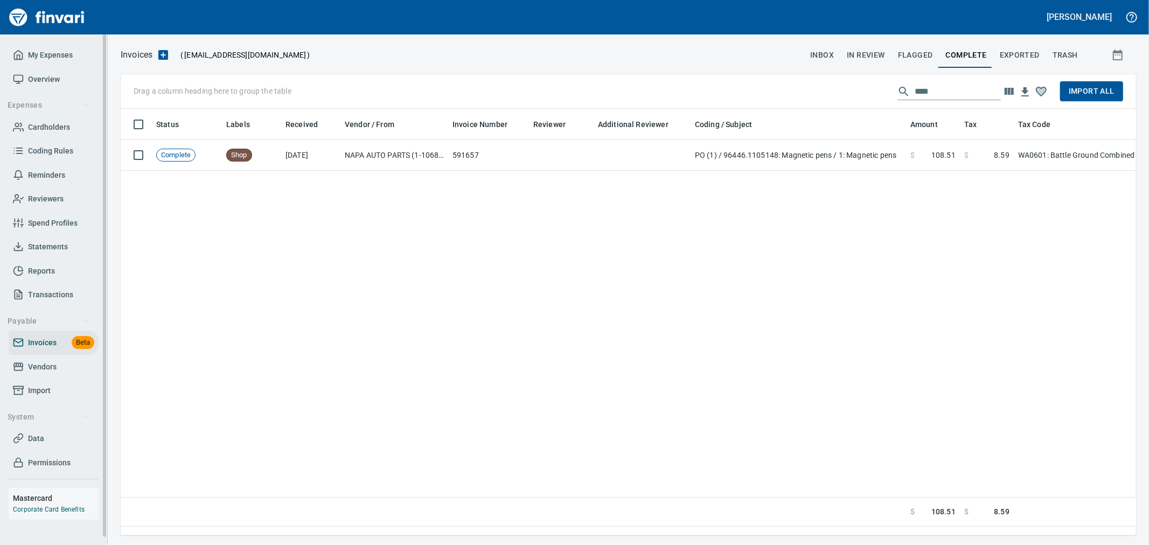
scroll to position [408, 1005]
click at [707, 79] on div "Drag a column heading here to group the table **** Import All" at bounding box center [628, 91] width 1015 height 34
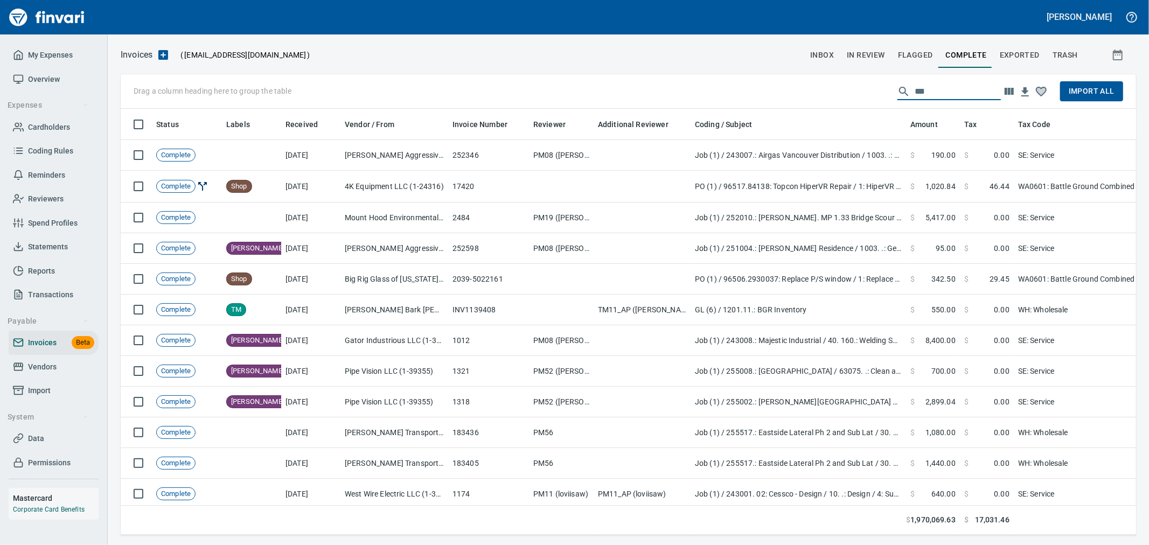
scroll to position [408, 997]
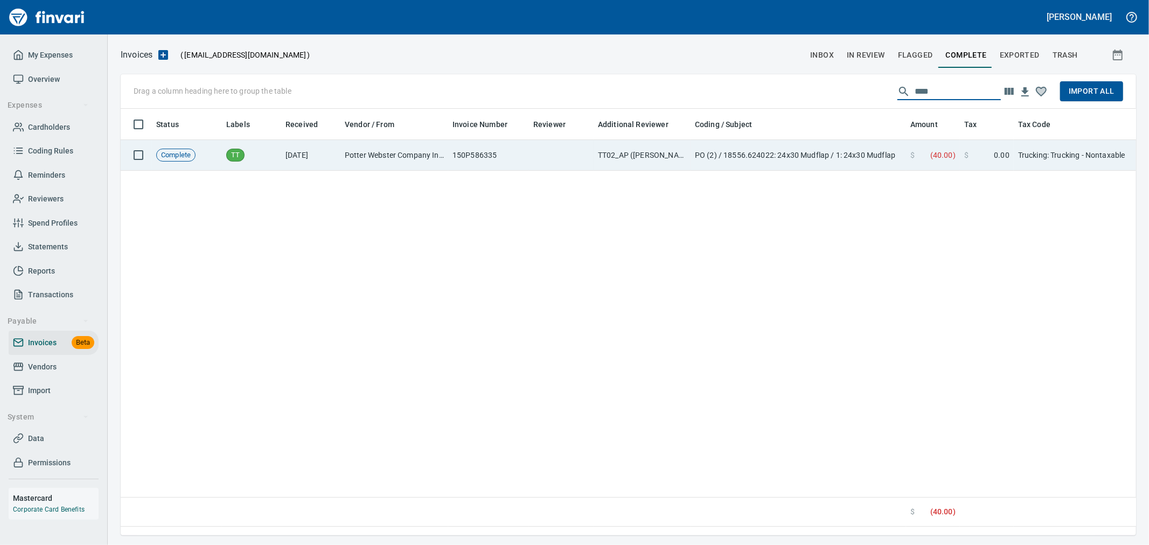
click at [898, 162] on td "PO (2) / 18556.624022: 24x30 Mudflap / 1: 24x30 Mudflap" at bounding box center [797, 155] width 215 height 31
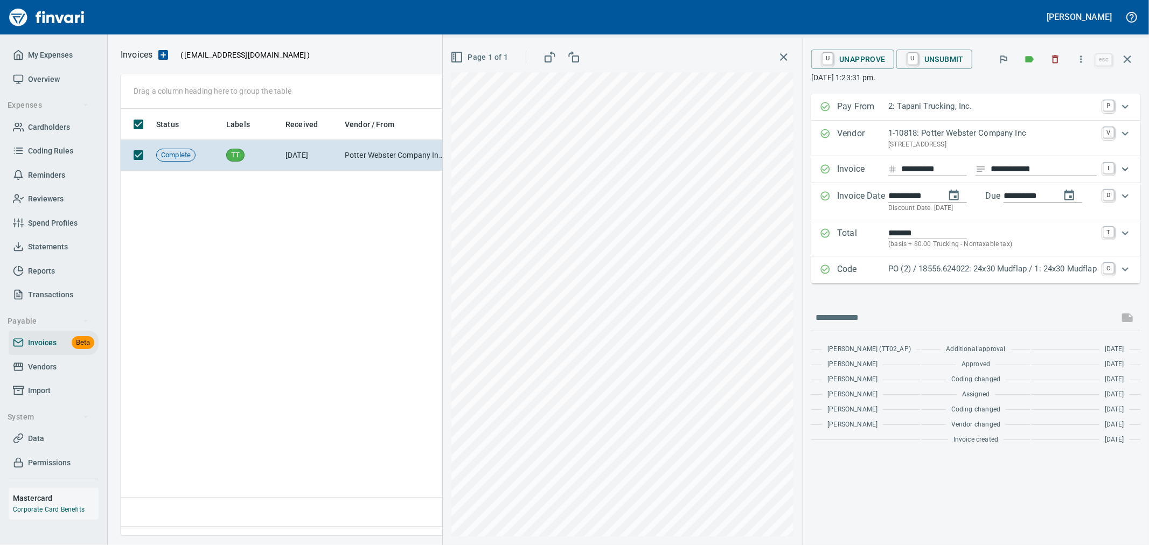
click at [859, 58] on span "U Unapprove" at bounding box center [853, 59] width 66 height 18
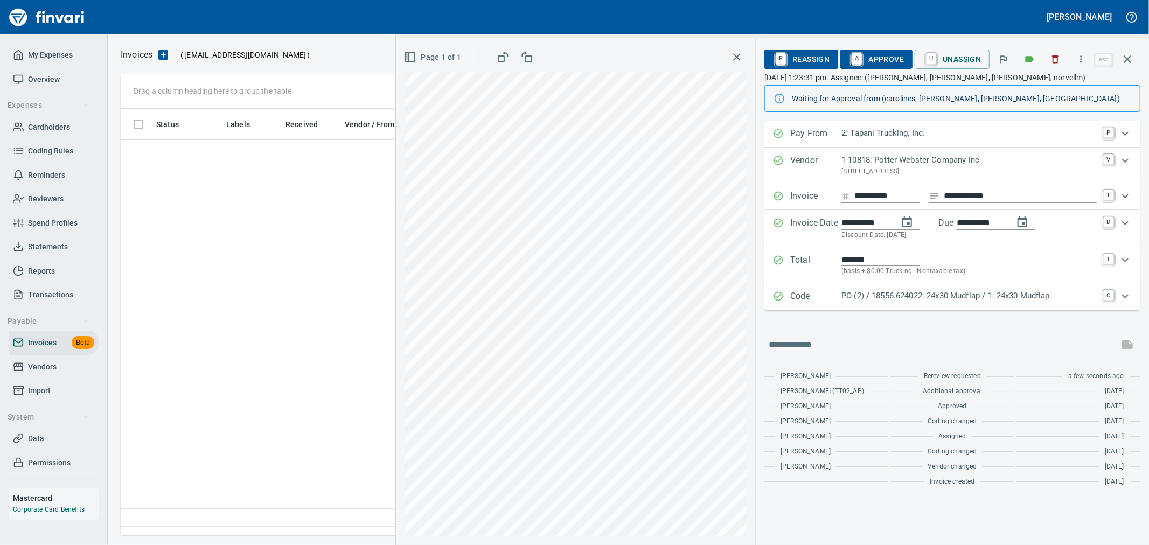
click at [1119, 56] on button "button" at bounding box center [1127, 59] width 26 height 26
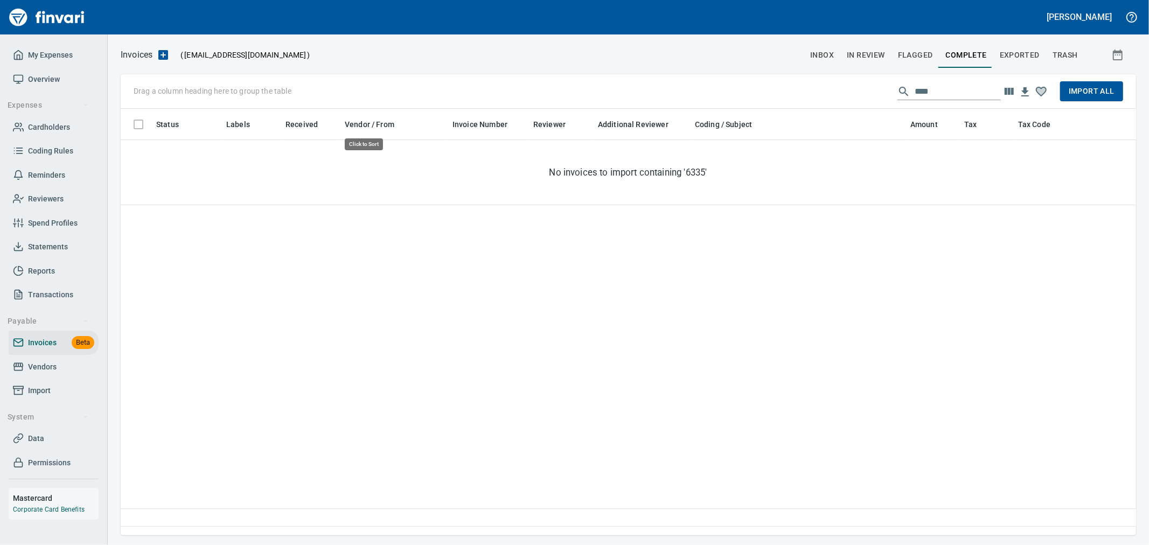
scroll to position [408, 1006]
drag, startPoint x: 949, startPoint y: 85, endPoint x: 762, endPoint y: 90, distance: 186.9
click at [762, 90] on div "Drag a column heading here to group the table **** Import All" at bounding box center [628, 91] width 1015 height 34
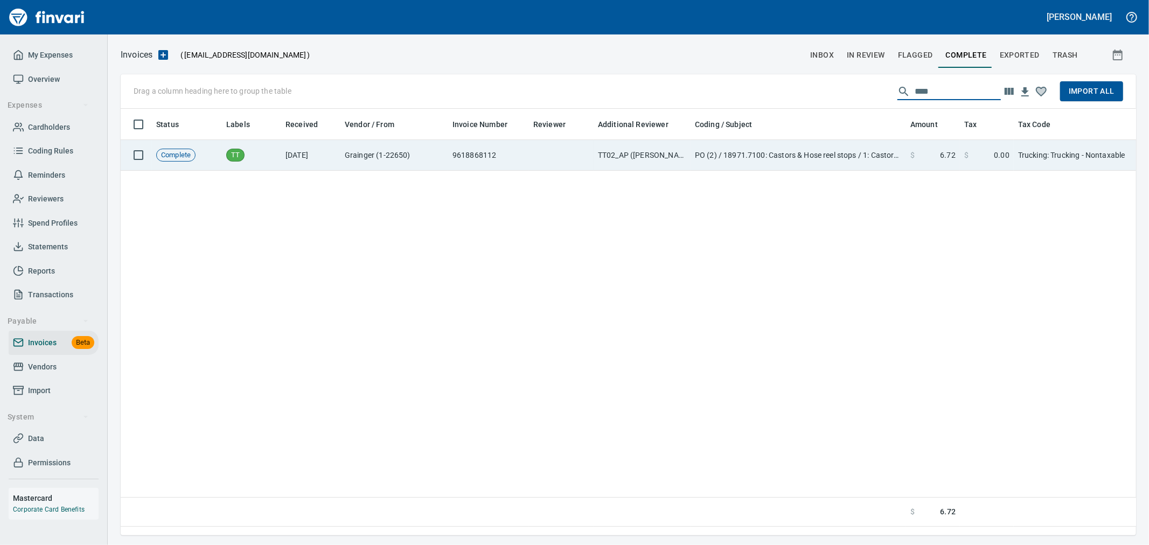
click at [909, 158] on td "$ 6.72" at bounding box center [933, 155] width 54 height 31
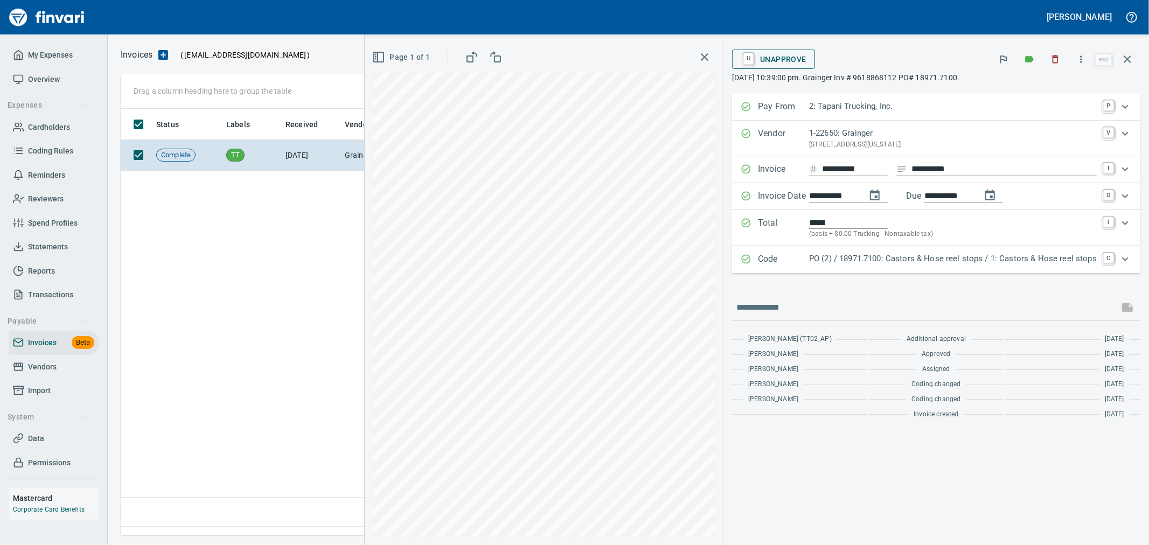
click at [810, 60] on button "U Unapprove" at bounding box center [773, 59] width 83 height 19
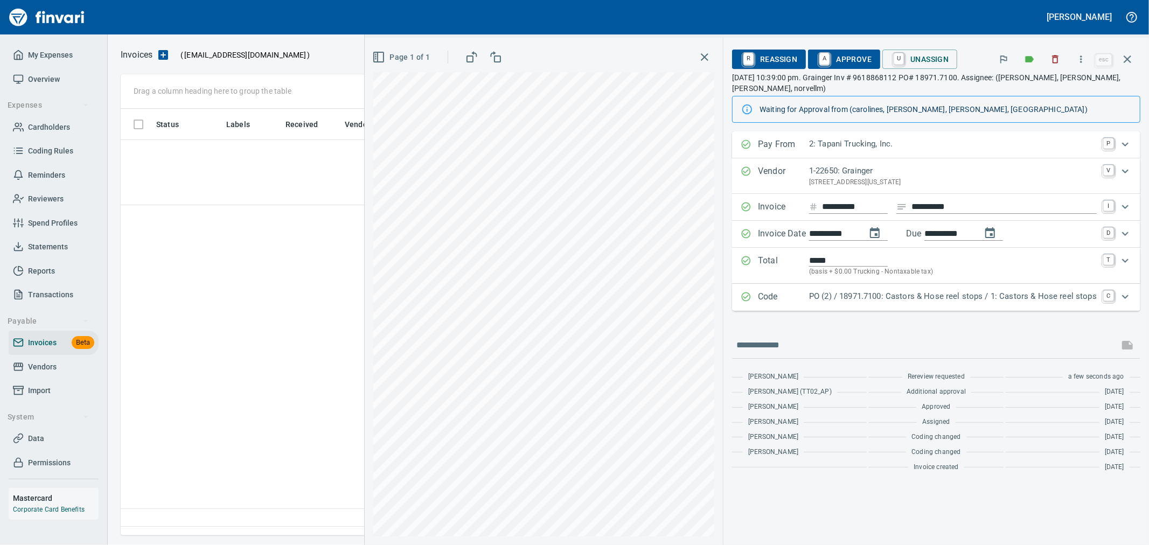
click at [1132, 57] on icon "button" at bounding box center [1127, 59] width 13 height 13
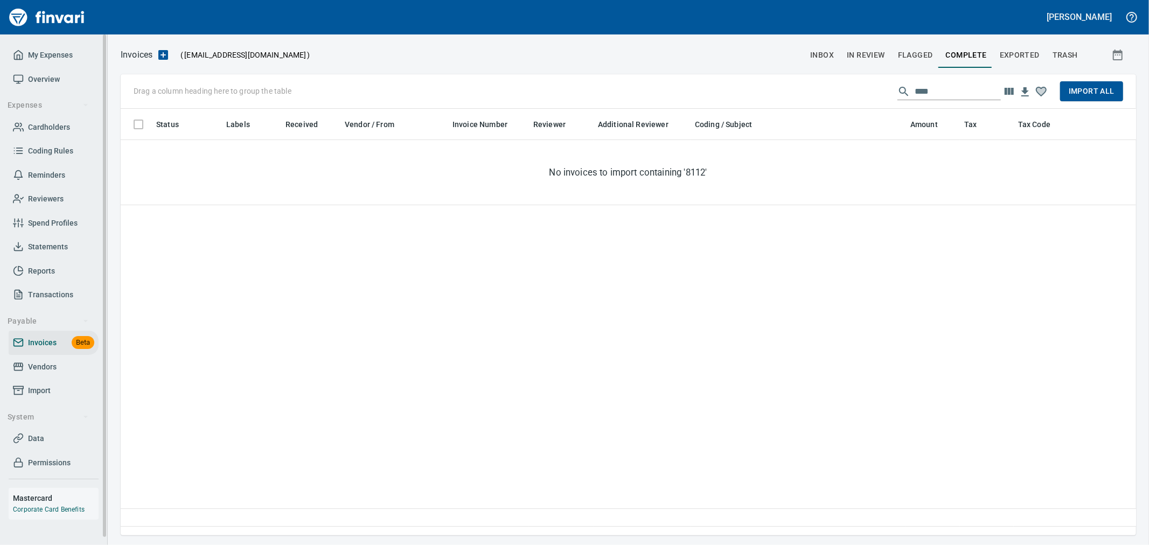
scroll to position [408, 1005]
drag, startPoint x: 834, startPoint y: 97, endPoint x: 785, endPoint y: 97, distance: 49.0
click at [785, 97] on div "Drag a column heading here to group the table **** Import All" at bounding box center [628, 91] width 1015 height 34
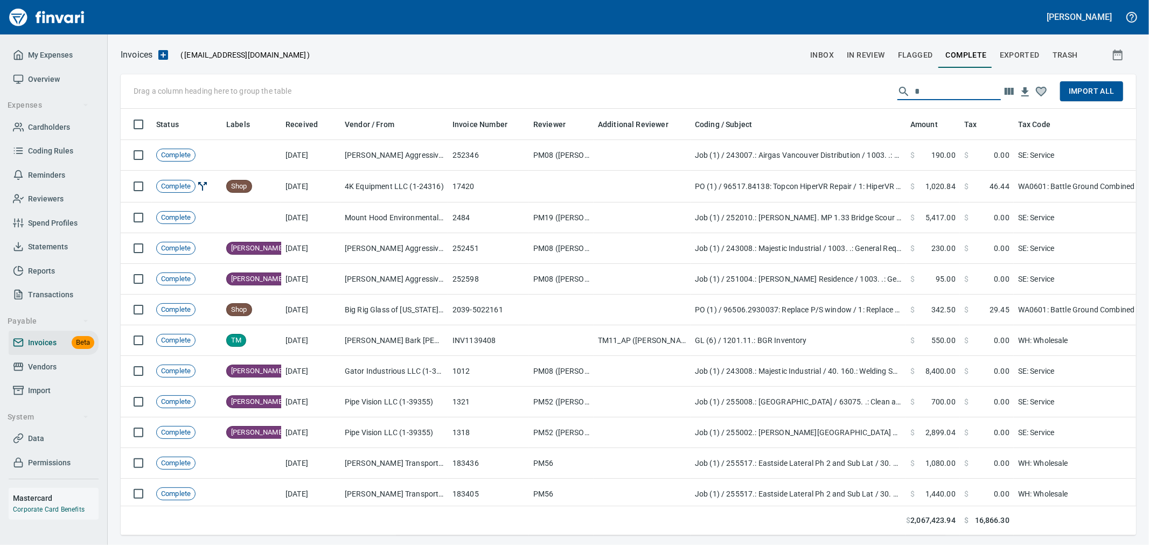
scroll to position [408, 997]
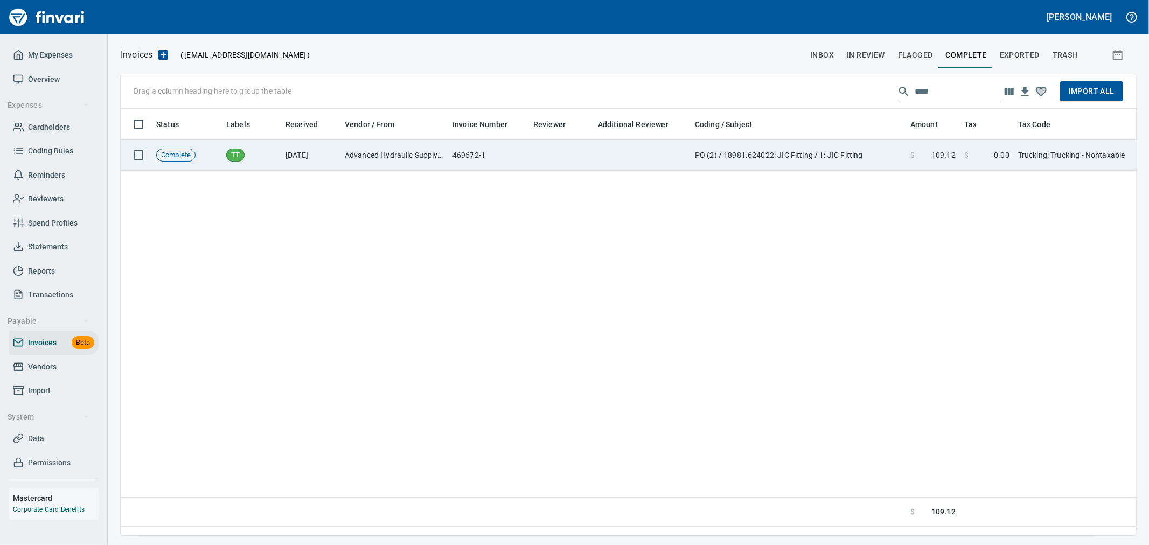
click at [878, 152] on td "PO (2) / 18981.624022: JIC Fitting / 1: JIC Fitting" at bounding box center [797, 155] width 215 height 31
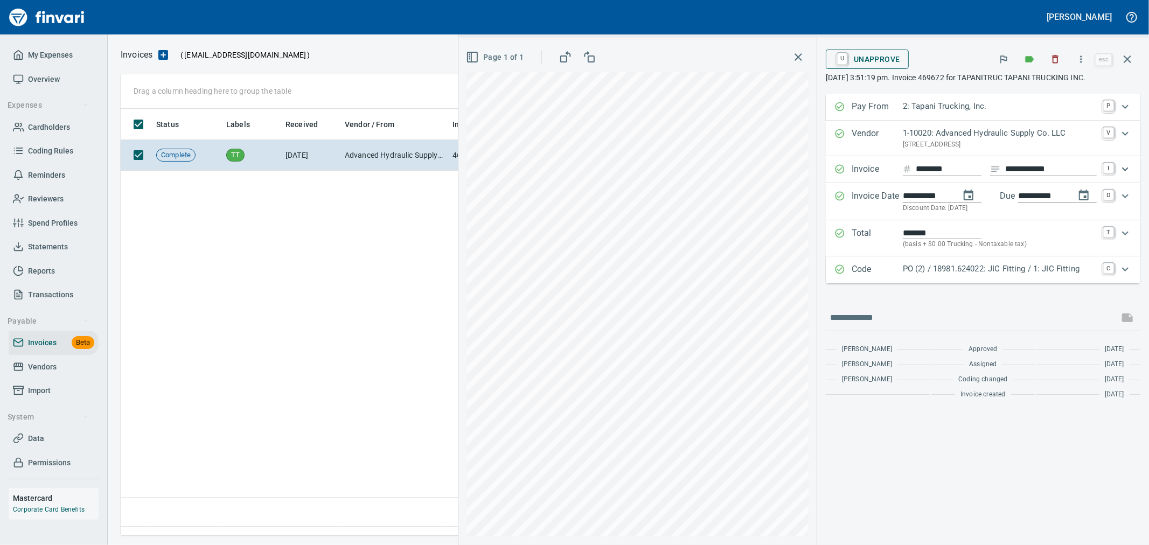
click at [888, 62] on span "U Unapprove" at bounding box center [867, 59] width 66 height 18
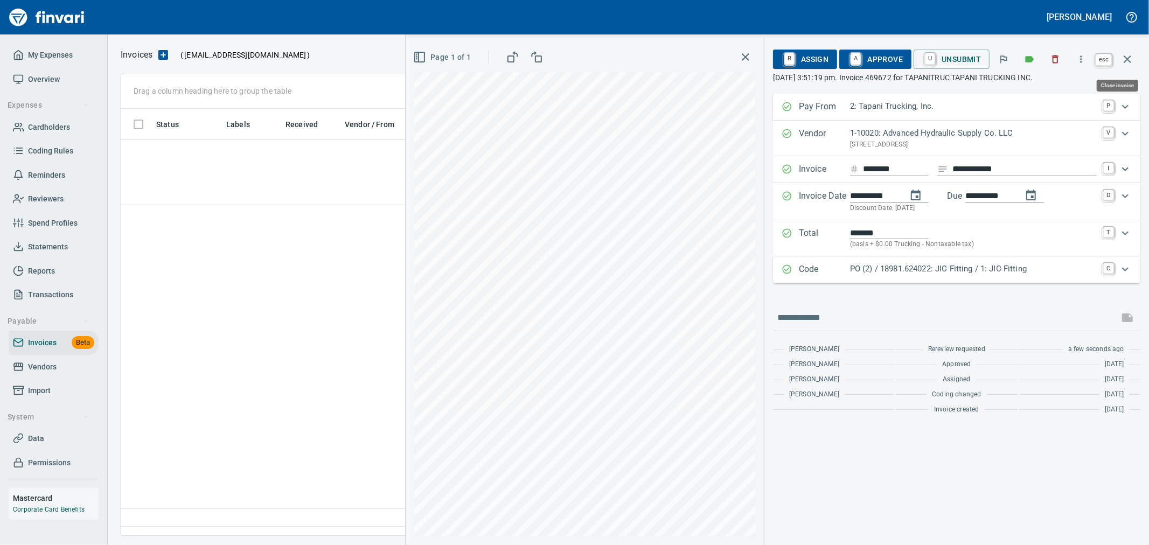
click at [1128, 59] on icon "button" at bounding box center [1127, 59] width 13 height 13
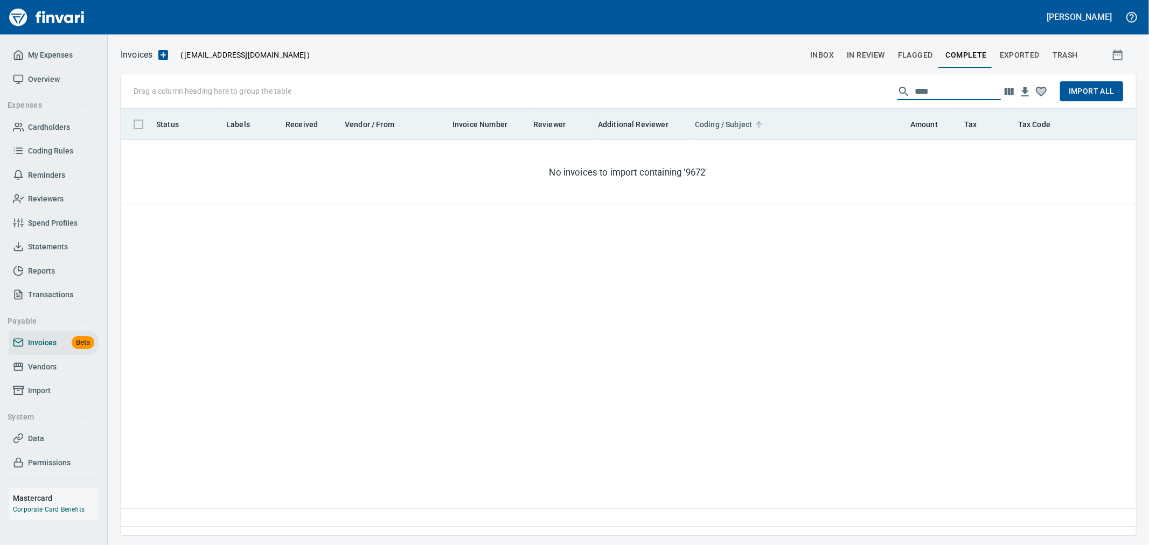
drag, startPoint x: 855, startPoint y: 88, endPoint x: 752, endPoint y: 122, distance: 107.8
click at [769, 88] on div "Drag a column heading here to group the table **** Import All" at bounding box center [628, 91] width 1015 height 34
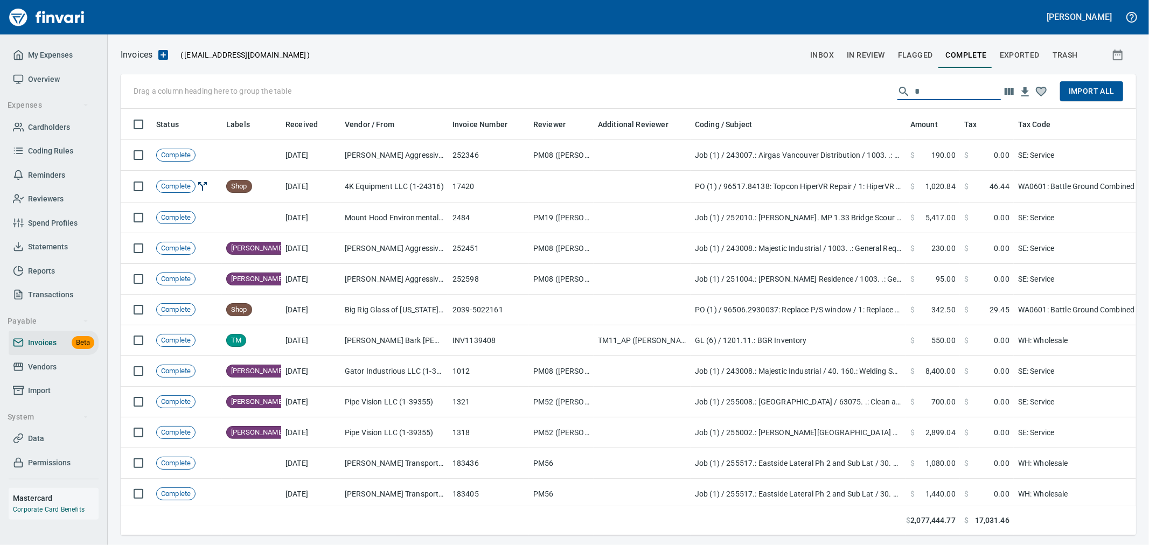
scroll to position [408, 997]
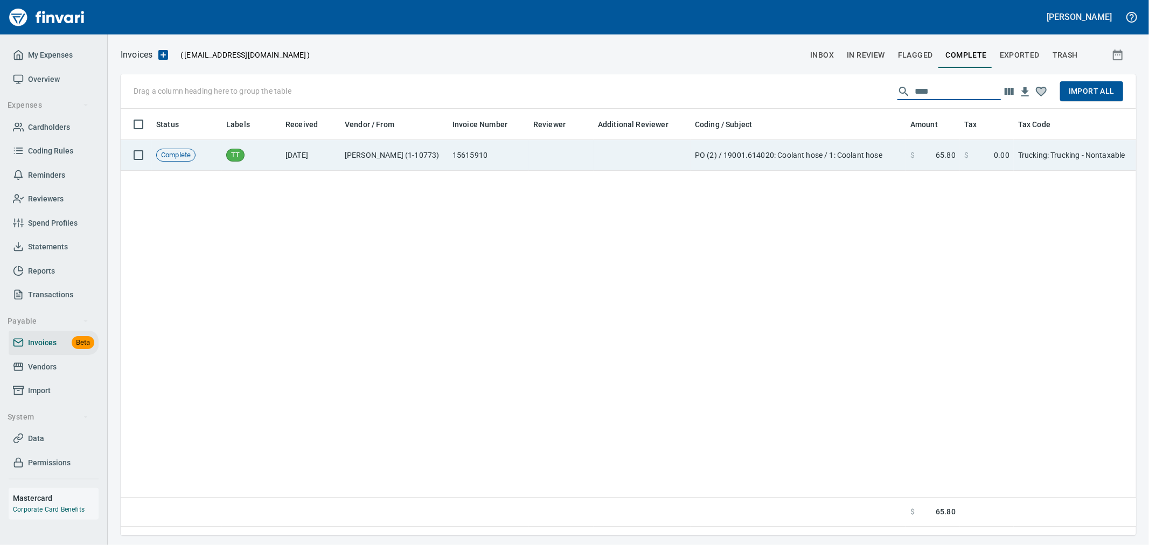
click at [739, 163] on td "PO (2) / 19001.614020: Coolant hose / 1: Coolant hose" at bounding box center [797, 155] width 215 height 31
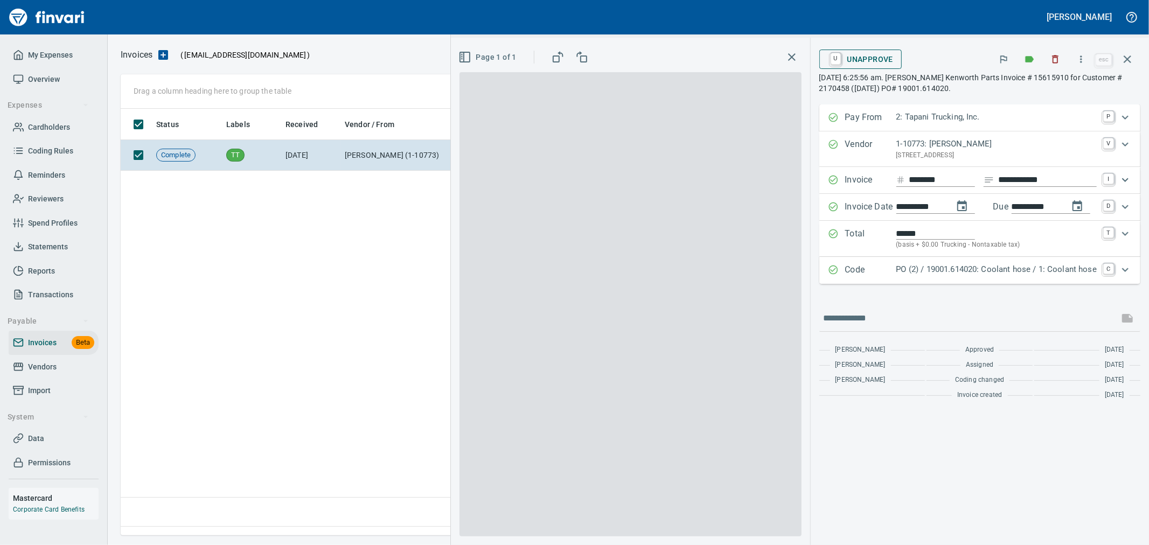
click at [876, 59] on span "U Unapprove" at bounding box center [861, 59] width 66 height 18
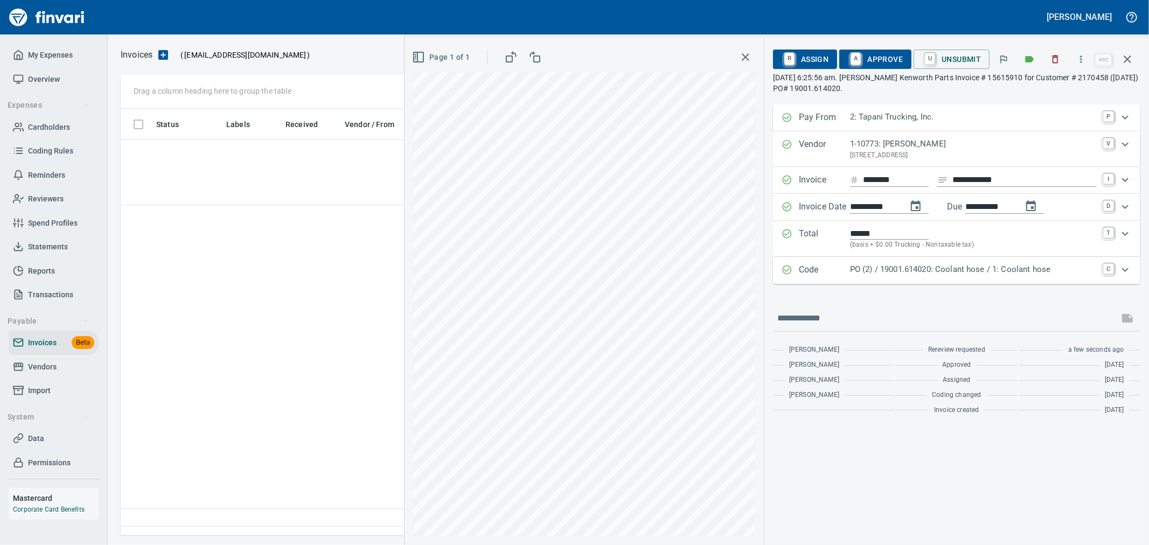
click at [1125, 61] on icon "button" at bounding box center [1127, 59] width 8 height 8
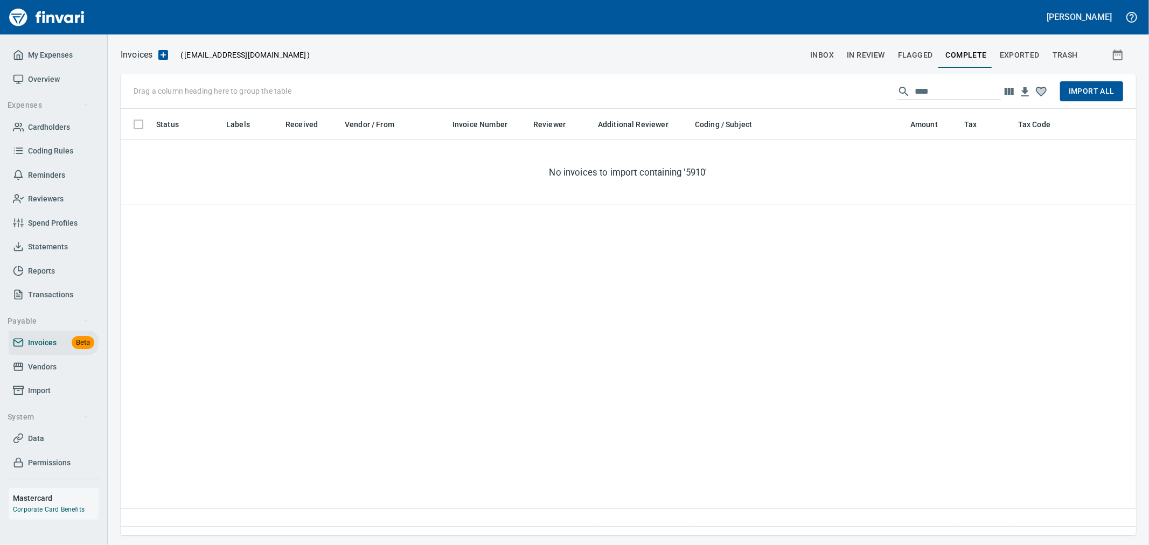
scroll to position [408, 1005]
drag, startPoint x: 836, startPoint y: 100, endPoint x: 616, endPoint y: 89, distance: 221.0
click at [616, 89] on div "Drag a column heading here to group the table **** Import All" at bounding box center [628, 91] width 1015 height 34
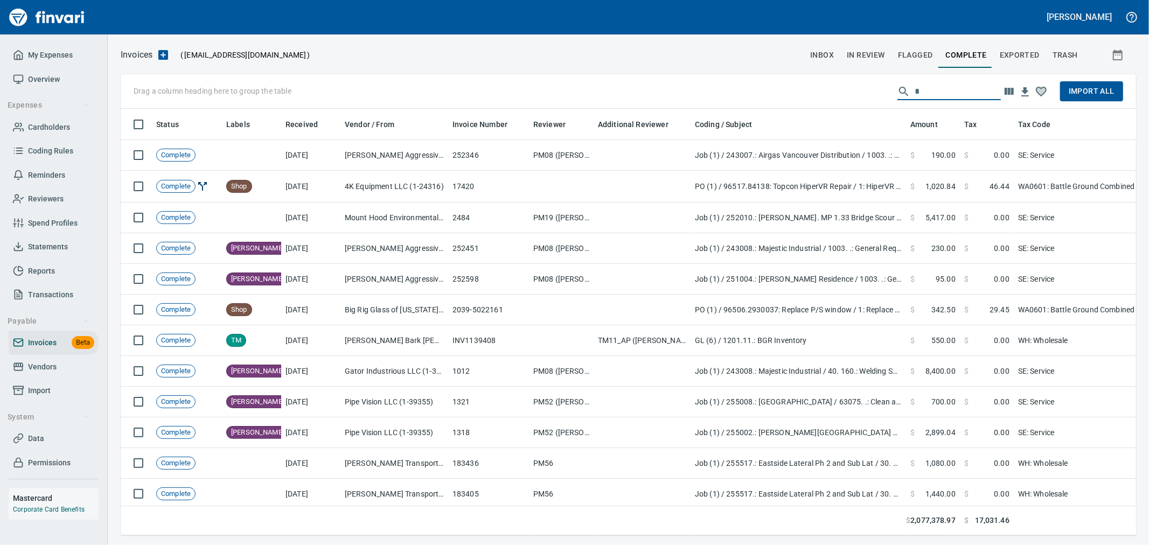
scroll to position [408, 997]
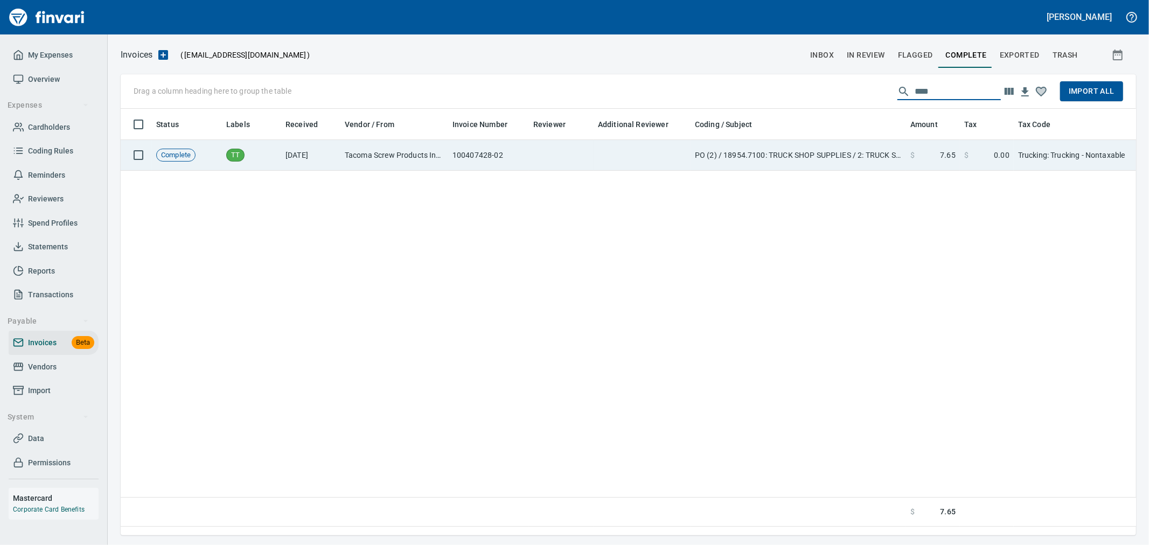
click at [899, 159] on td "PO (2) / 18954.7100: TRUCK SHOP SUPPLIES / 2: TRUCK SHOP SUPPLIES" at bounding box center [797, 155] width 215 height 31
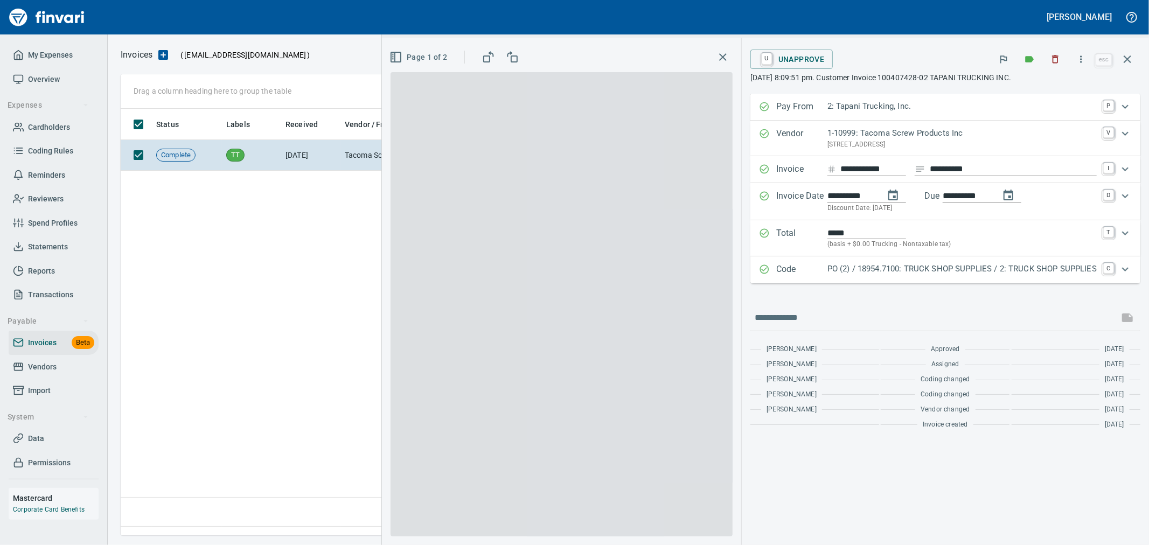
click at [774, 45] on div "**********" at bounding box center [945, 291] width 407 height 507
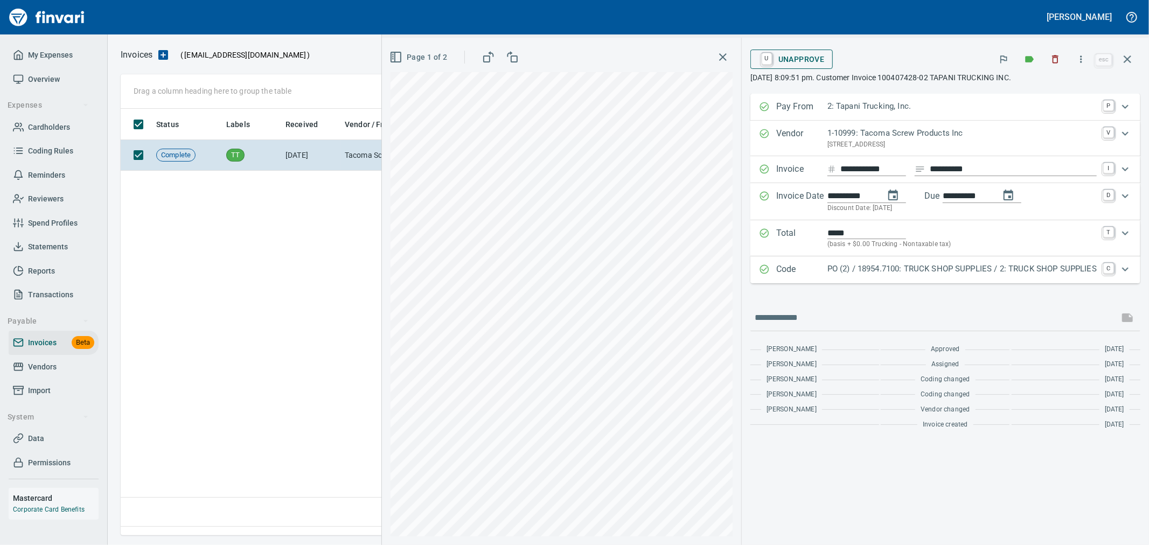
click at [787, 57] on span "U Unapprove" at bounding box center [792, 59] width 66 height 18
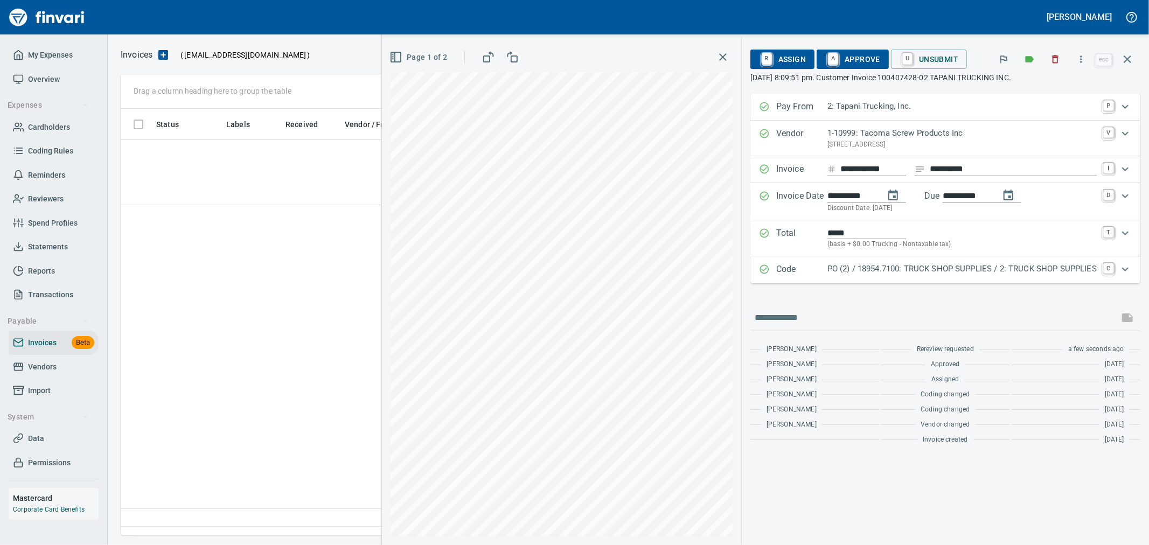
click at [1132, 60] on icon "button" at bounding box center [1127, 59] width 13 height 13
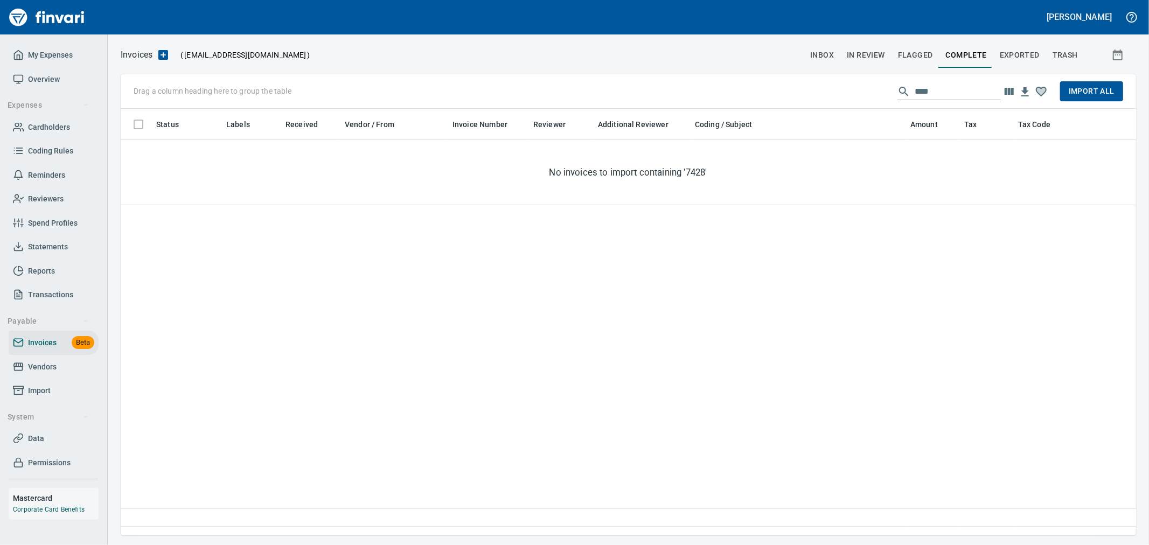
scroll to position [408, 1005]
drag, startPoint x: 881, startPoint y: 95, endPoint x: 739, endPoint y: 106, distance: 142.0
click at [848, 95] on div "Drag a column heading here to group the table **** Import All" at bounding box center [628, 91] width 1015 height 34
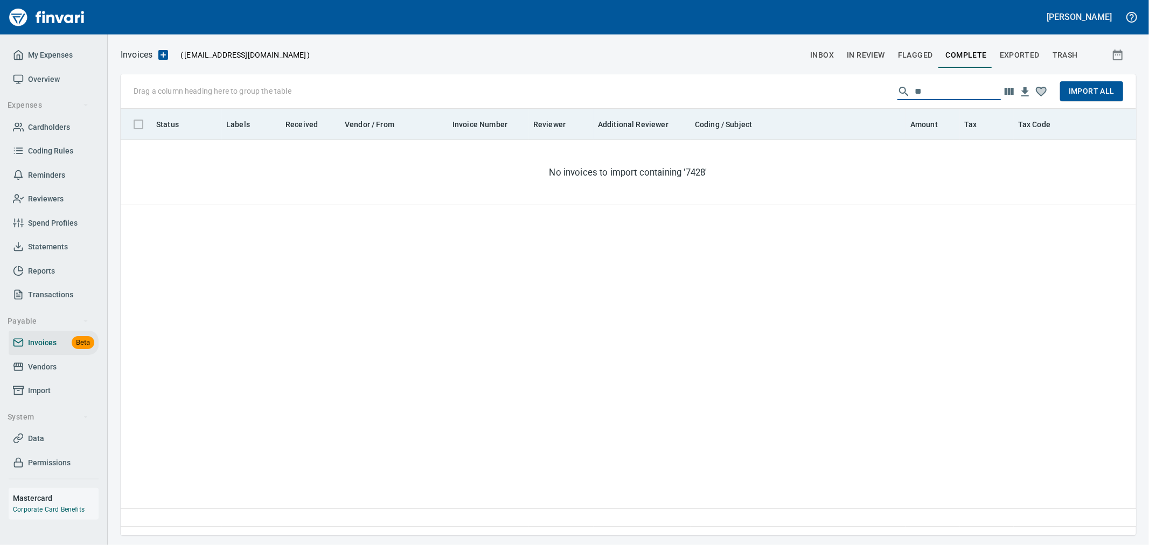
scroll to position [408, 997]
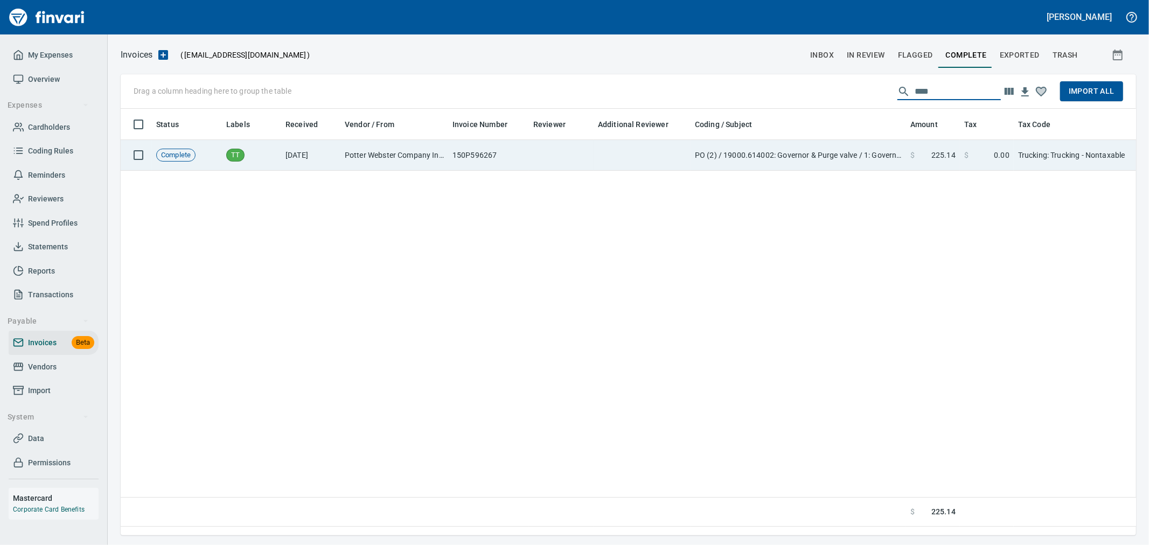
click at [736, 154] on td "PO (2) / 19000.614002: Governor & Purge valve / 1: Governor & Purge valve" at bounding box center [797, 155] width 215 height 31
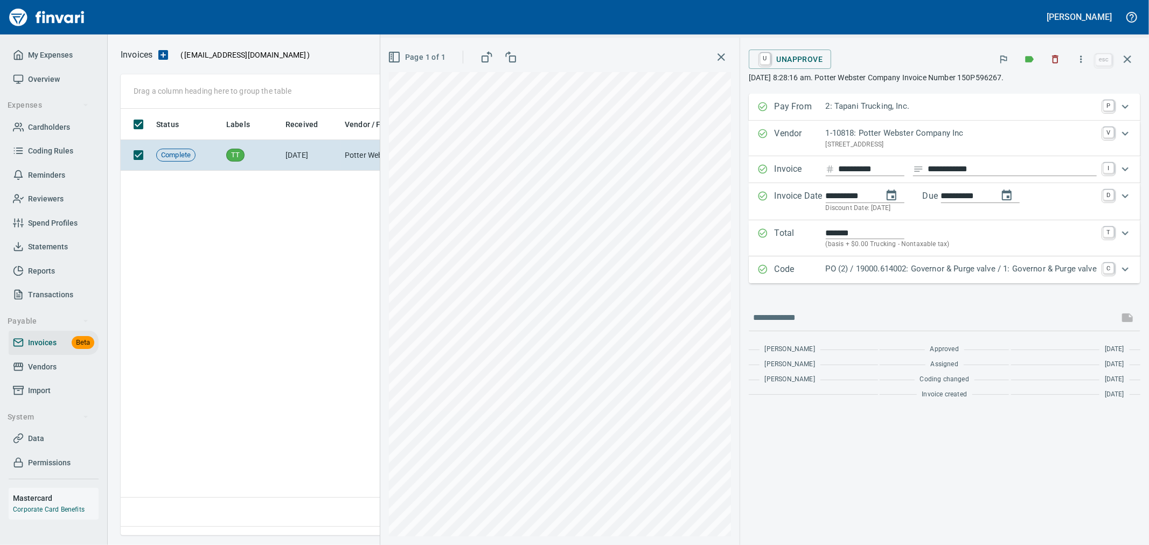
click at [780, 48] on div "U Unapprove" at bounding box center [921, 59] width 345 height 24
click at [787, 55] on span "U Unapprove" at bounding box center [790, 59] width 66 height 18
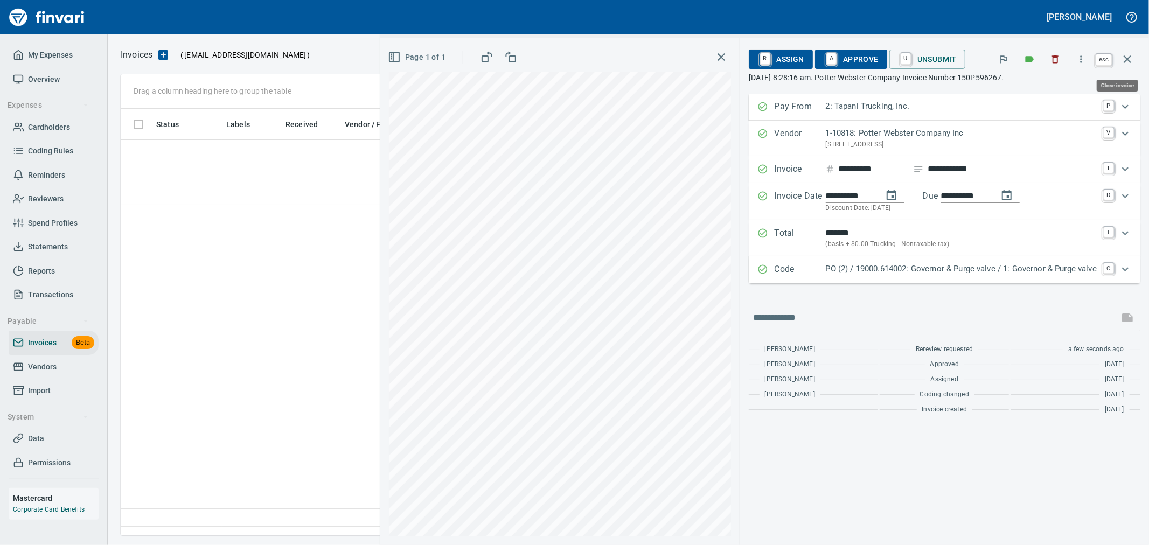
click at [1119, 63] on button "button" at bounding box center [1127, 59] width 26 height 26
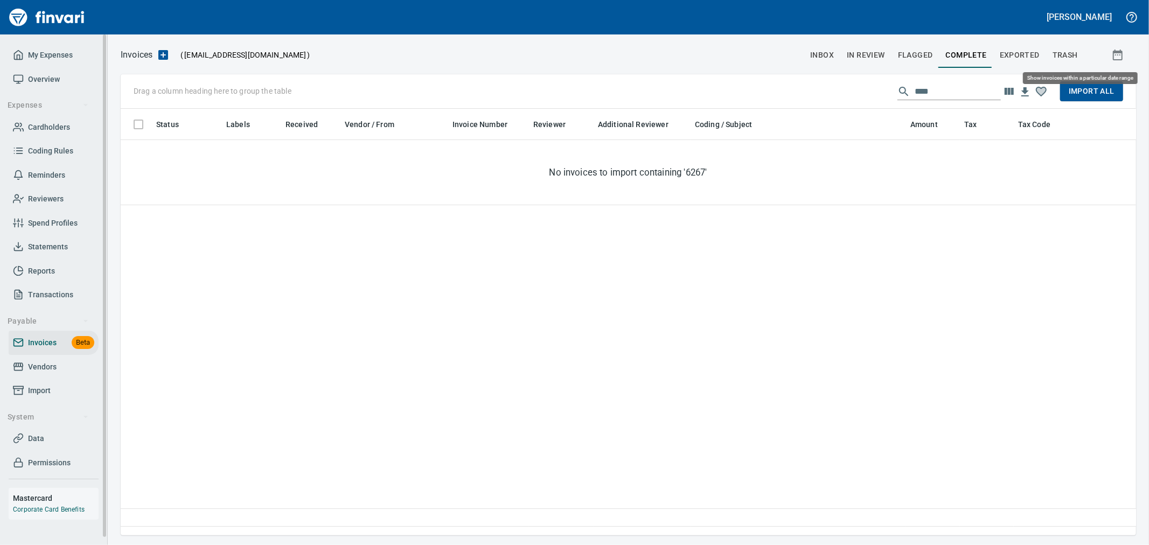
scroll to position [408, 1005]
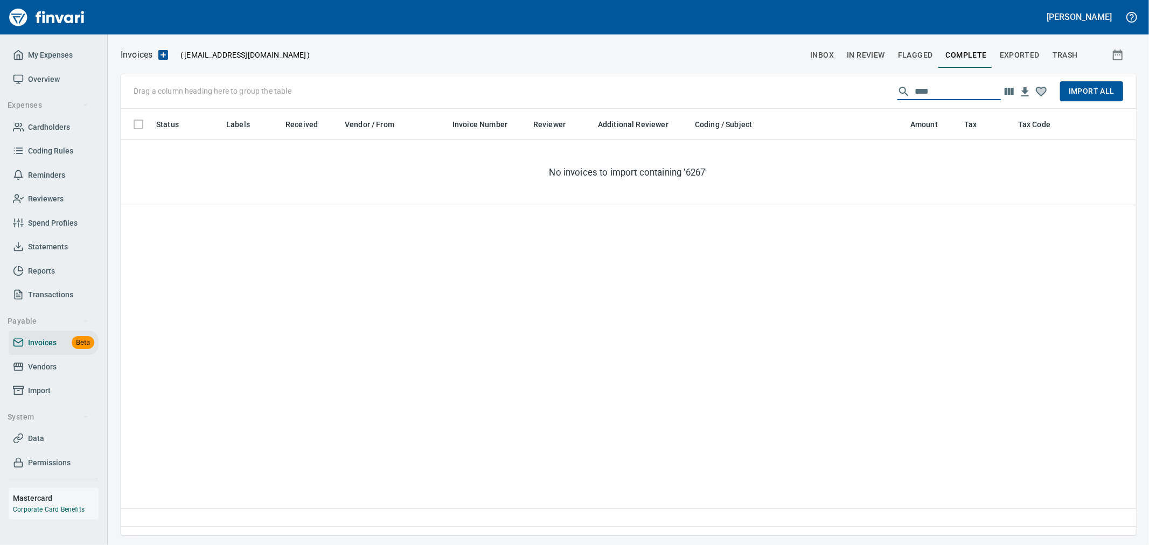
drag, startPoint x: 766, startPoint y: 79, endPoint x: 687, endPoint y: 78, distance: 79.7
click at [687, 78] on div "Drag a column heading here to group the table **** Import All" at bounding box center [628, 91] width 1015 height 34
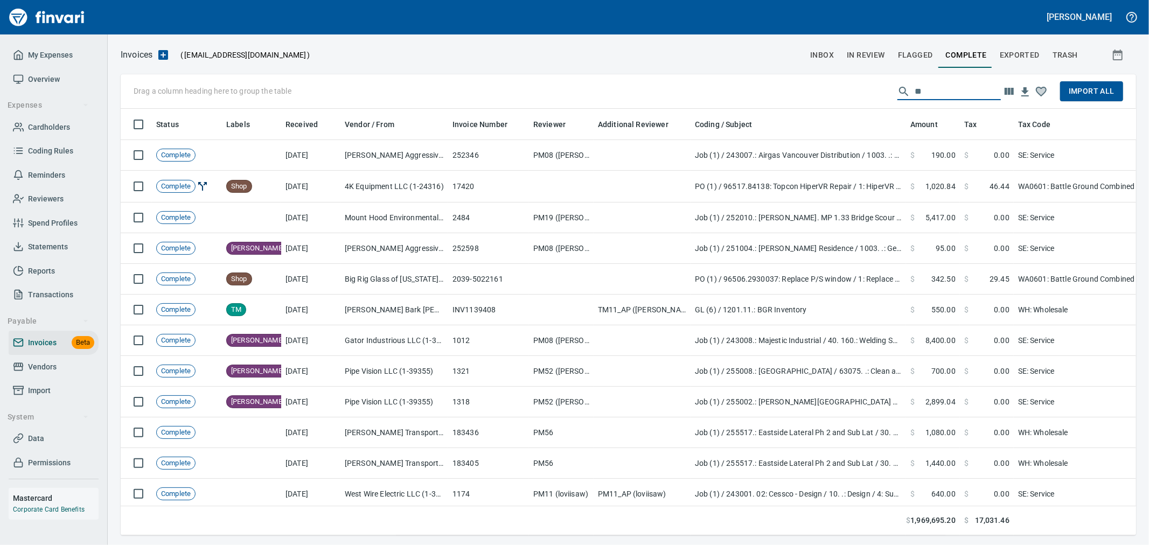
scroll to position [408, 997]
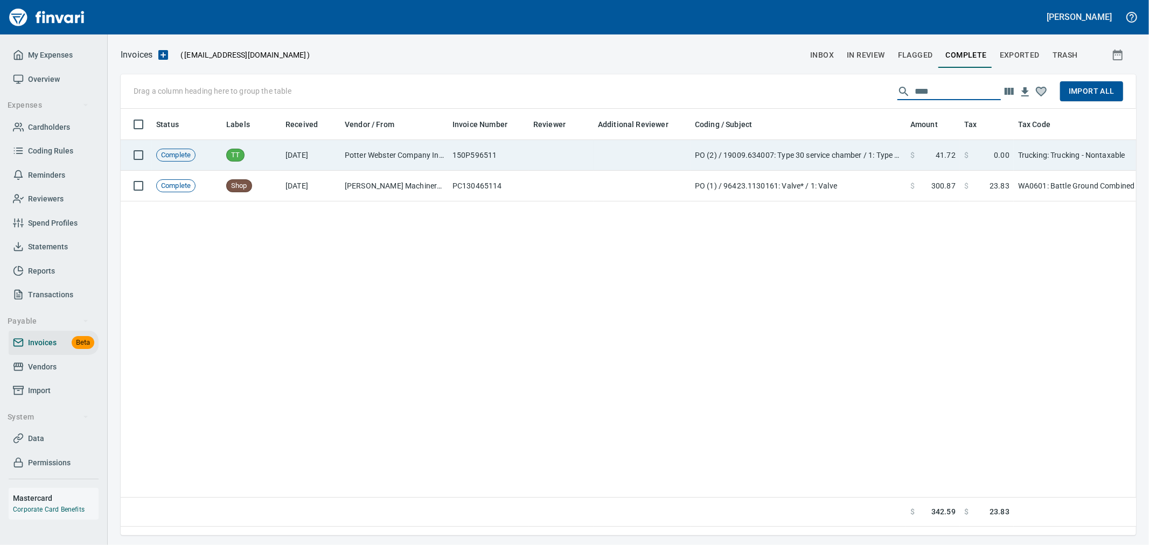
type input "****"
click at [819, 148] on td "PO (2) / 19009.634007: Type 30 service chamber / 1: Type 30 service chamber" at bounding box center [797, 155] width 215 height 31
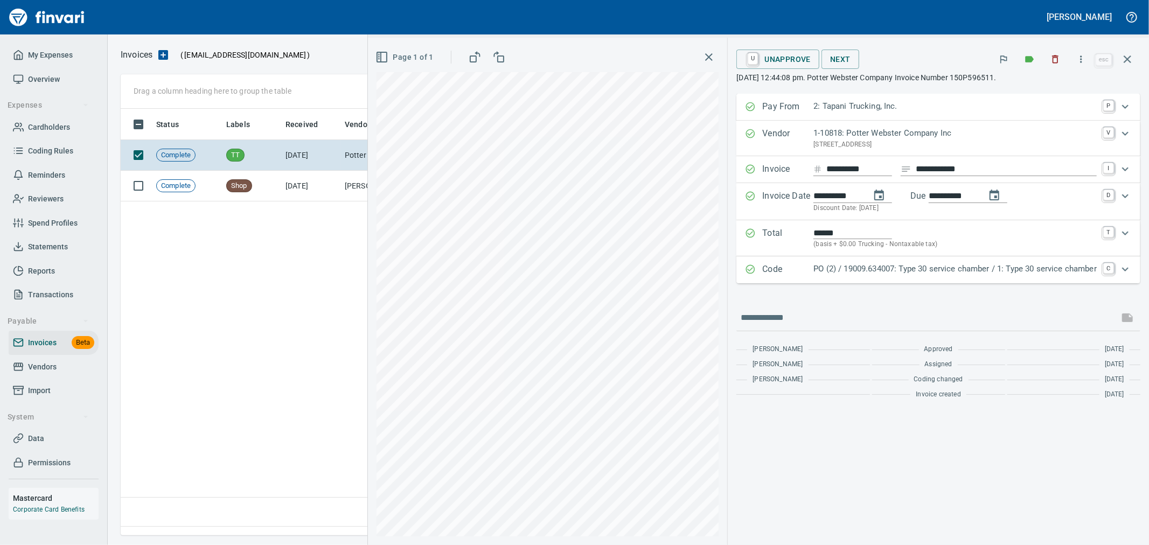
click at [777, 59] on span "U Unapprove" at bounding box center [778, 59] width 66 height 18
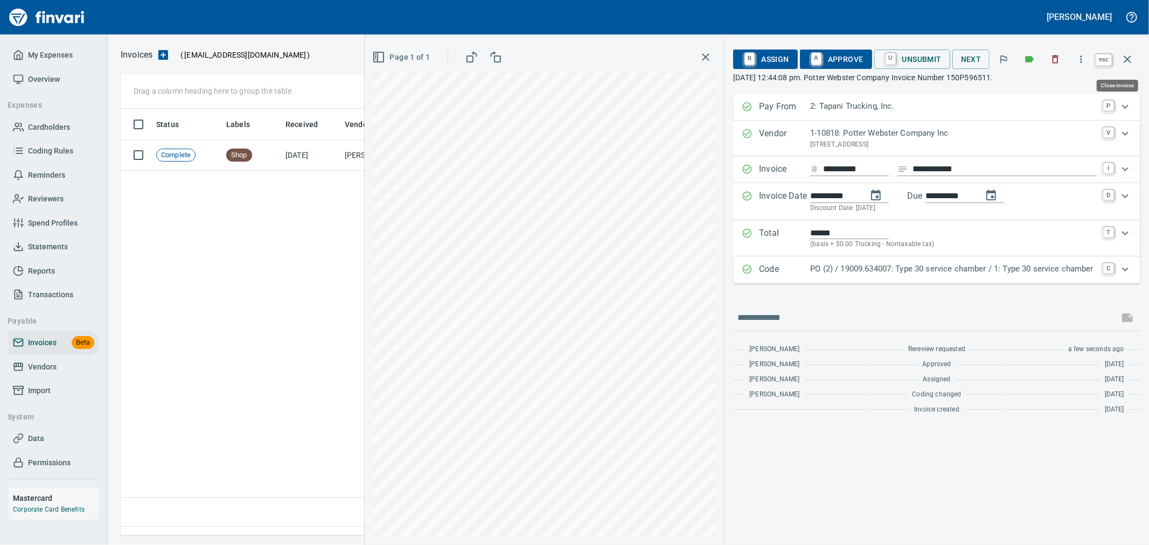
click at [1125, 53] on icon "button" at bounding box center [1127, 59] width 13 height 13
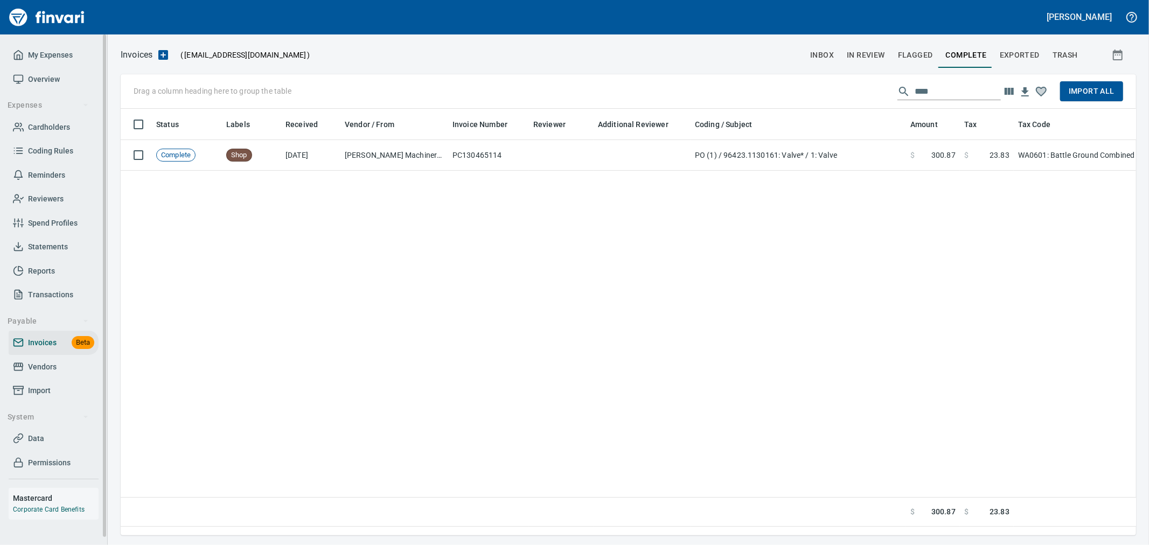
scroll to position [408, 1005]
drag, startPoint x: 962, startPoint y: 95, endPoint x: 767, endPoint y: 90, distance: 195.6
click at [767, 90] on div "Drag a column heading here to group the table **** Import All" at bounding box center [628, 91] width 1015 height 34
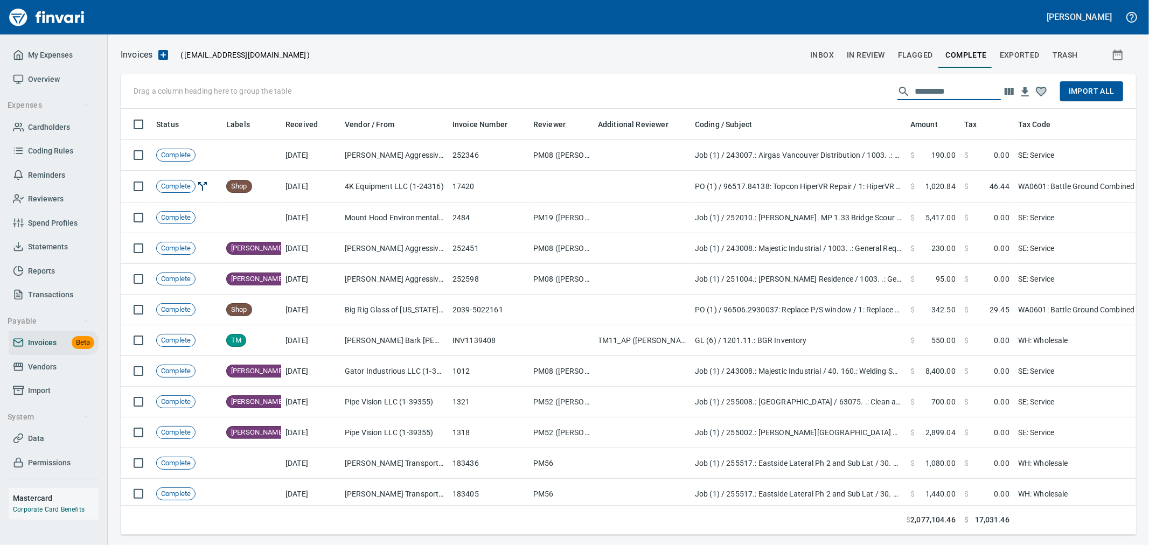
scroll to position [408, 997]
click at [1084, 88] on span "Import All" at bounding box center [1091, 91] width 46 height 13
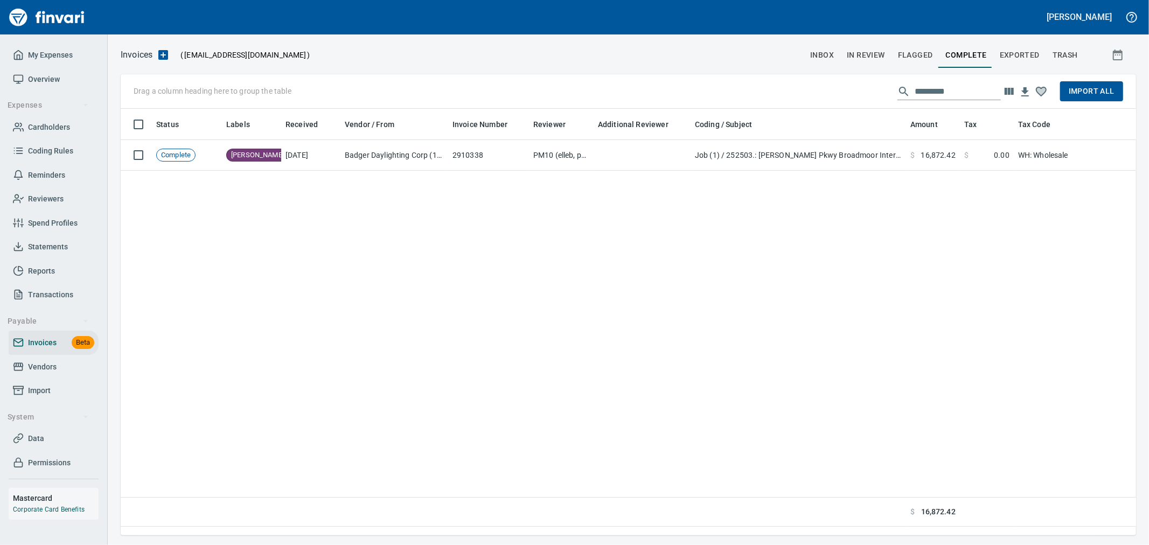
click at [871, 60] on span "In Review" at bounding box center [866, 54] width 38 height 13
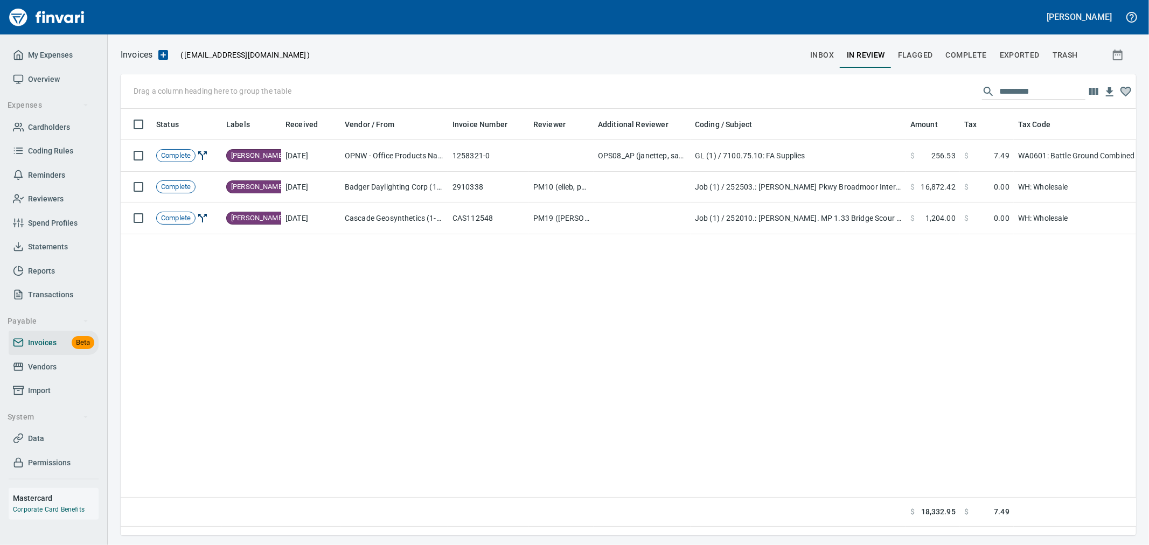
scroll to position [408, 1006]
click at [999, 86] on input "text" at bounding box center [1042, 91] width 86 height 17
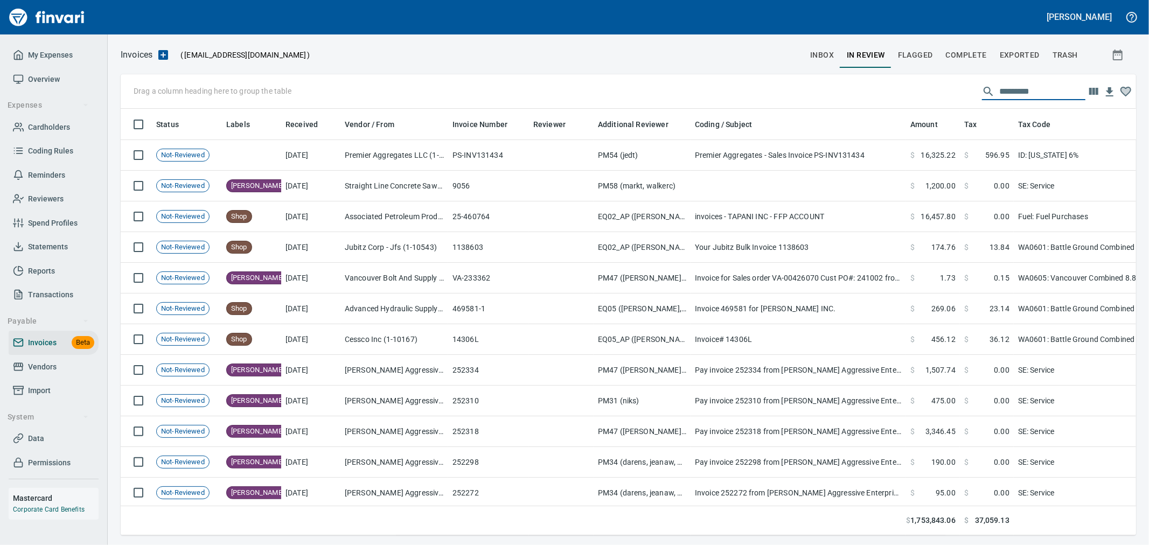
scroll to position [408, 997]
click at [1012, 87] on input "text" at bounding box center [1042, 91] width 86 height 17
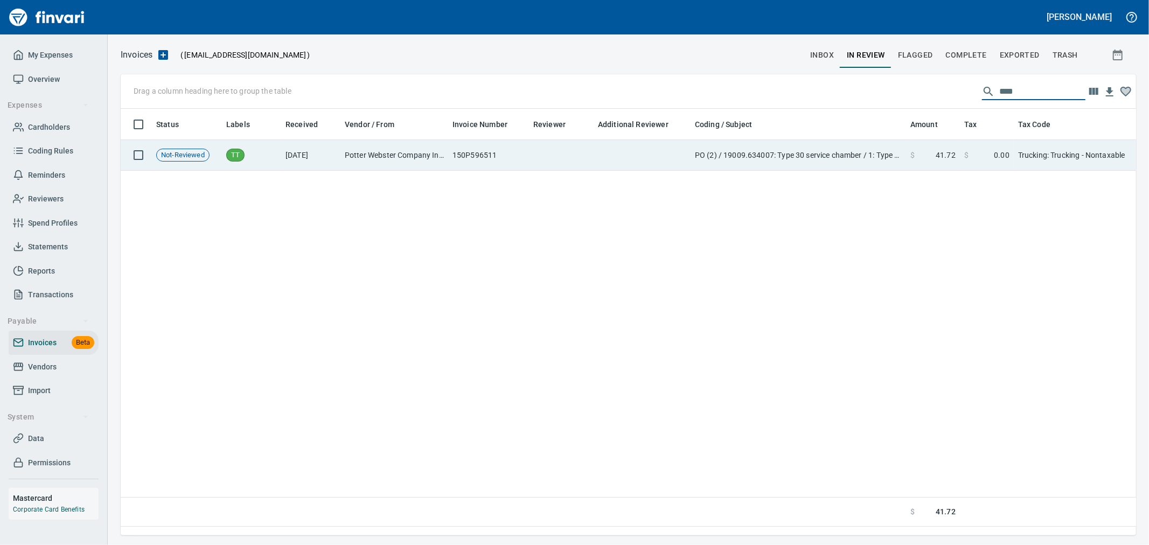
click at [956, 154] on td "$ 41.72" at bounding box center [933, 155] width 54 height 31
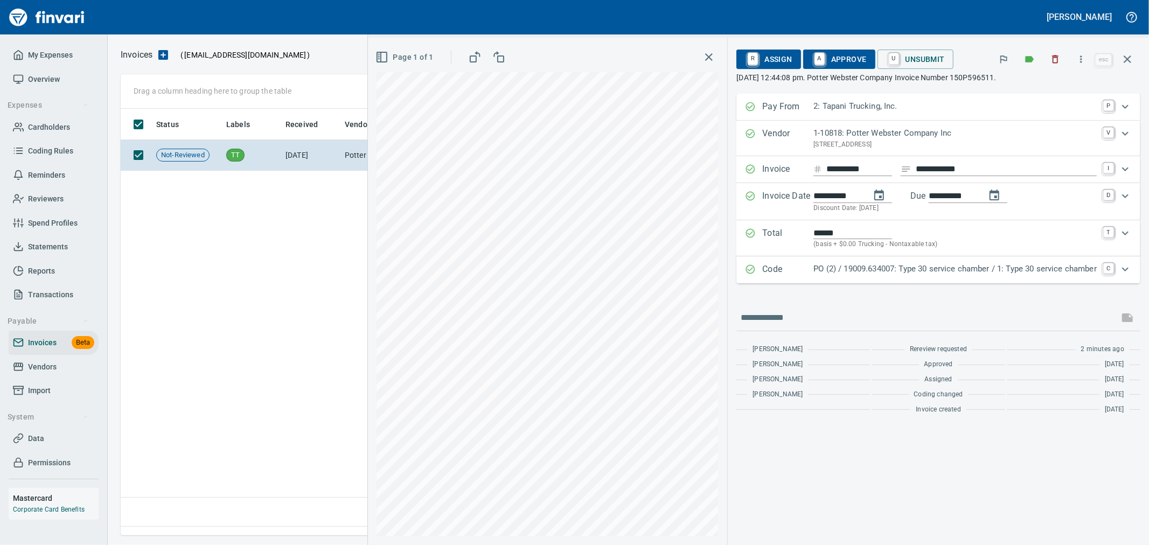
click at [839, 60] on span "A Approve" at bounding box center [839, 59] width 55 height 18
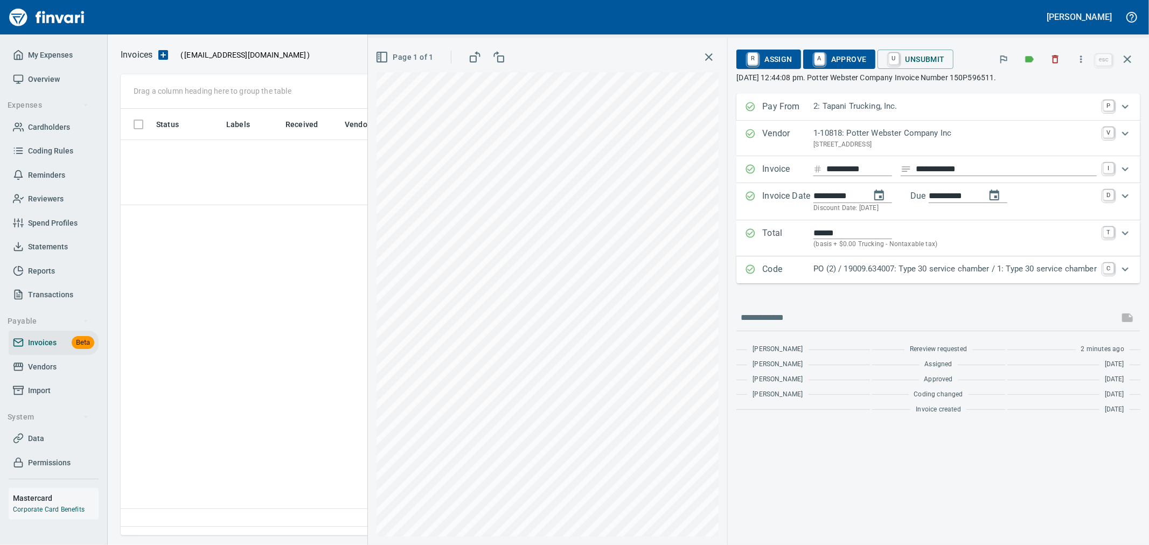
scroll to position [408, 1005]
click at [1126, 61] on icon "button" at bounding box center [1127, 59] width 8 height 8
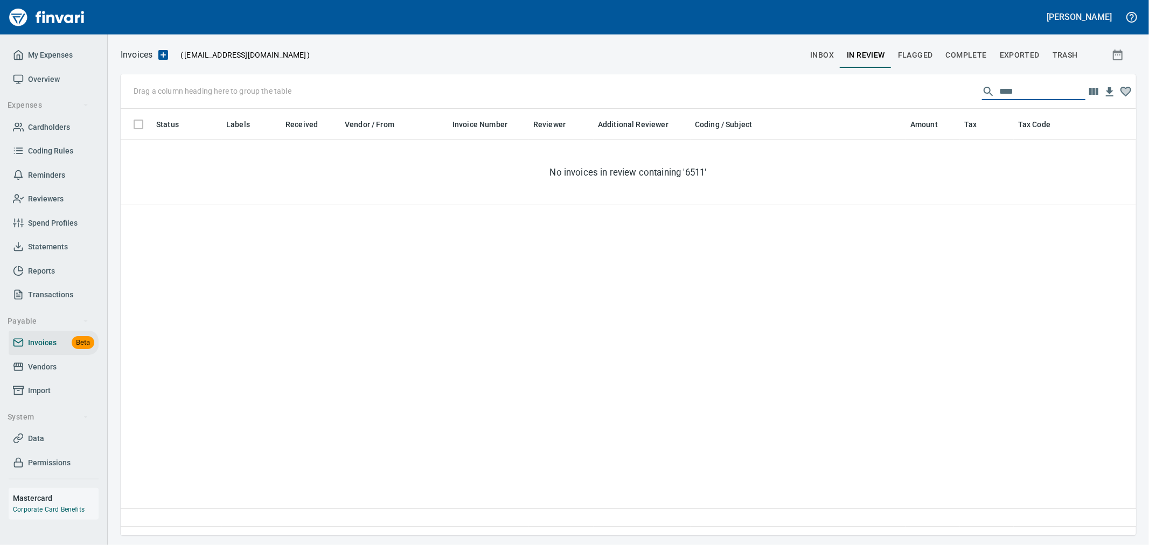
drag, startPoint x: 1021, startPoint y: 92, endPoint x: 903, endPoint y: 96, distance: 117.5
click at [903, 96] on div "Drag a column heading here to group the table ****" at bounding box center [628, 91] width 1015 height 34
click at [1022, 90] on input "****" at bounding box center [1042, 91] width 86 height 17
drag, startPoint x: 1031, startPoint y: 94, endPoint x: 956, endPoint y: 94, distance: 74.9
click at [958, 94] on div "Drag a column heading here to group the table ****" at bounding box center [628, 91] width 1015 height 34
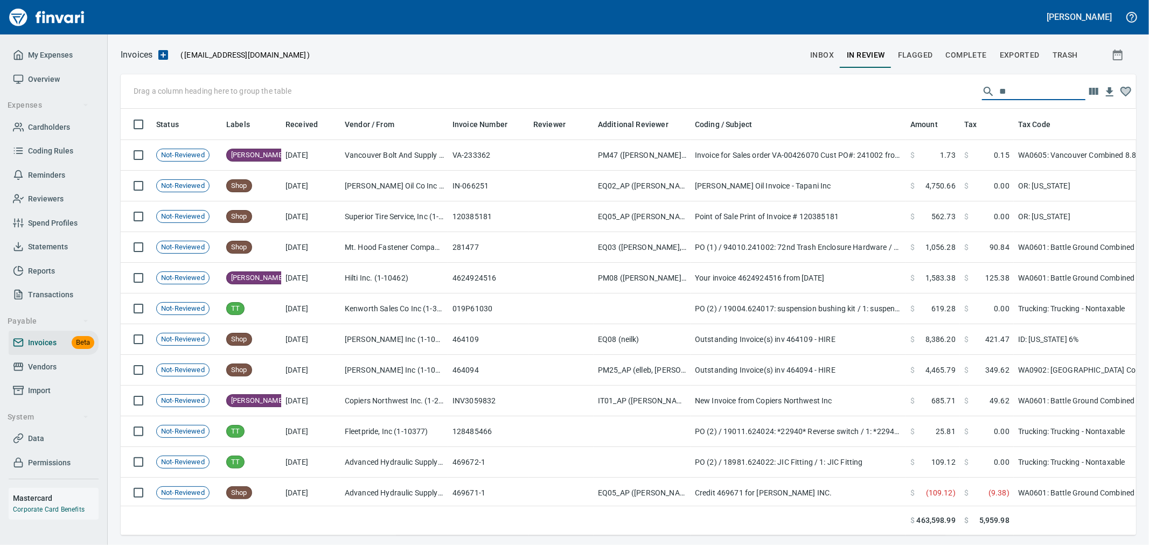
scroll to position [408, 997]
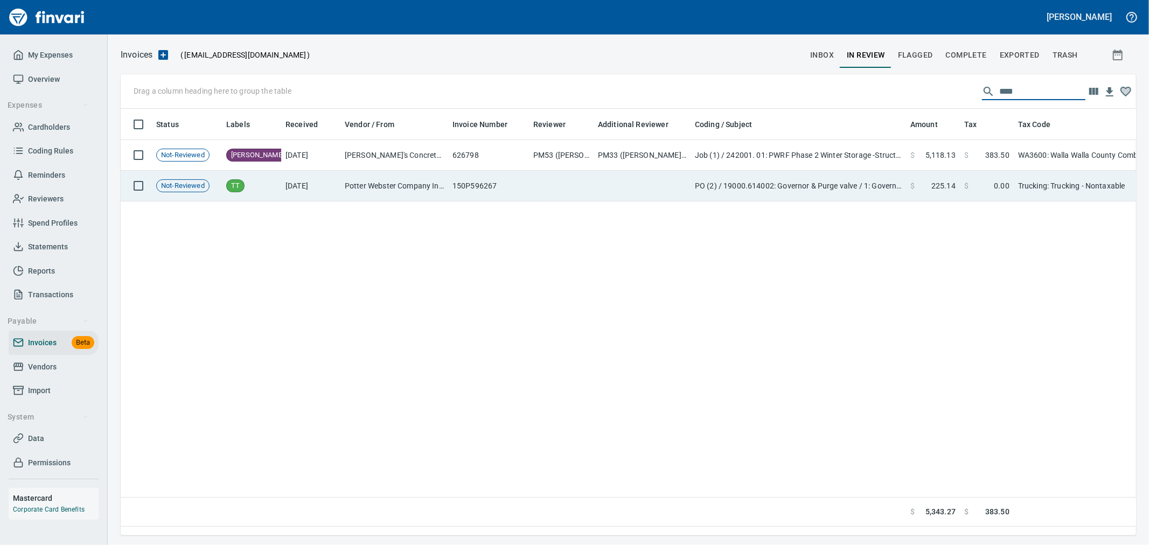
click at [951, 177] on td "$ 225.14" at bounding box center [933, 186] width 54 height 31
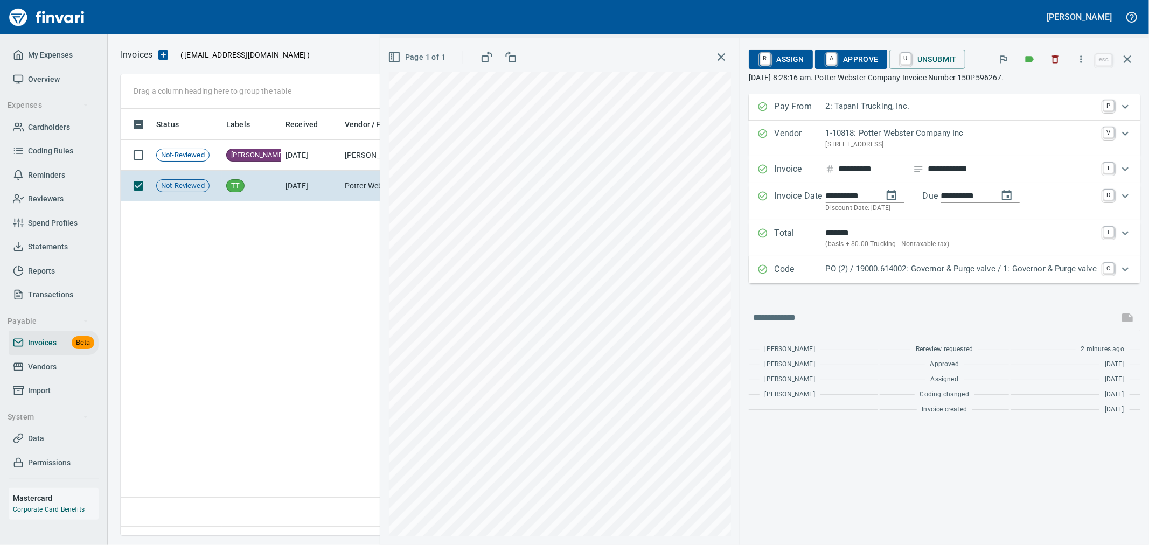
click at [848, 62] on span "A Approve" at bounding box center [850, 59] width 55 height 18
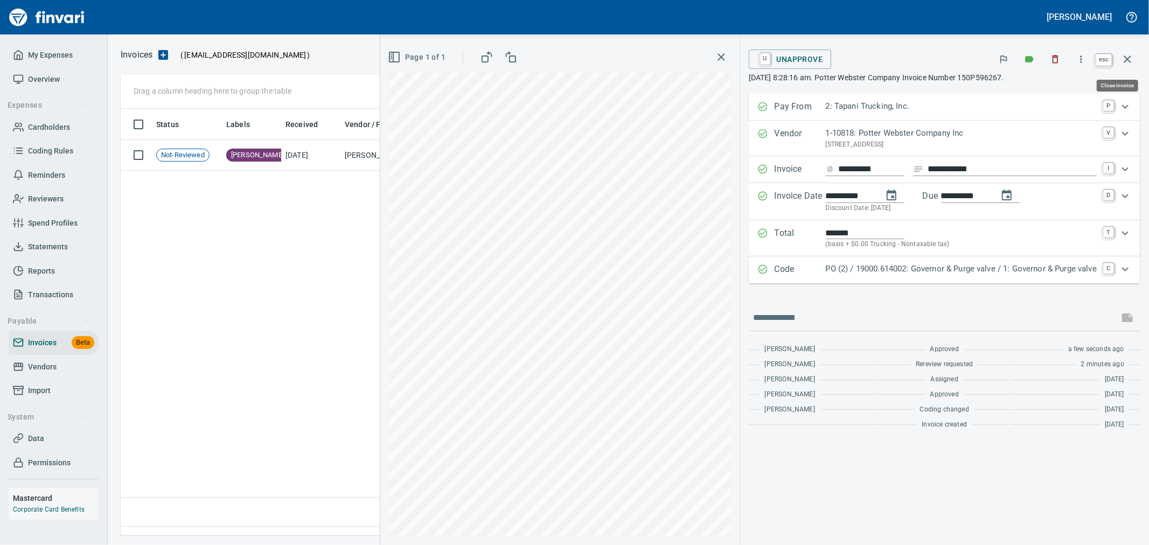
click at [1129, 60] on icon "button" at bounding box center [1127, 59] width 13 height 13
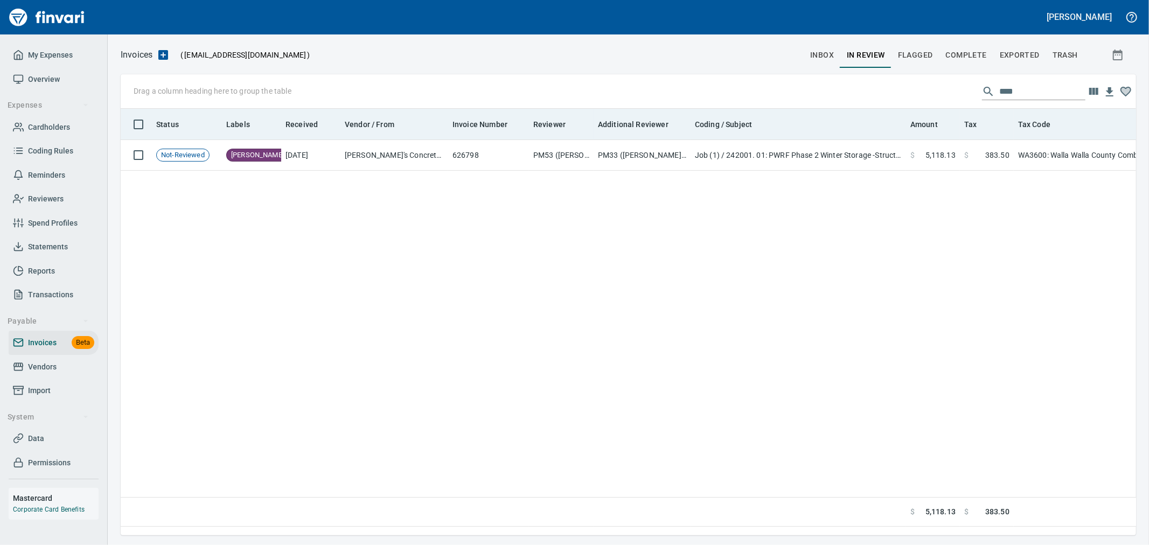
scroll to position [408, 1005]
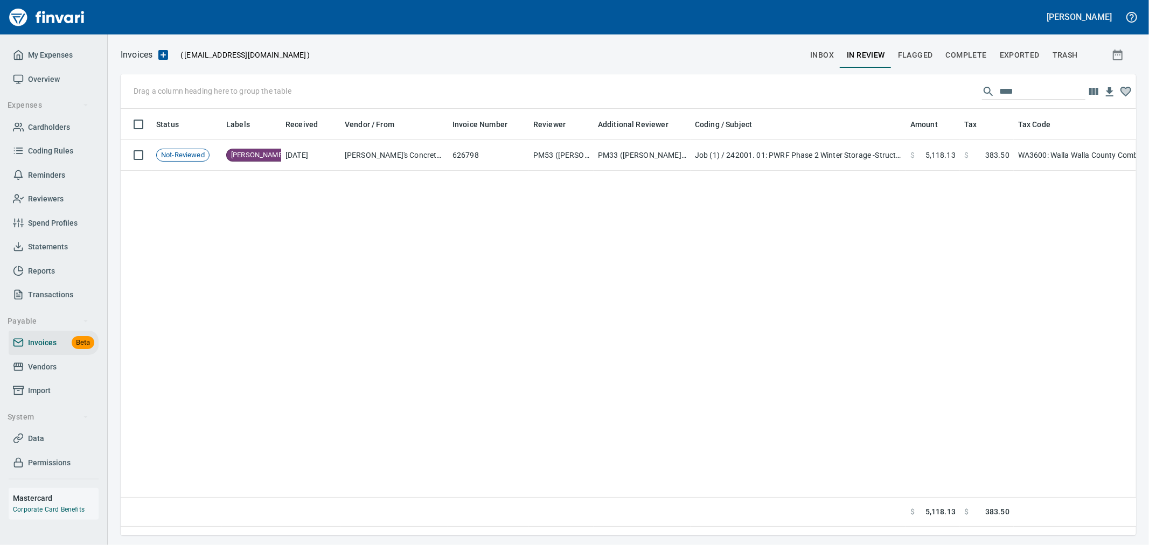
drag, startPoint x: 1035, startPoint y: 92, endPoint x: 880, endPoint y: 83, distance: 155.3
click at [881, 83] on div "Drag a column heading here to group the table ****" at bounding box center [628, 91] width 1015 height 34
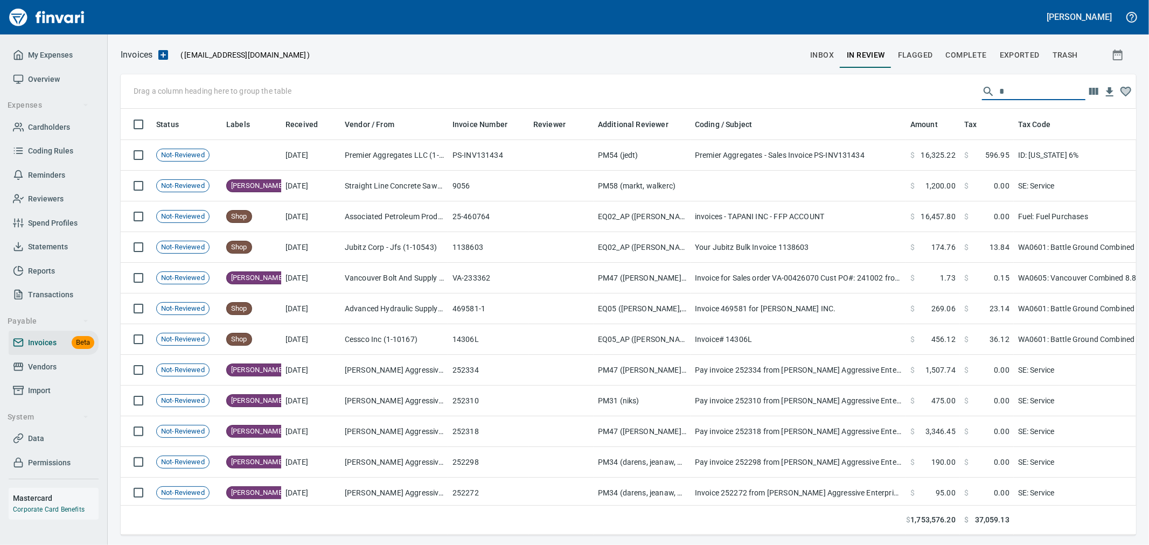
scroll to position [408, 997]
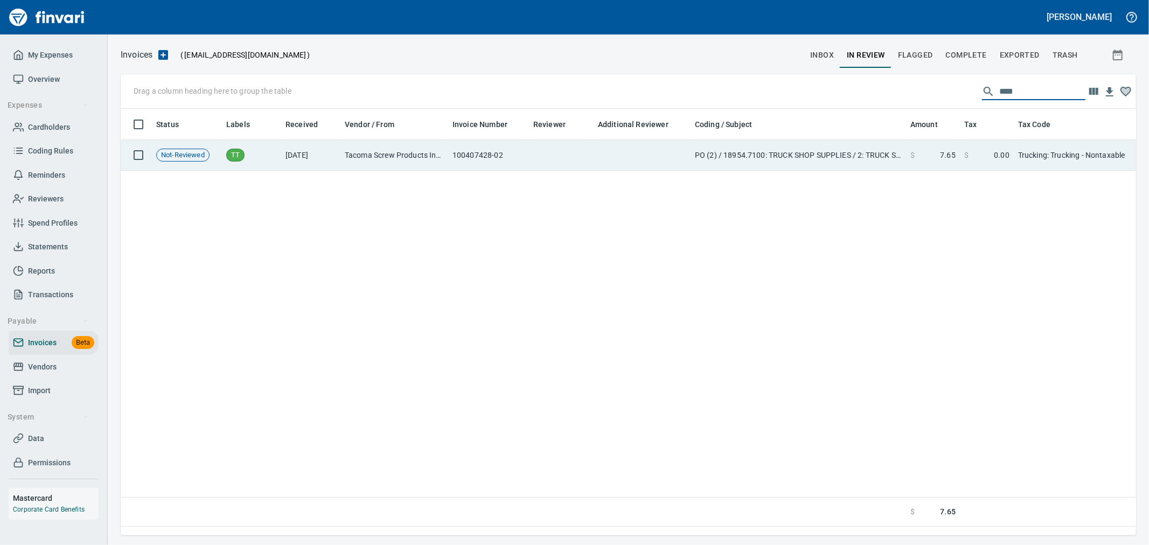
type input "****"
click at [854, 155] on td "PO (2) / 18954.7100: TRUCK SHOP SUPPLIES / 2: TRUCK SHOP SUPPLIES" at bounding box center [797, 155] width 215 height 31
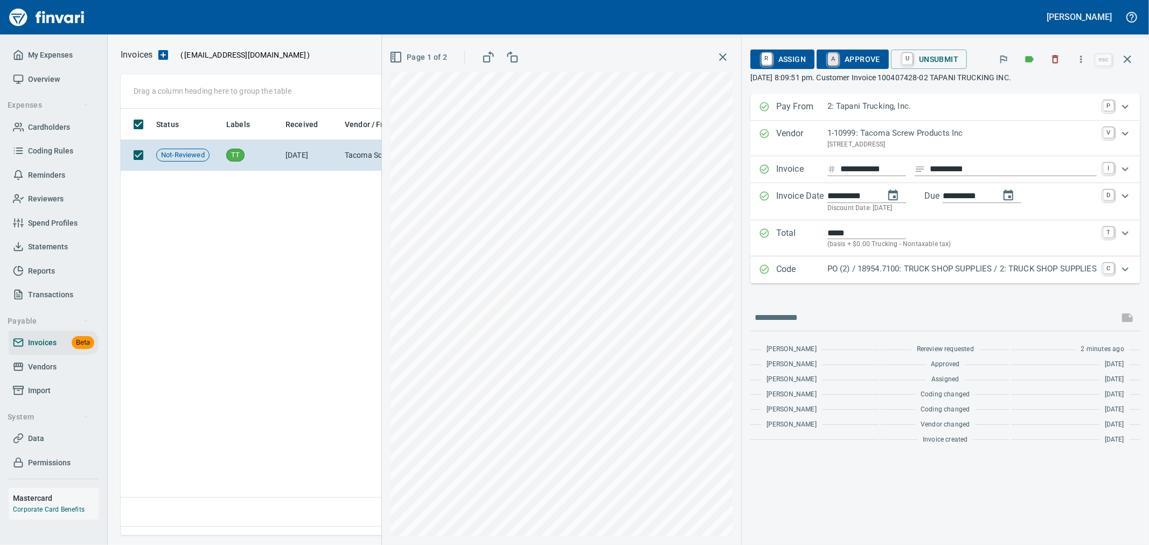
click at [838, 60] on link "A" at bounding box center [833, 59] width 10 height 12
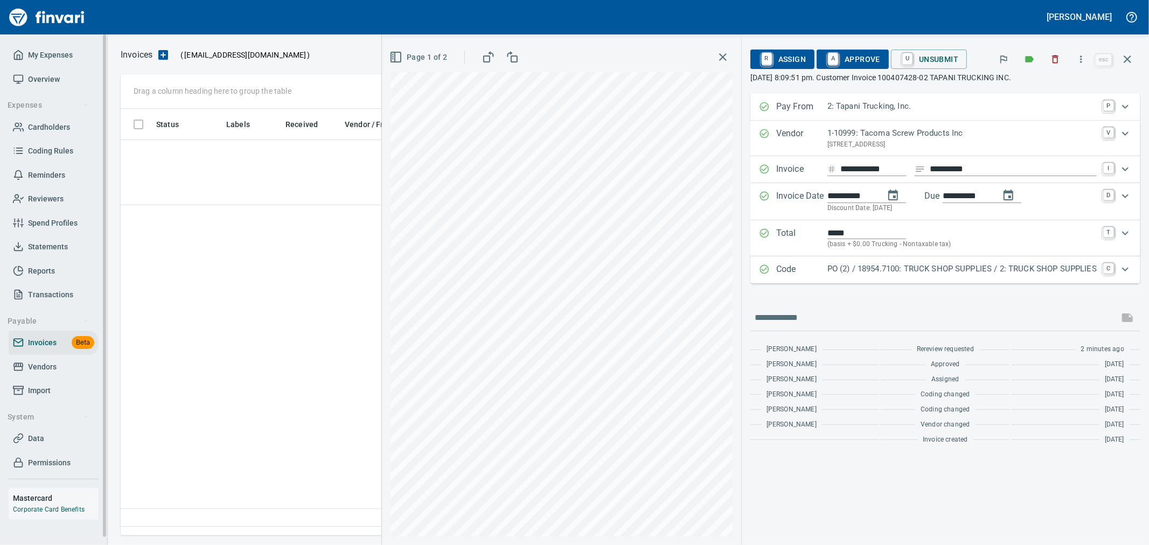
scroll to position [408, 1005]
